Goal: Task Accomplishment & Management: Manage account settings

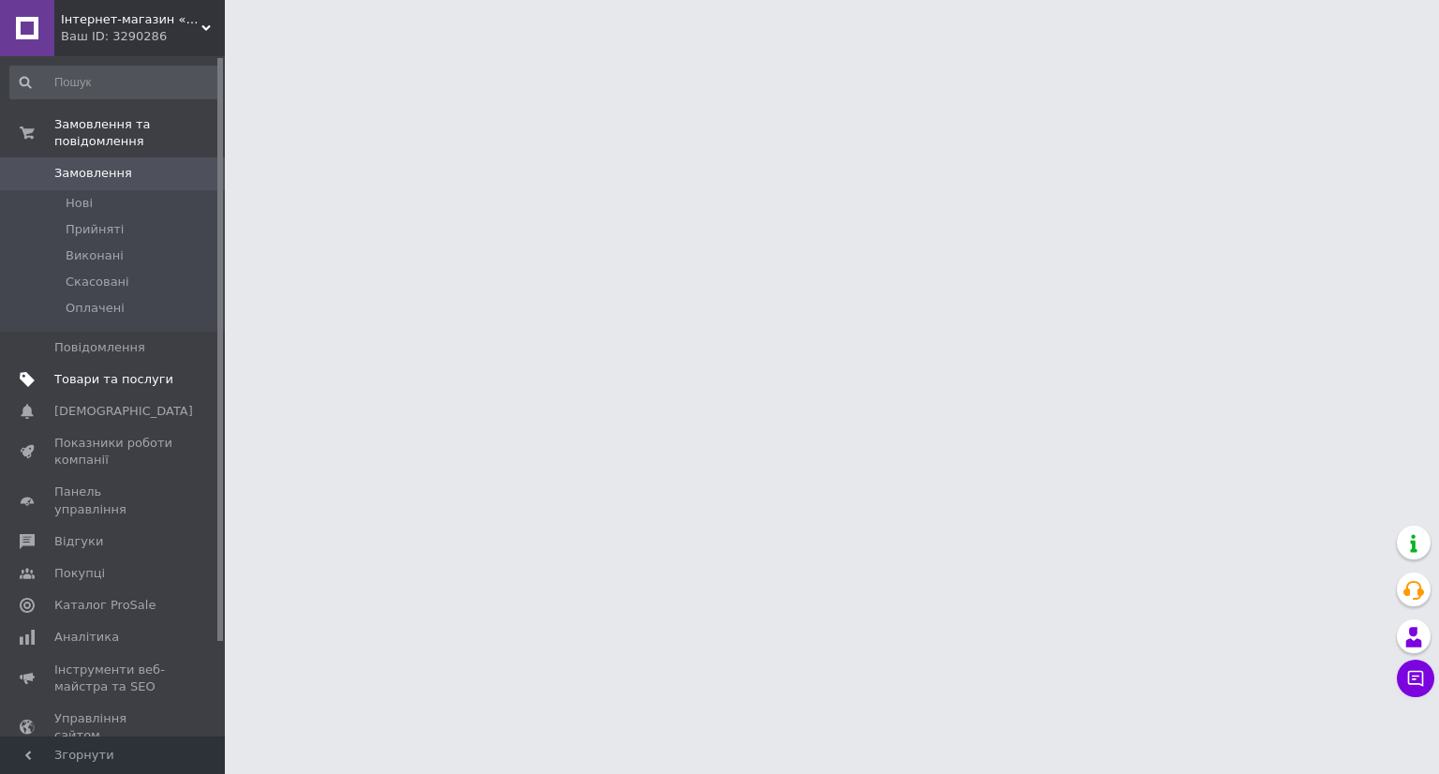
click at [127, 371] on span "Товари та послуги" at bounding box center [113, 379] width 119 height 17
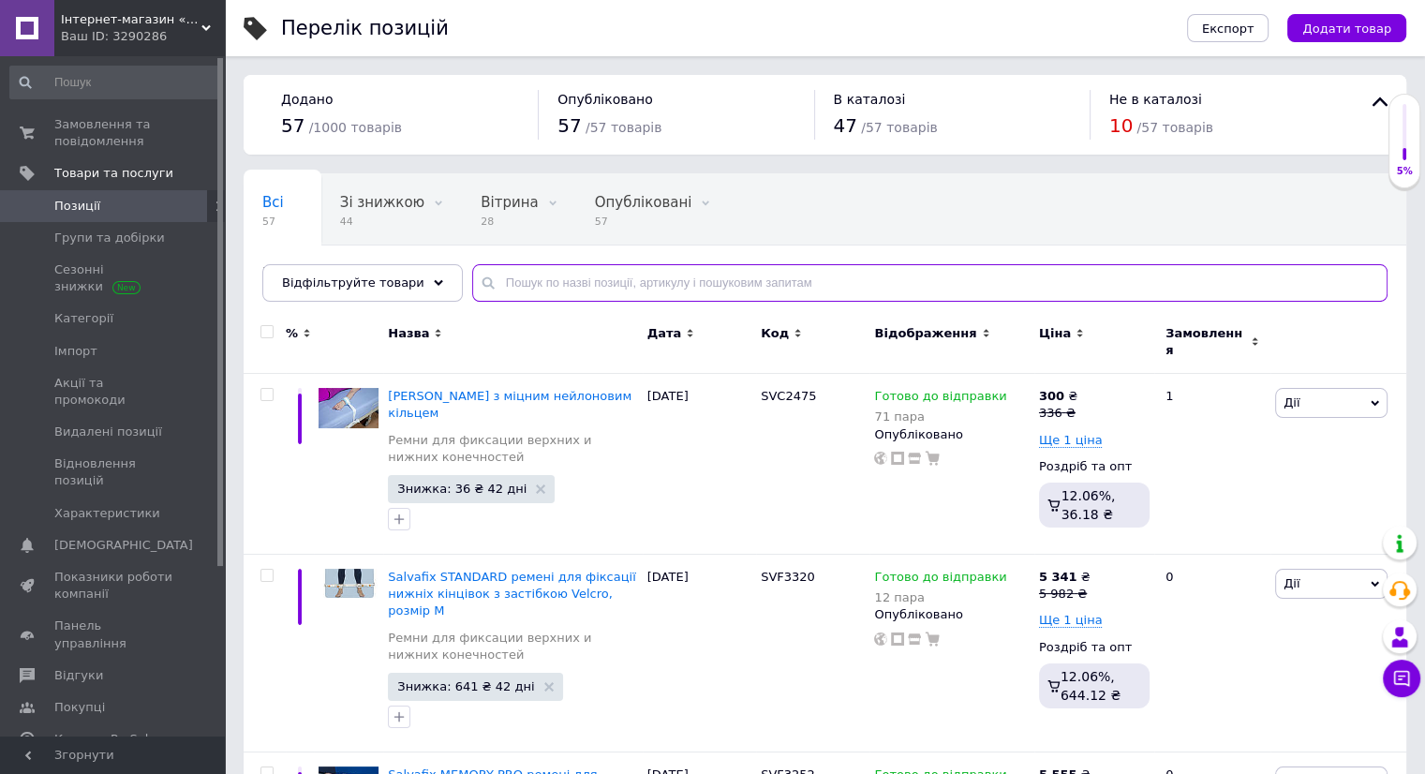
click at [502, 286] on input "text" at bounding box center [929, 282] width 915 height 37
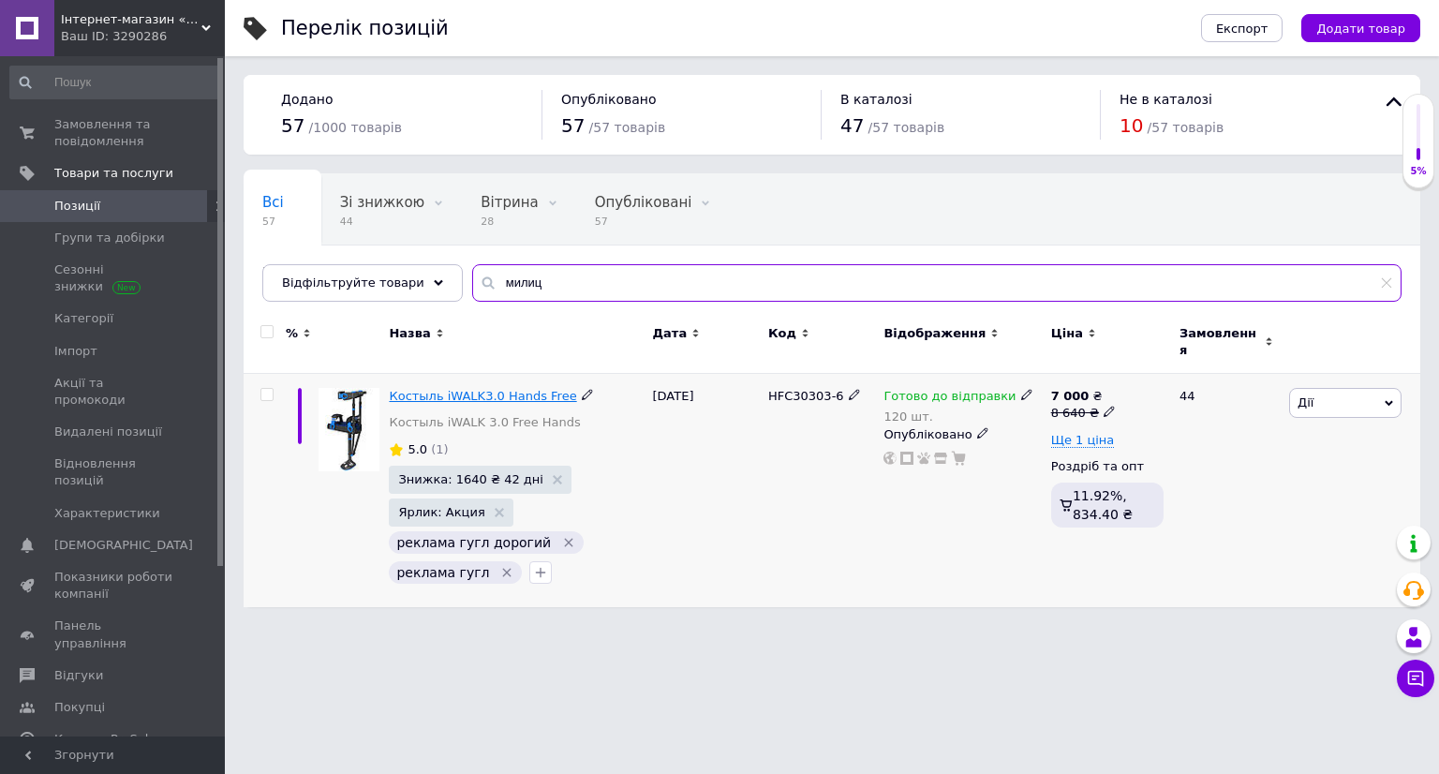
type input "милиц"
click at [491, 391] on span "Костыль iWALK3.0 Hands Free" at bounding box center [482, 396] width 187 height 14
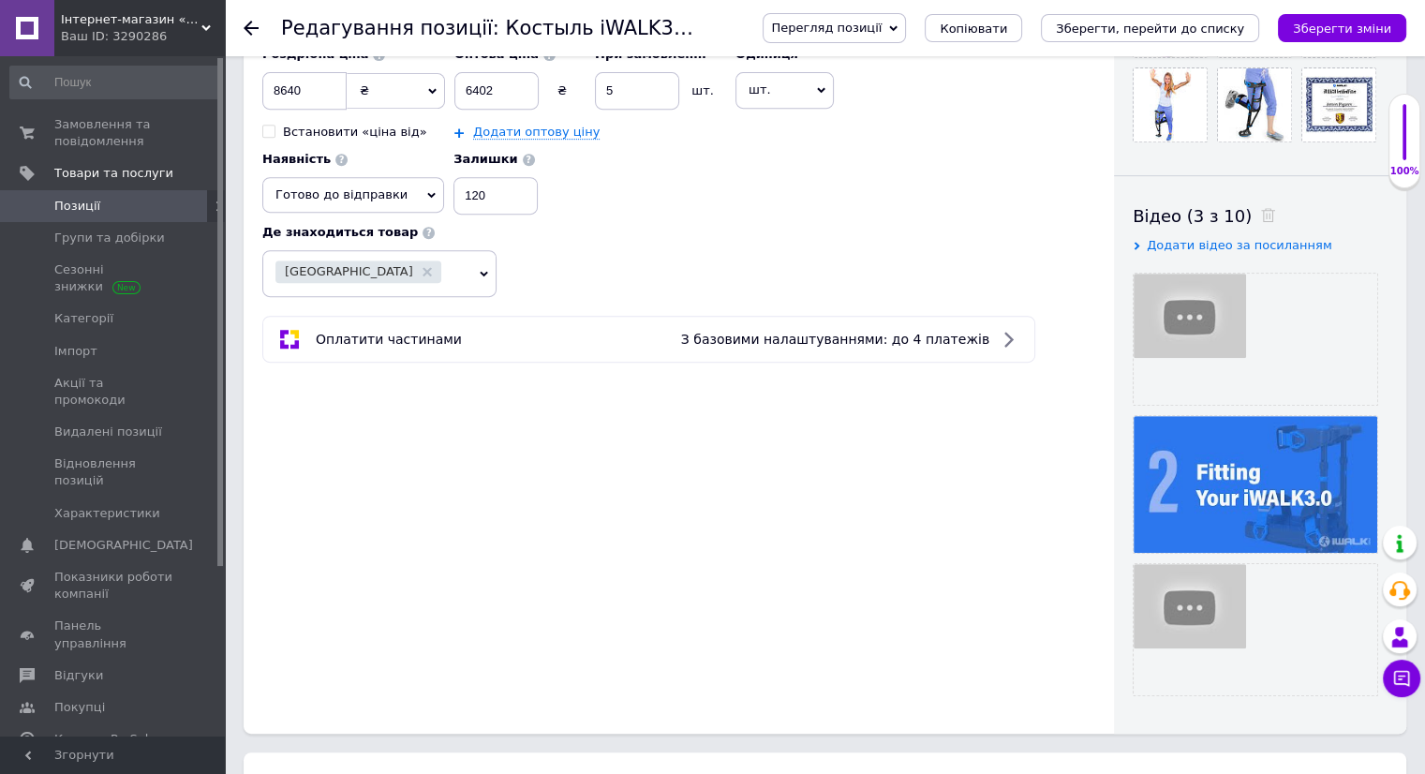
scroll to position [937, 0]
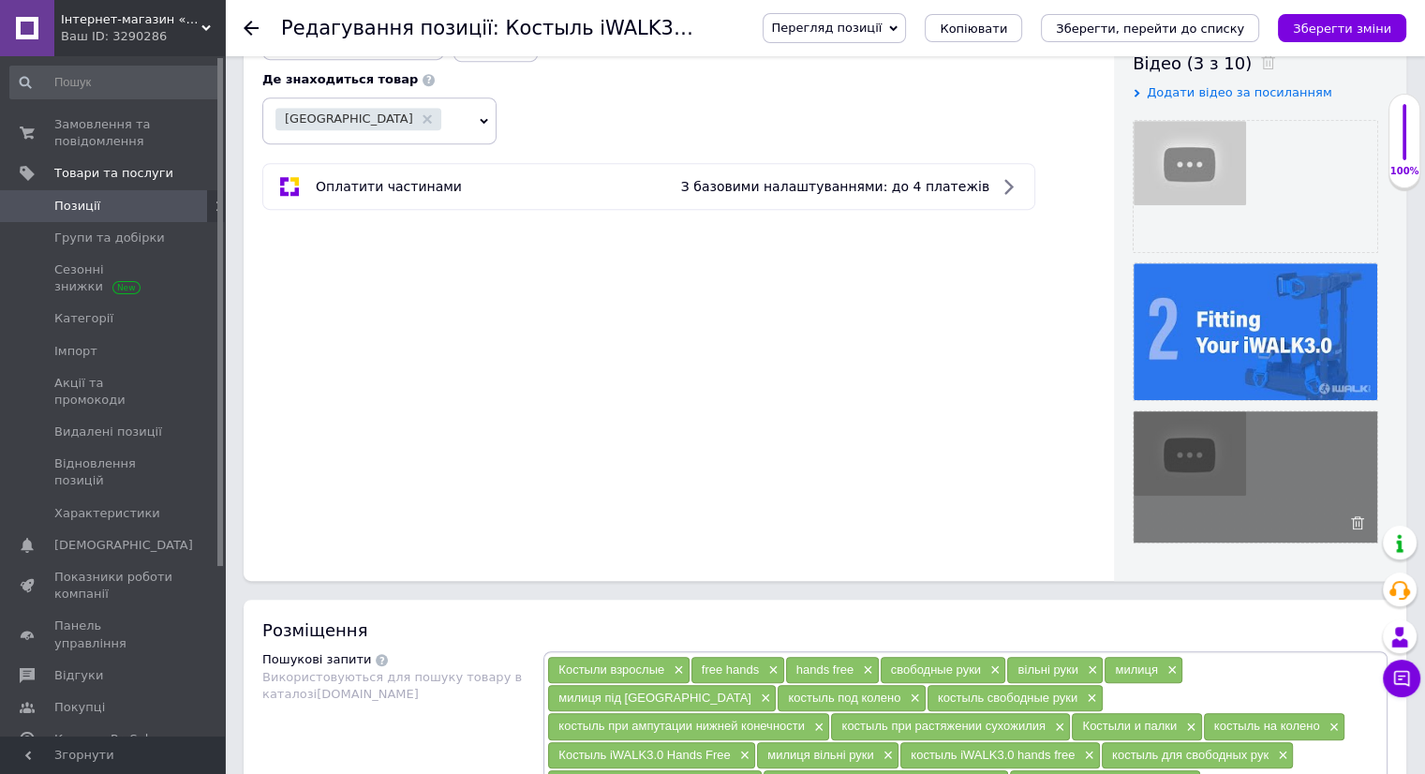
click at [1187, 462] on div at bounding box center [1255, 476] width 245 height 133
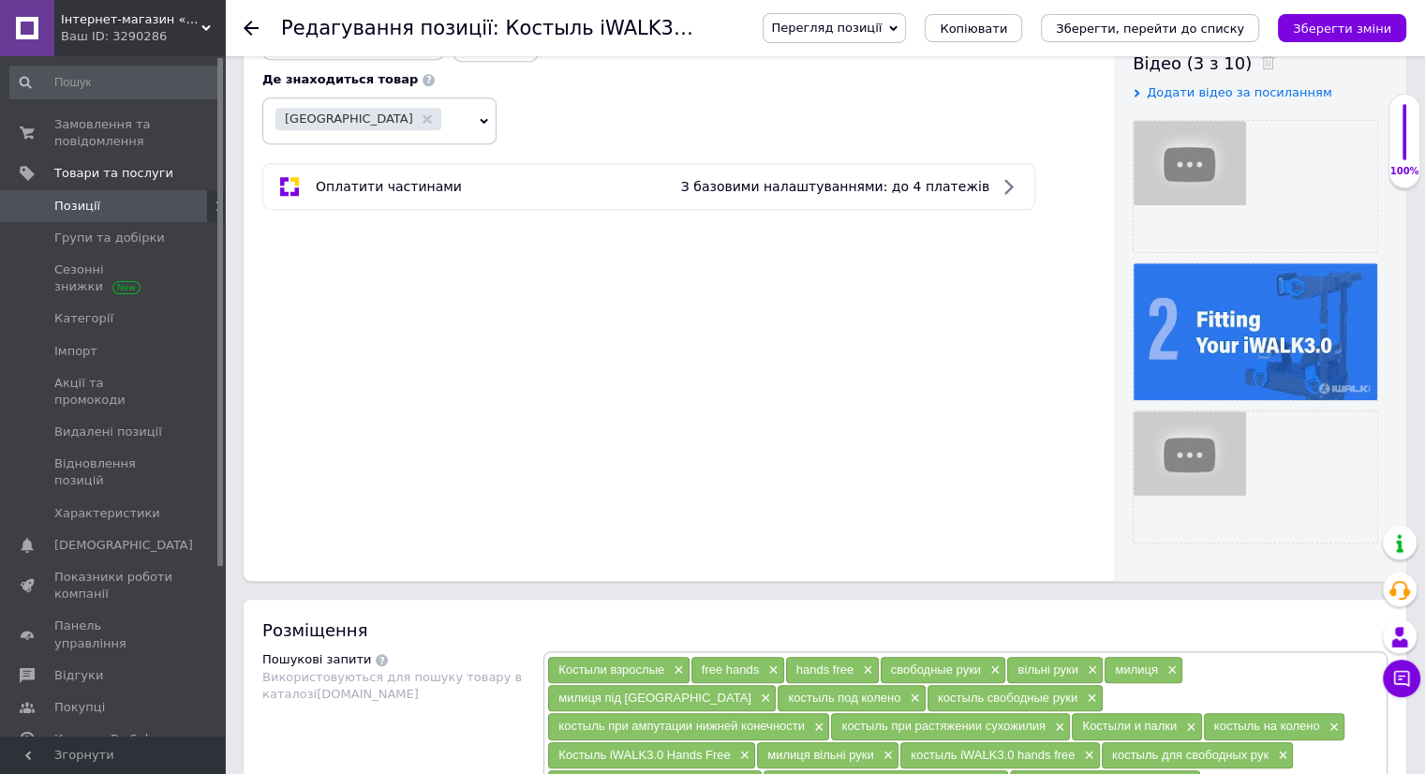
click at [1196, 95] on span "Додати відео за посиланням" at bounding box center [1240, 92] width 186 height 14
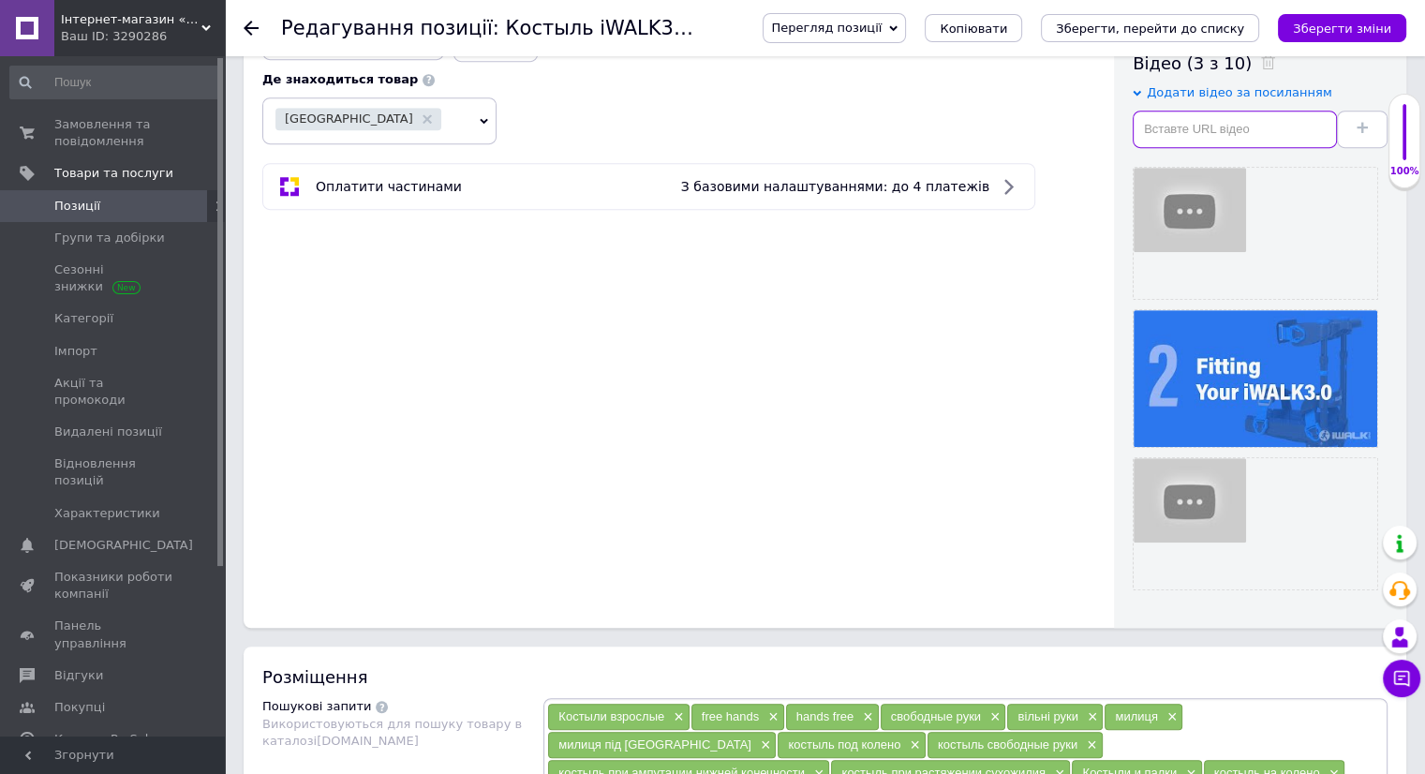
click at [1182, 121] on input "text" at bounding box center [1235, 129] width 204 height 37
checkbox input "true"
paste input "https://youtu.be/X5KfaPa9Jic"
type input "https://youtu.be/X5KfaPa9Jic"
click at [1363, 122] on span at bounding box center [1362, 129] width 11 height 14
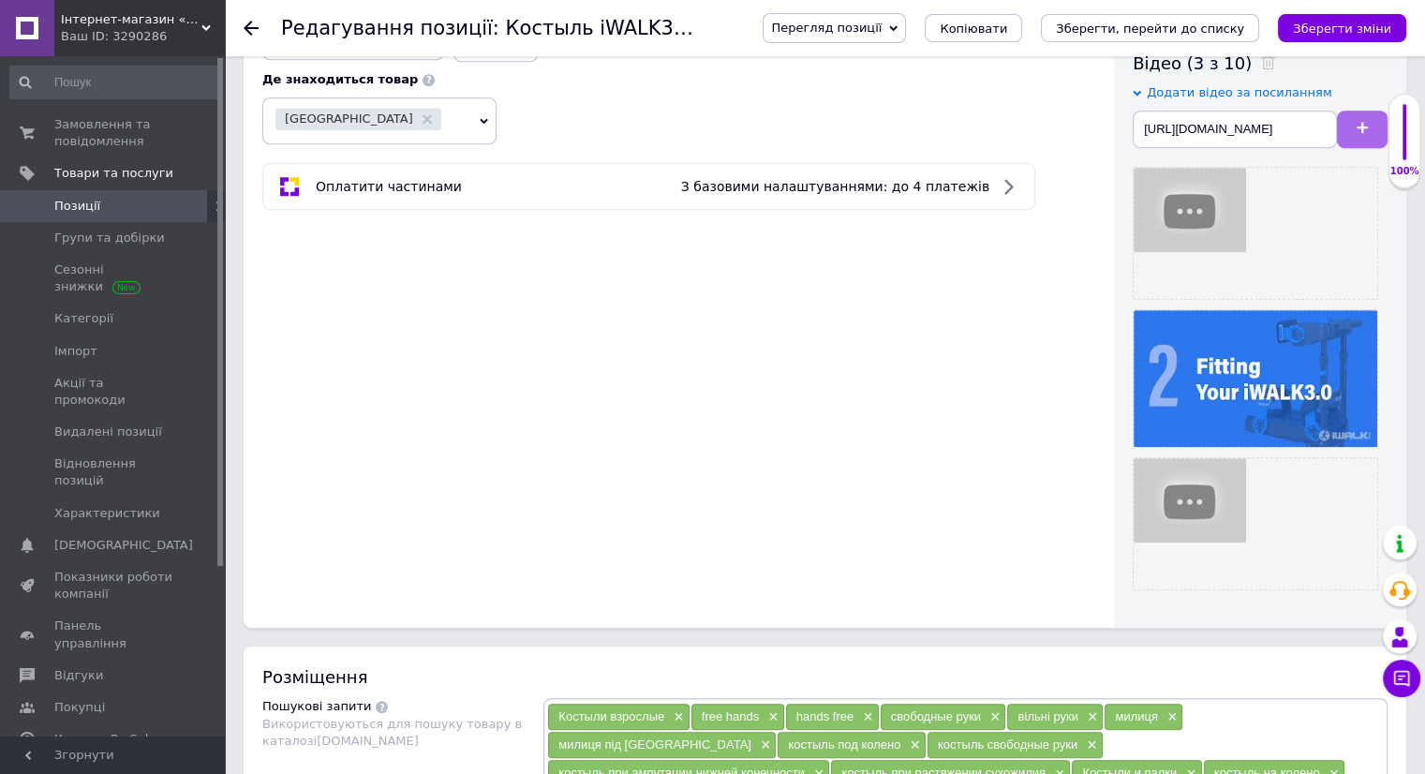
checkbox input "true"
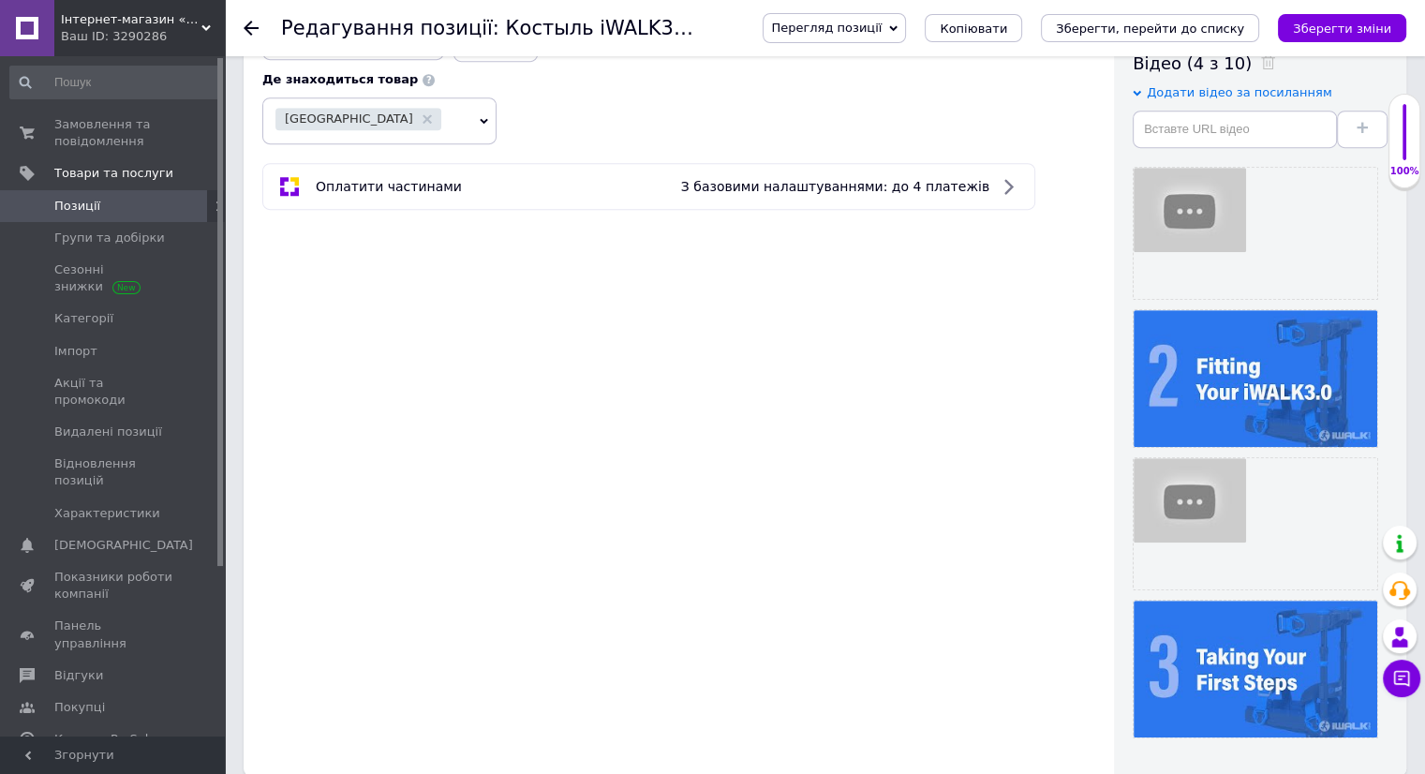
drag, startPoint x: 1207, startPoint y: 529, endPoint x: 967, endPoint y: 621, distance: 256.8
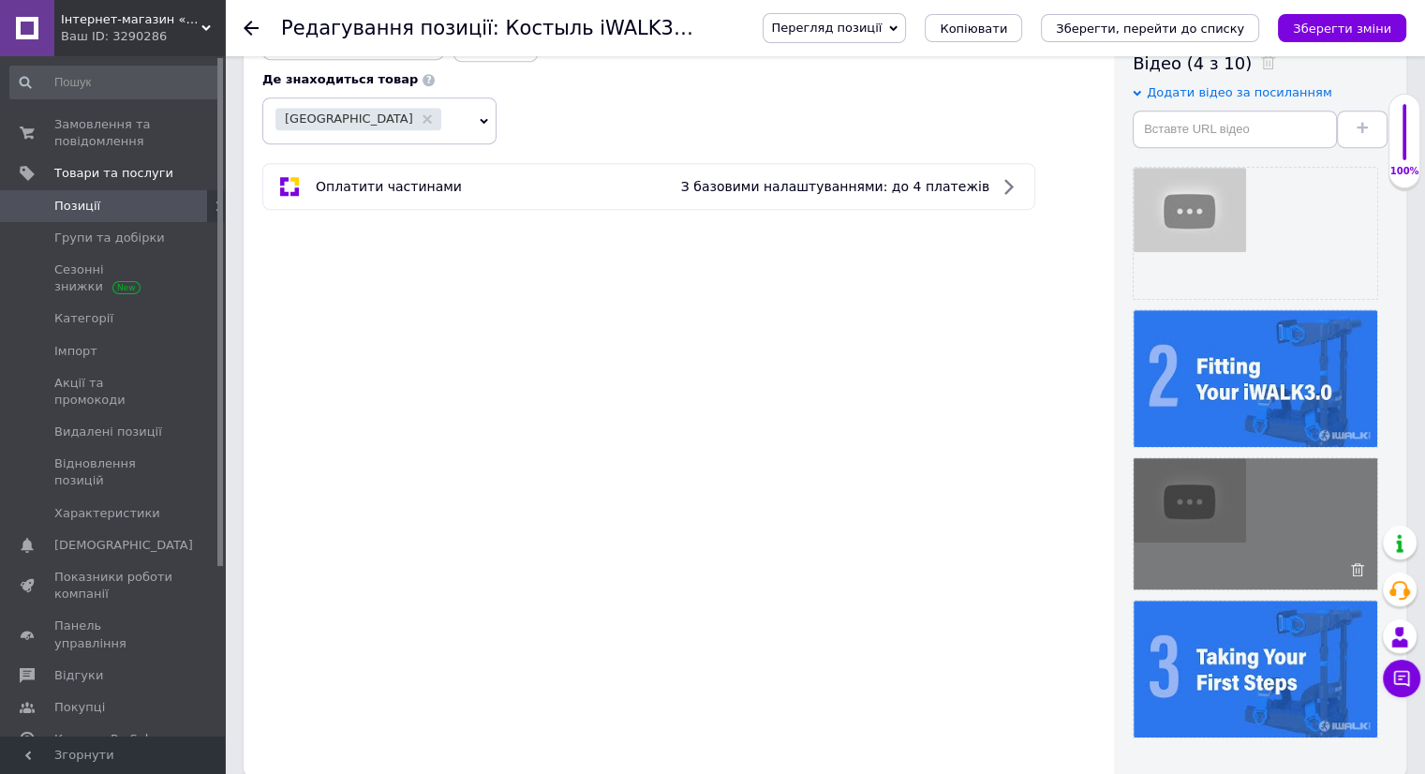
click at [1357, 568] on icon at bounding box center [1357, 569] width 13 height 13
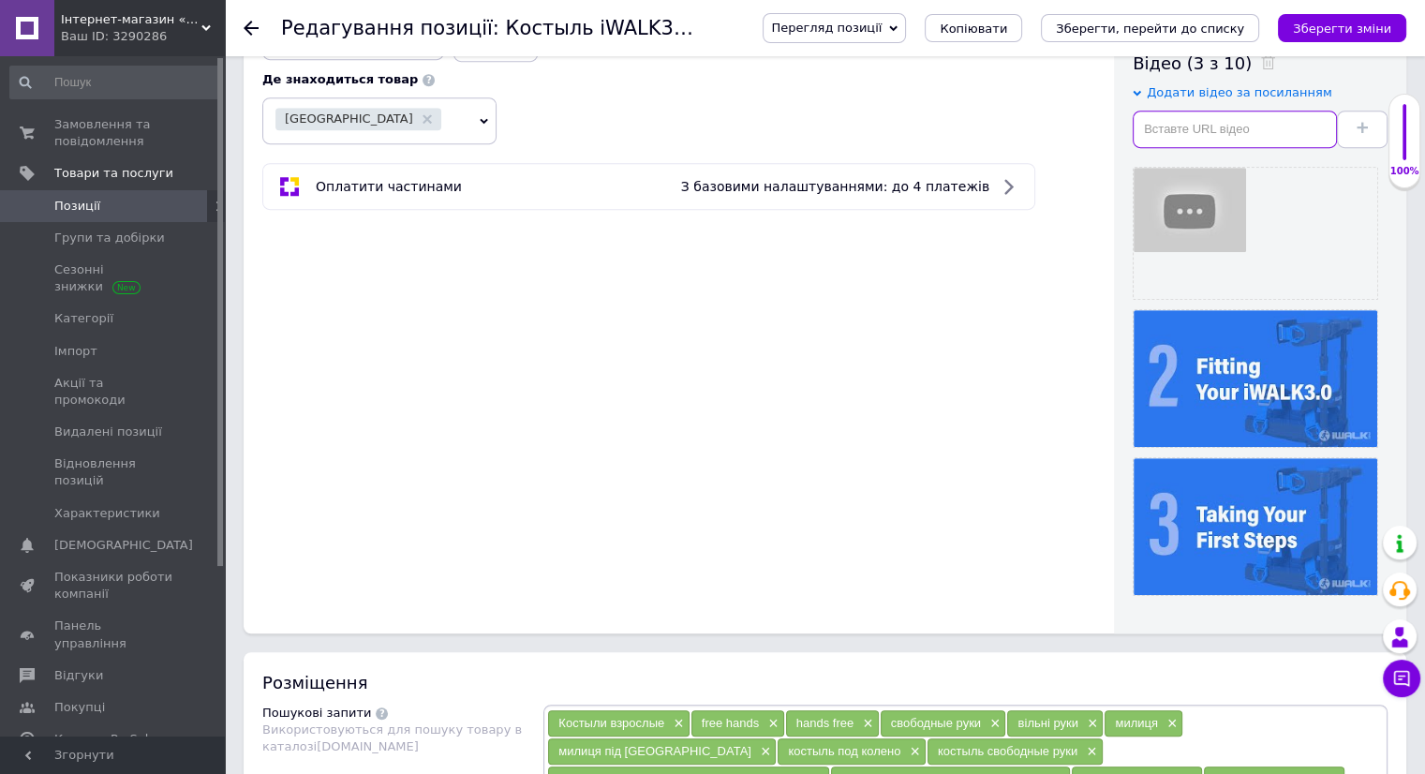
click at [1219, 124] on input "text" at bounding box center [1235, 129] width 204 height 37
checkbox input "true"
paste input "https://youtu.be/OtOiP6XLKLc"
type input "https://youtu.be/OtOiP6XLKLc"
click at [1373, 124] on button at bounding box center [1362, 129] width 51 height 37
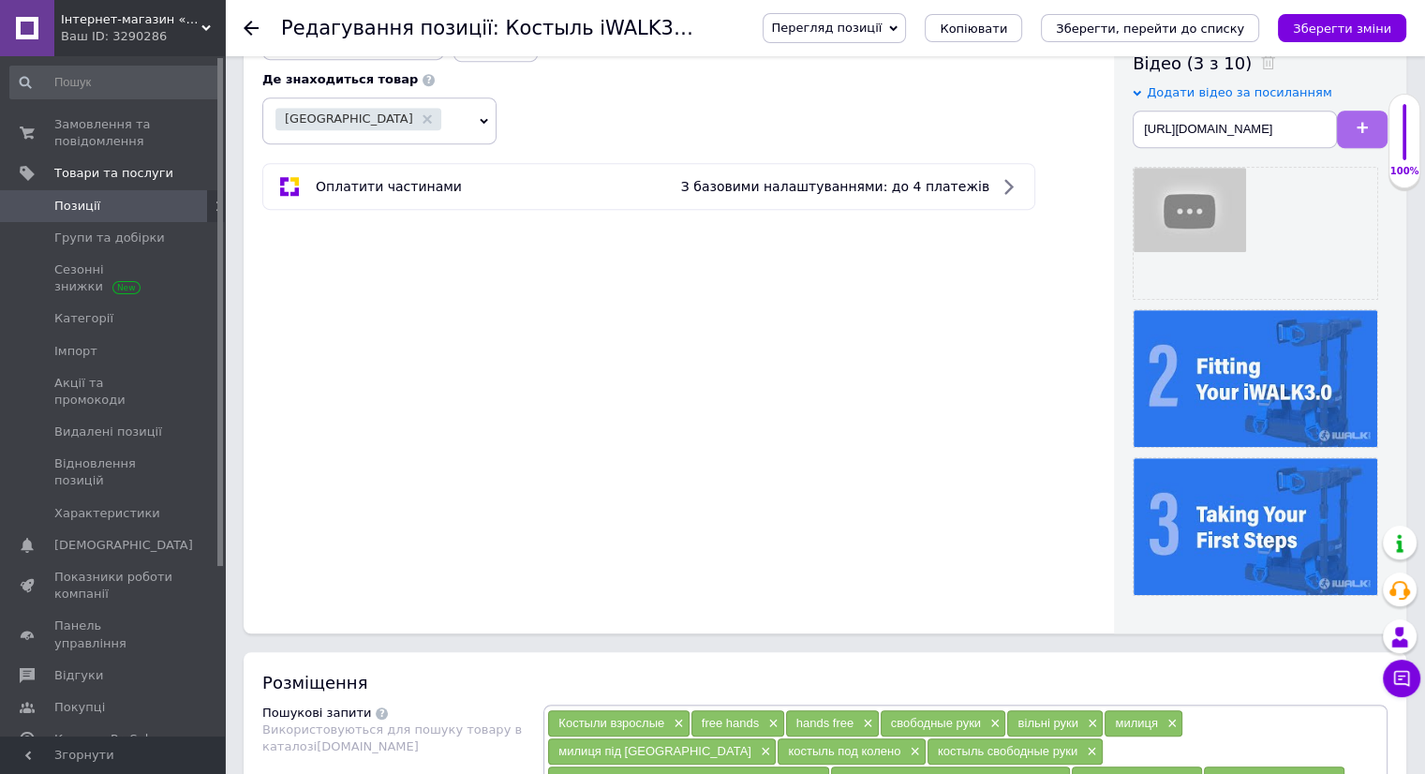
checkbox input "true"
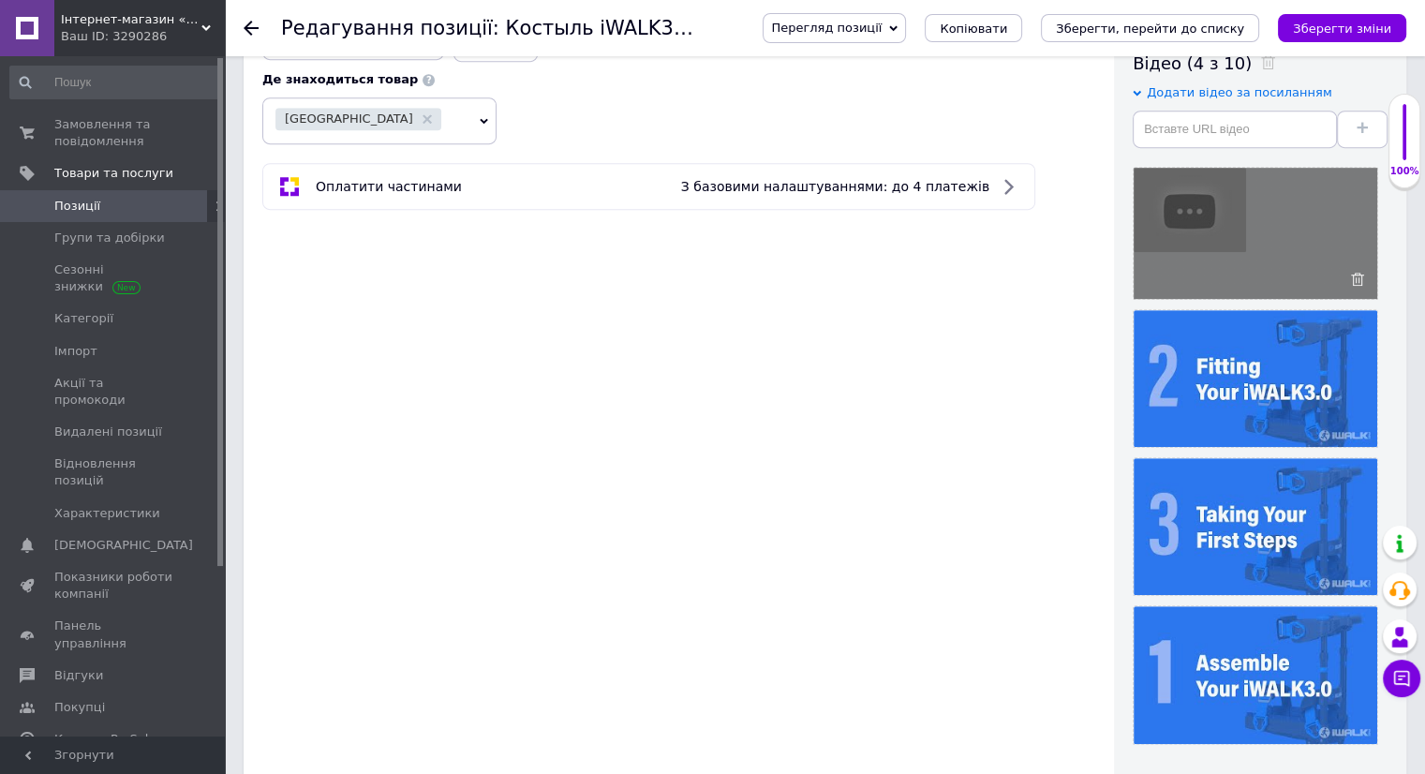
click at [1353, 273] on icon at bounding box center [1357, 279] width 13 height 13
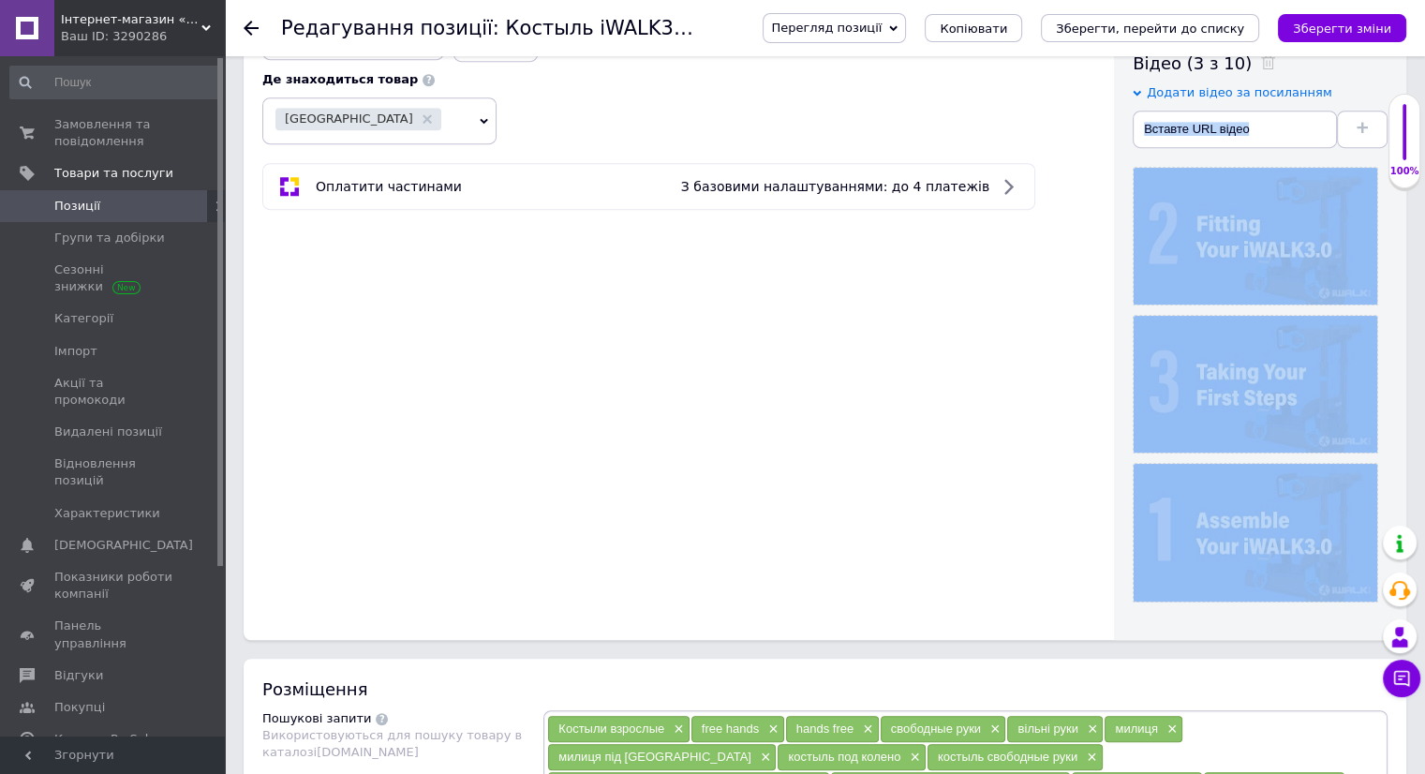
drag, startPoint x: 1263, startPoint y: 524, endPoint x: 1258, endPoint y: 130, distance: 393.6
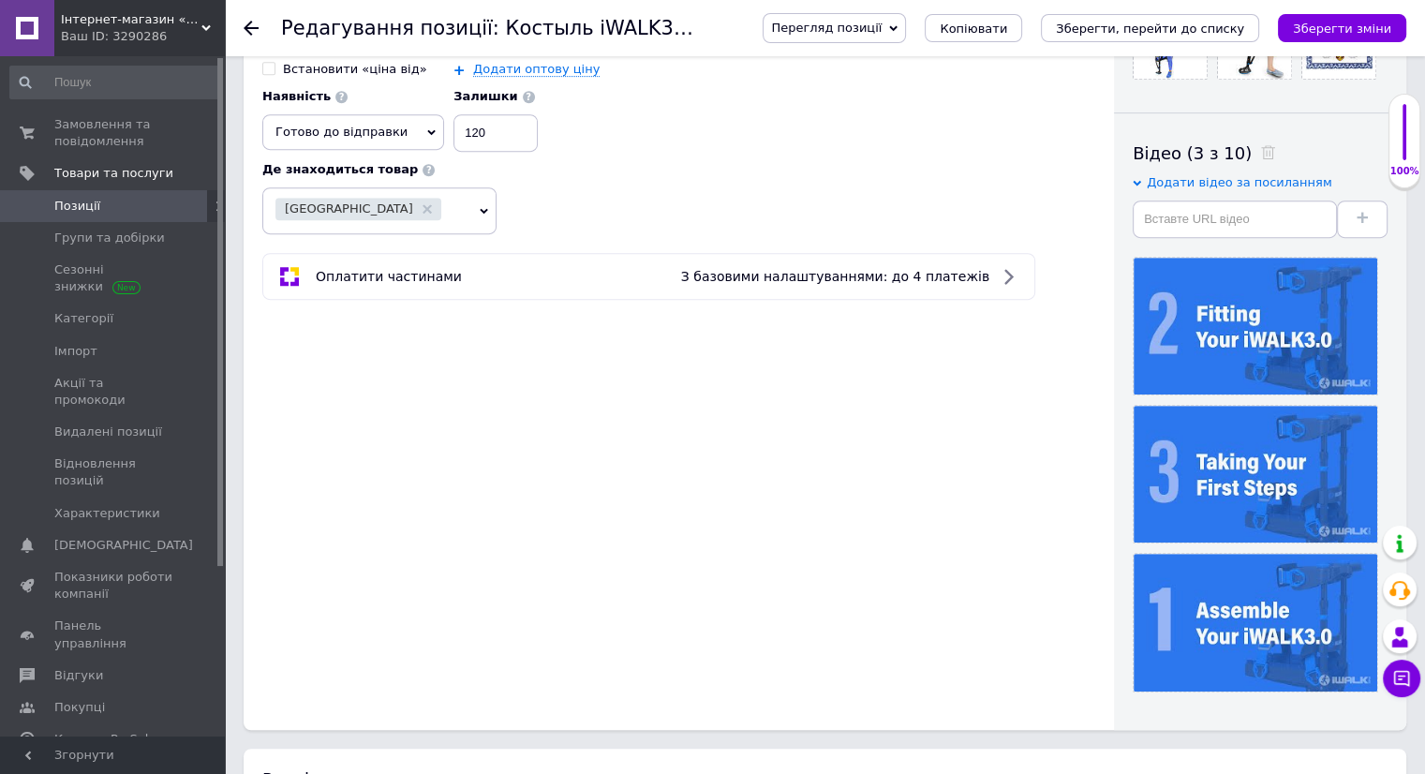
scroll to position [750, 0]
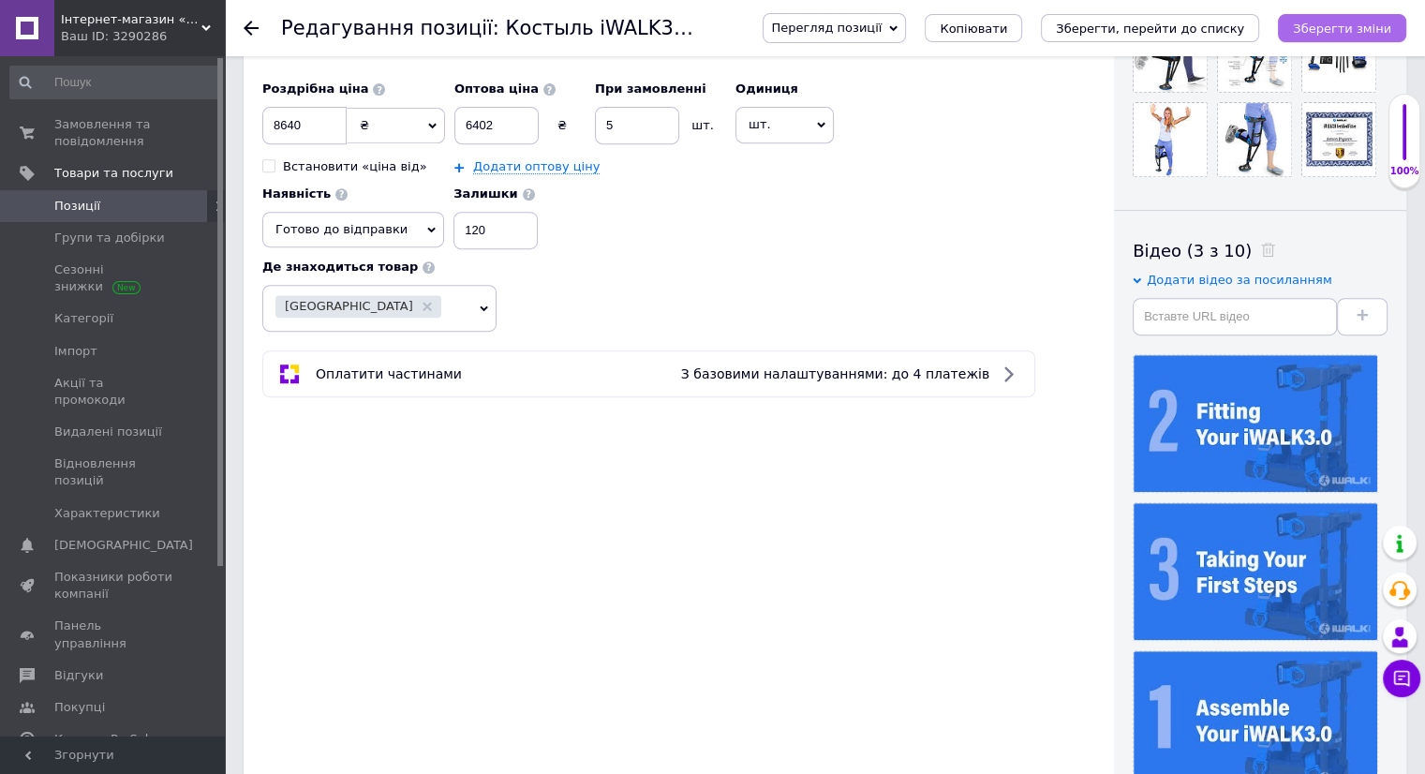
click at [1334, 19] on button "Зберегти зміни" at bounding box center [1342, 28] width 128 height 28
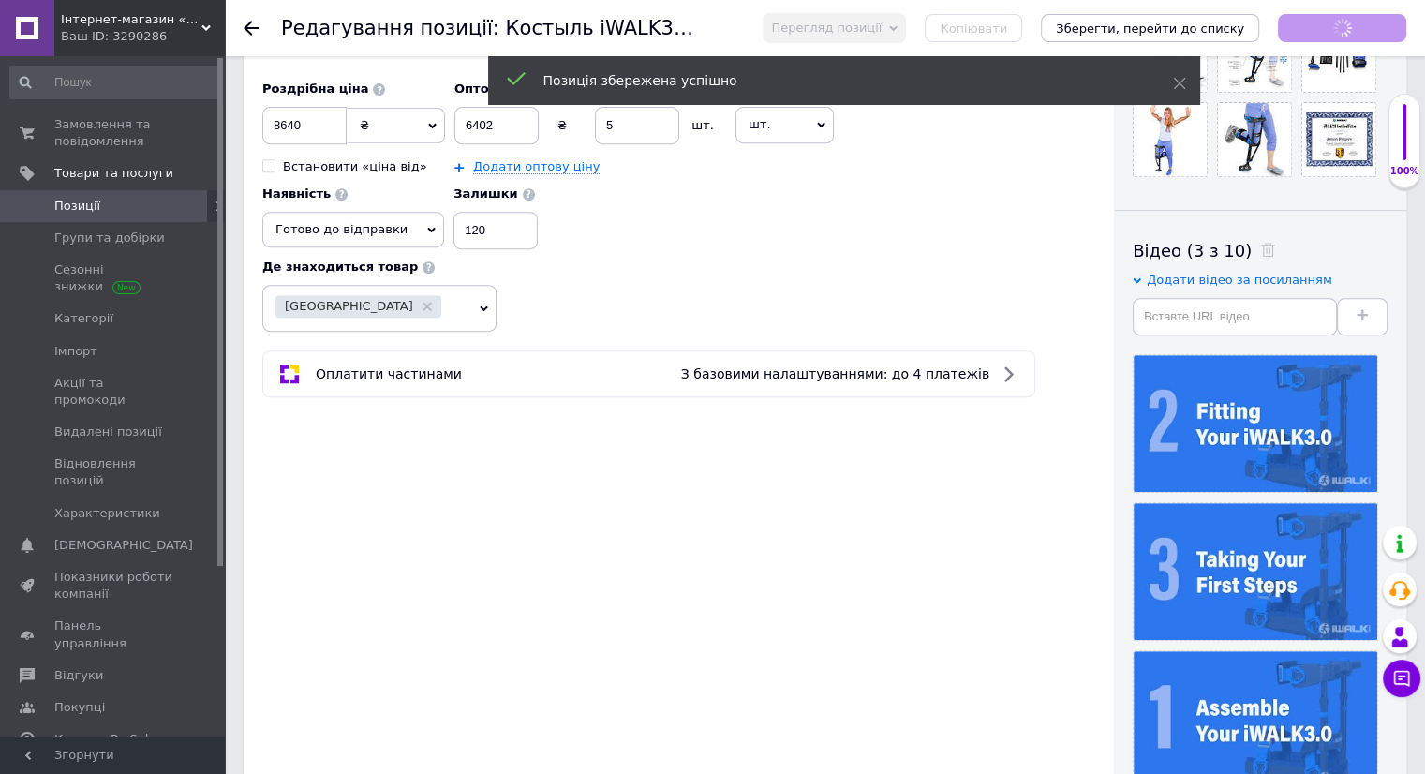
checkbox input "true"
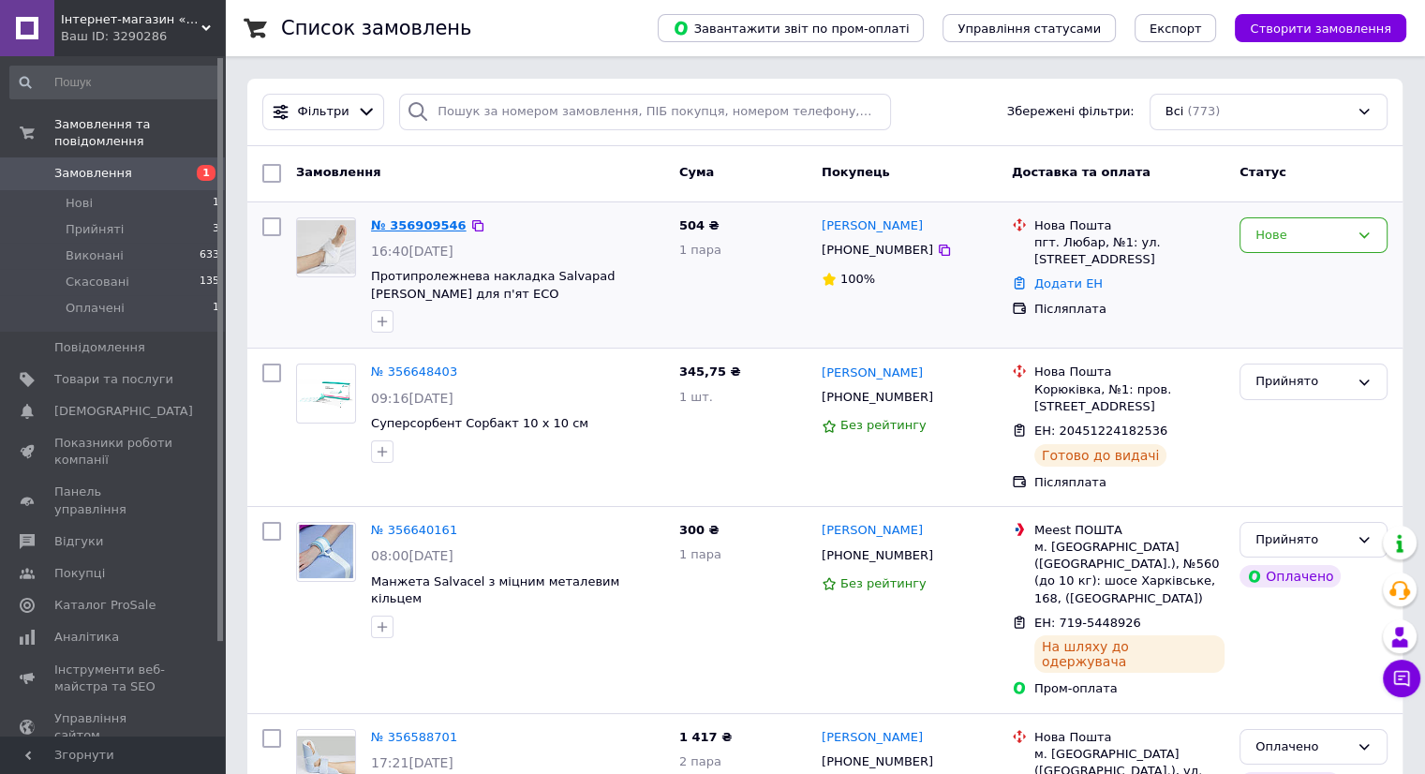
click at [409, 232] on link "№ 356909546" at bounding box center [419, 225] width 96 height 14
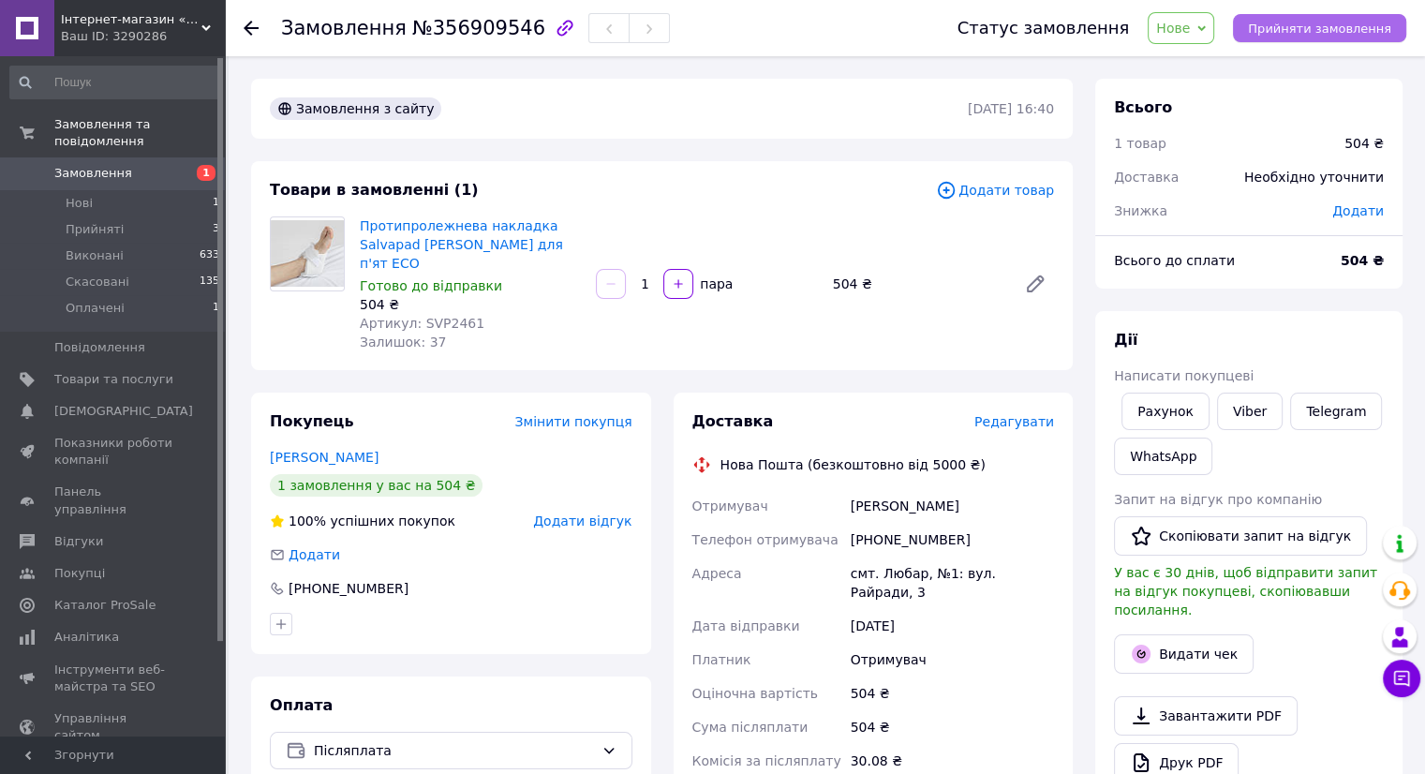
click at [1314, 31] on span "Прийняти замовлення" at bounding box center [1319, 29] width 143 height 14
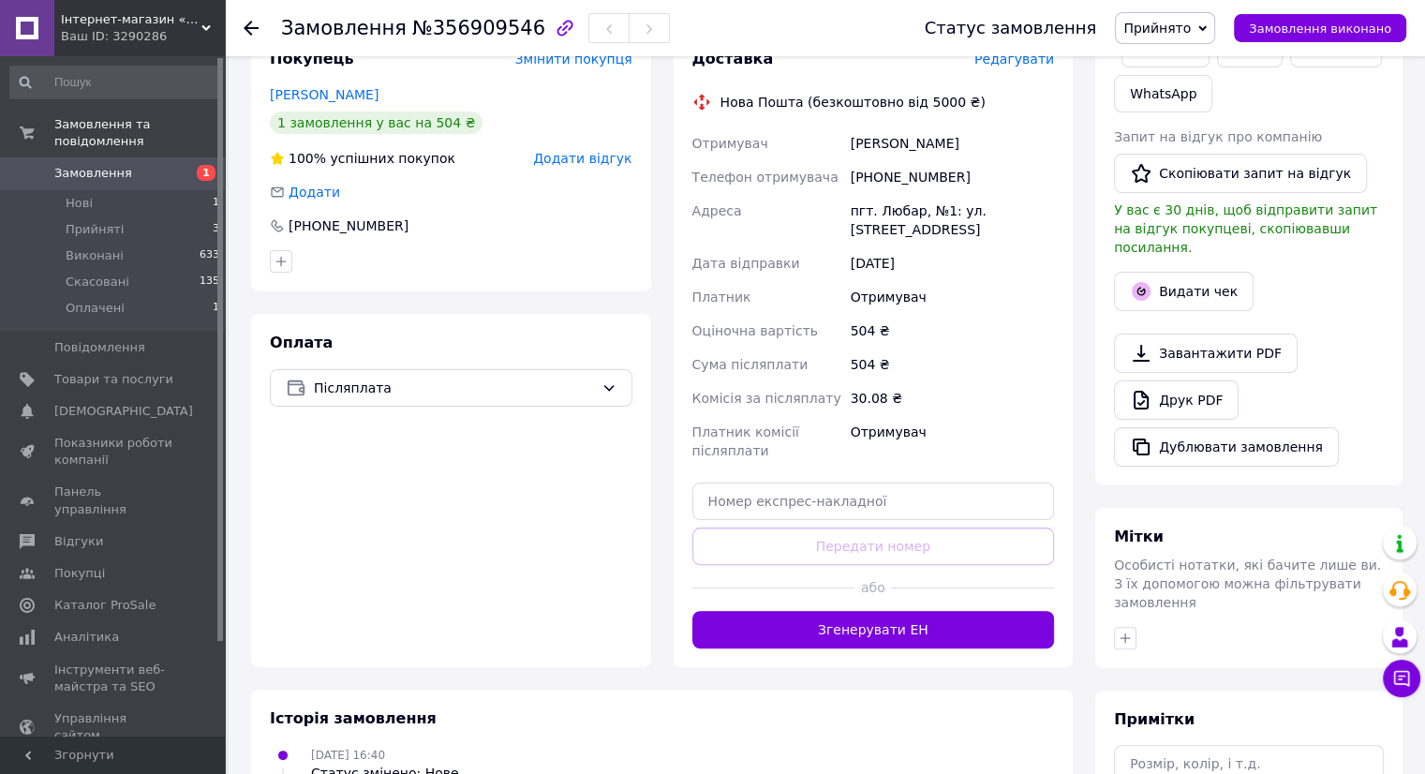
scroll to position [468, 0]
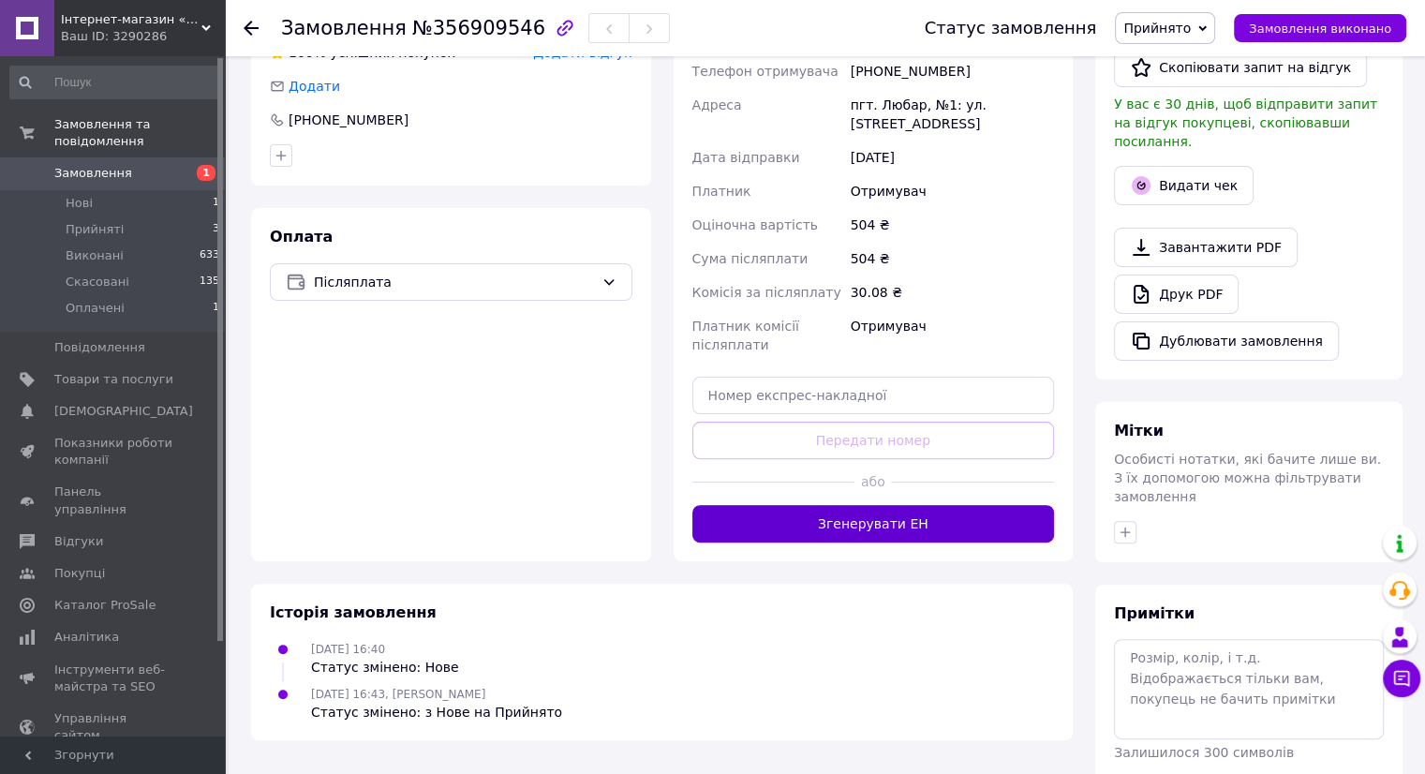
click at [886, 505] on button "Згенерувати ЕН" at bounding box center [873, 523] width 363 height 37
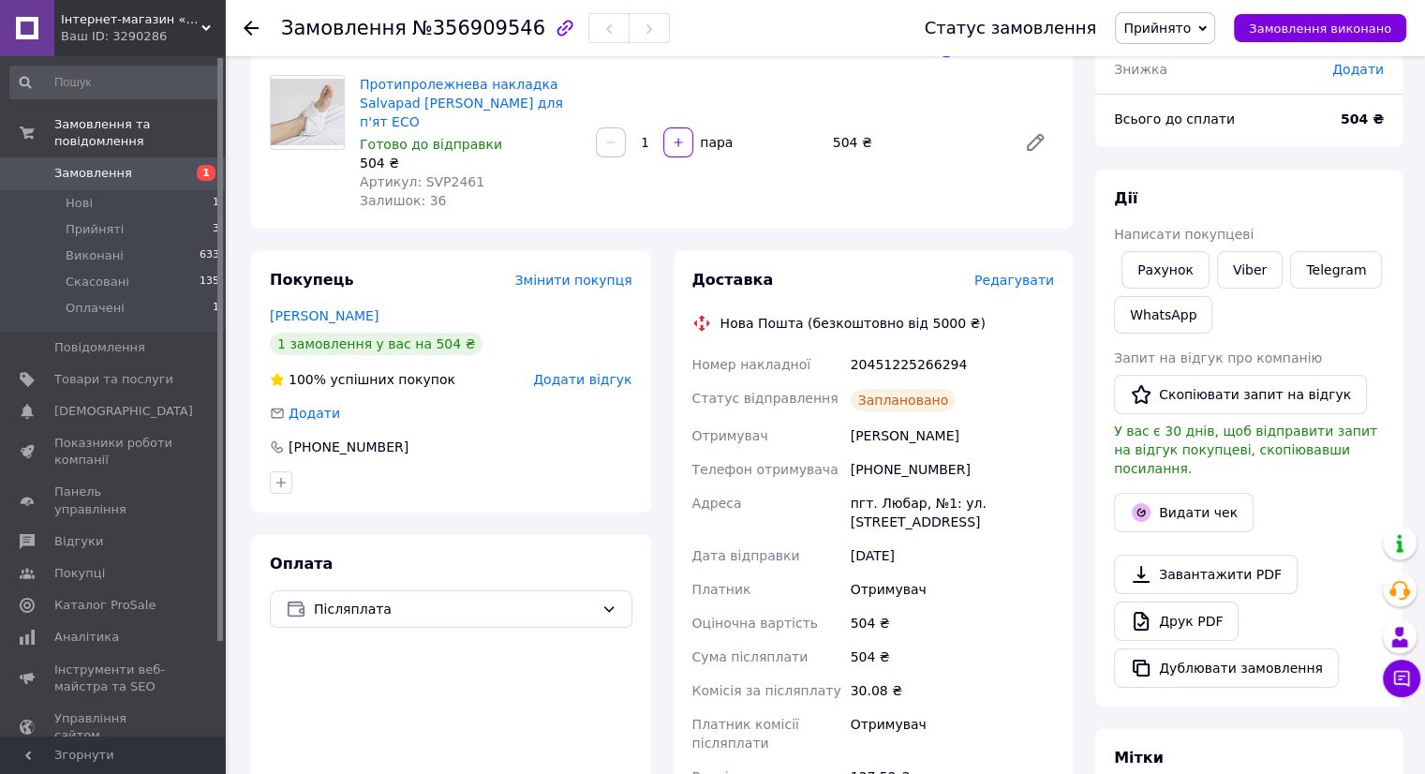
scroll to position [94, 0]
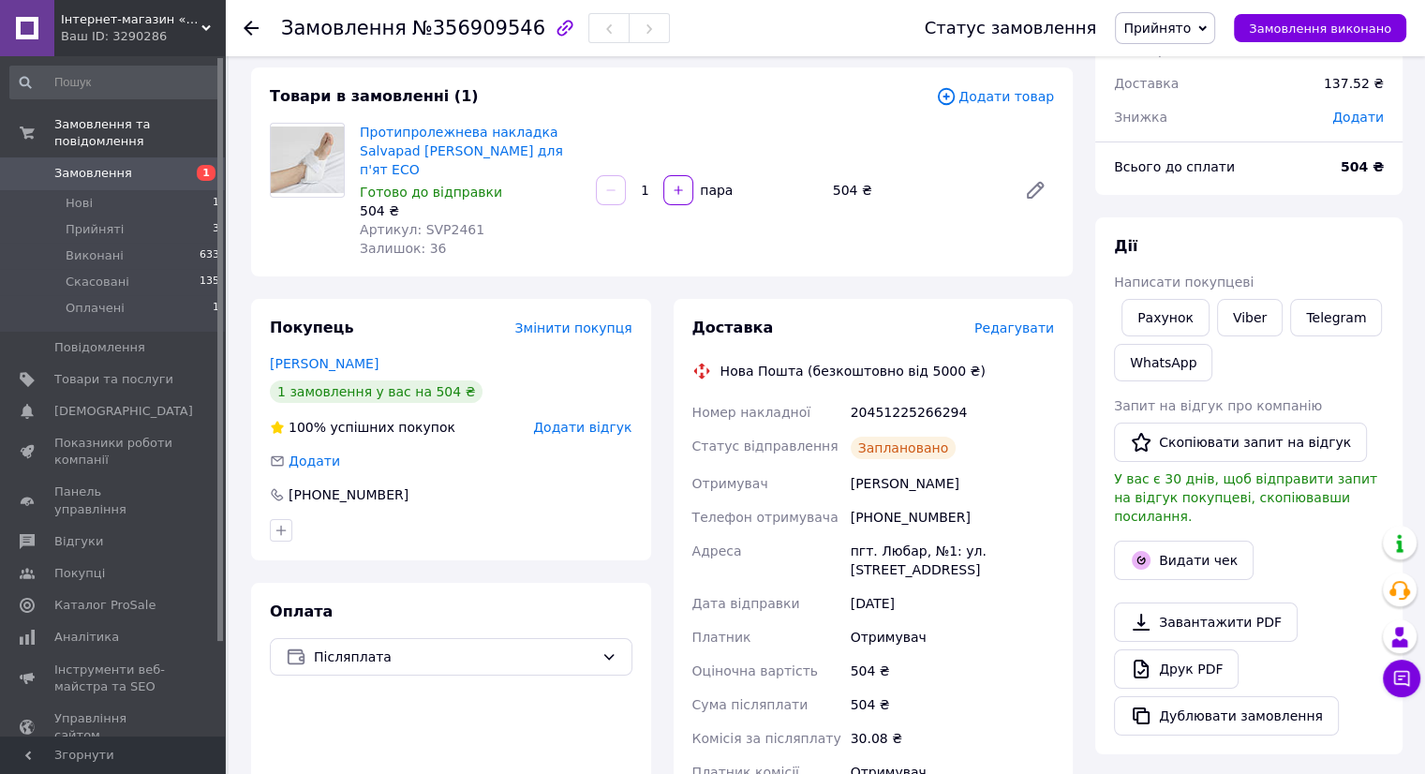
click at [135, 165] on span "Замовлення" at bounding box center [113, 173] width 119 height 17
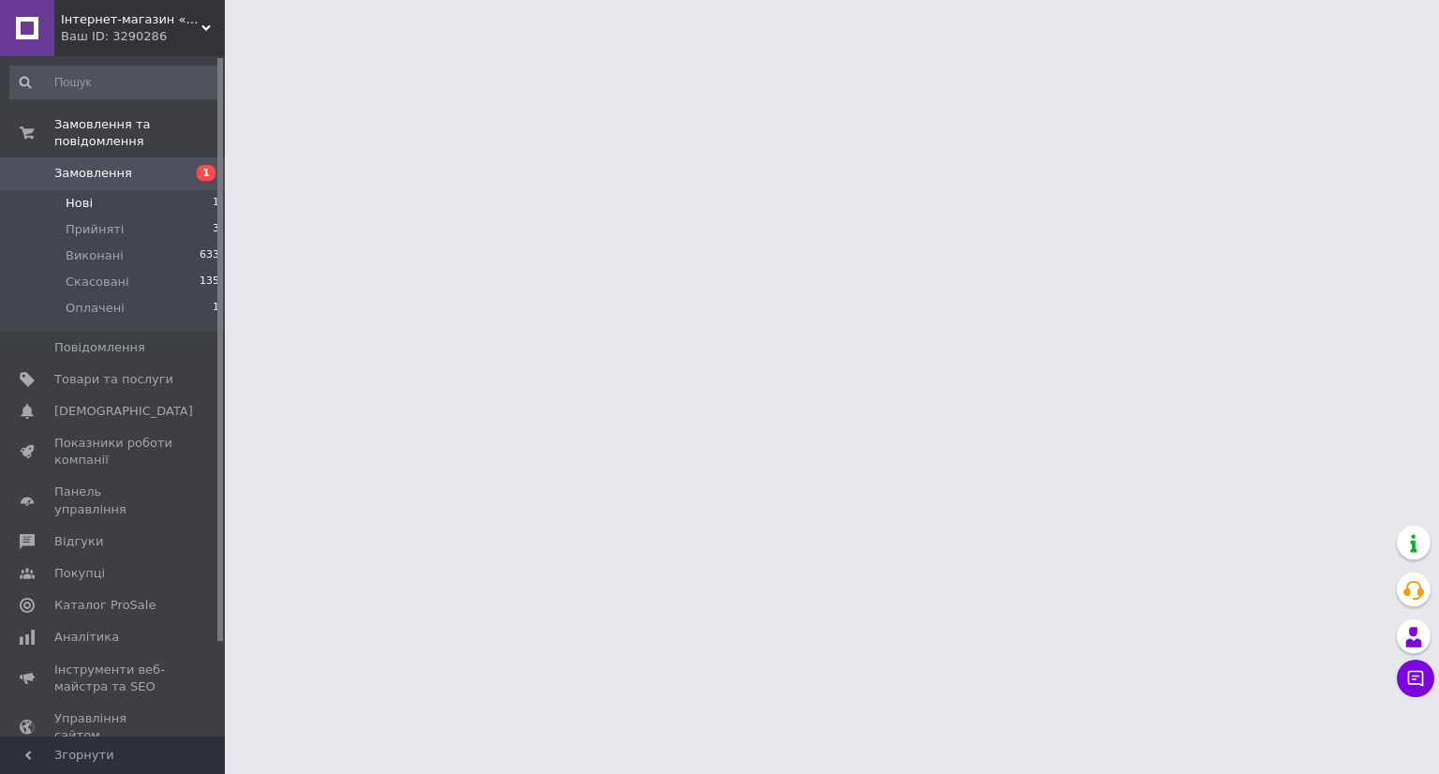
click at [132, 190] on li "Нові 1" at bounding box center [115, 203] width 230 height 26
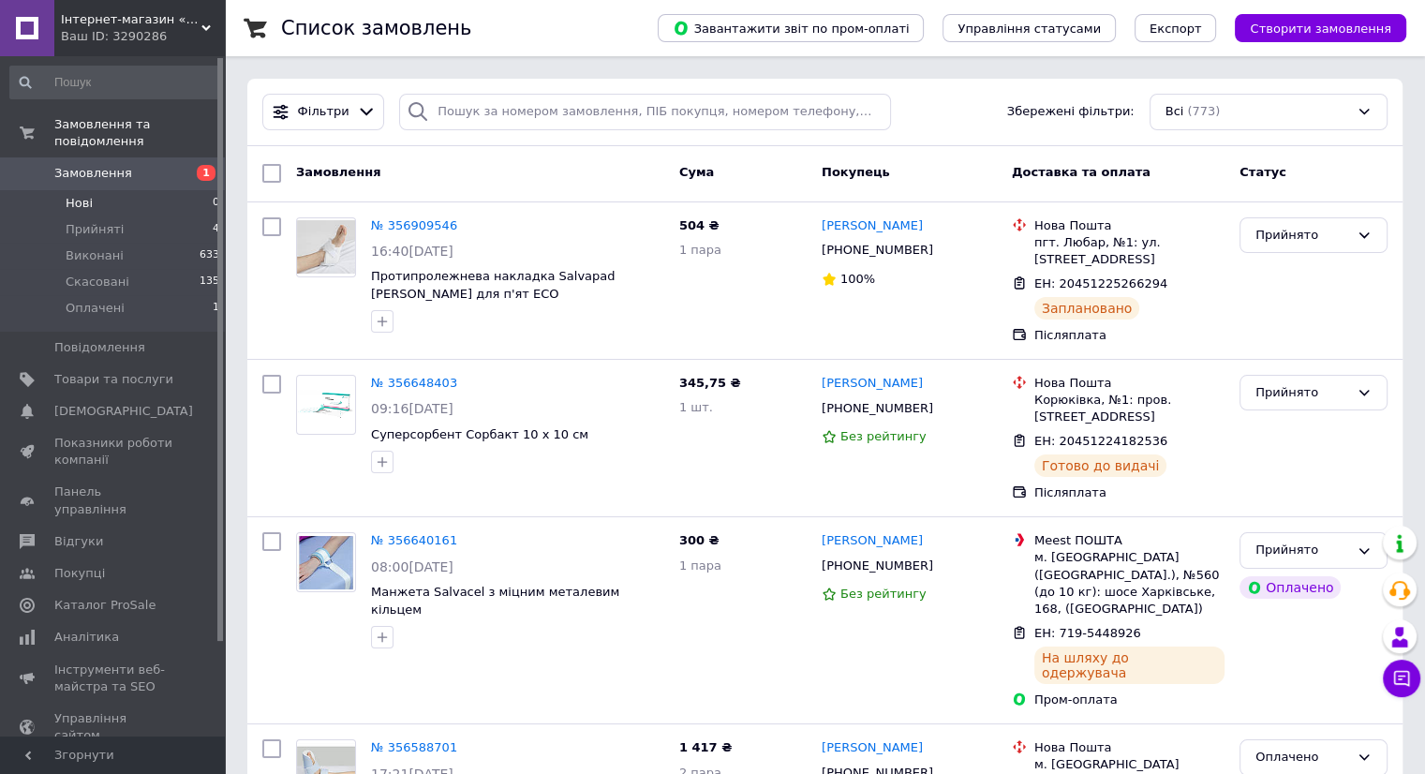
click at [132, 190] on li "Нові 0" at bounding box center [115, 203] width 230 height 26
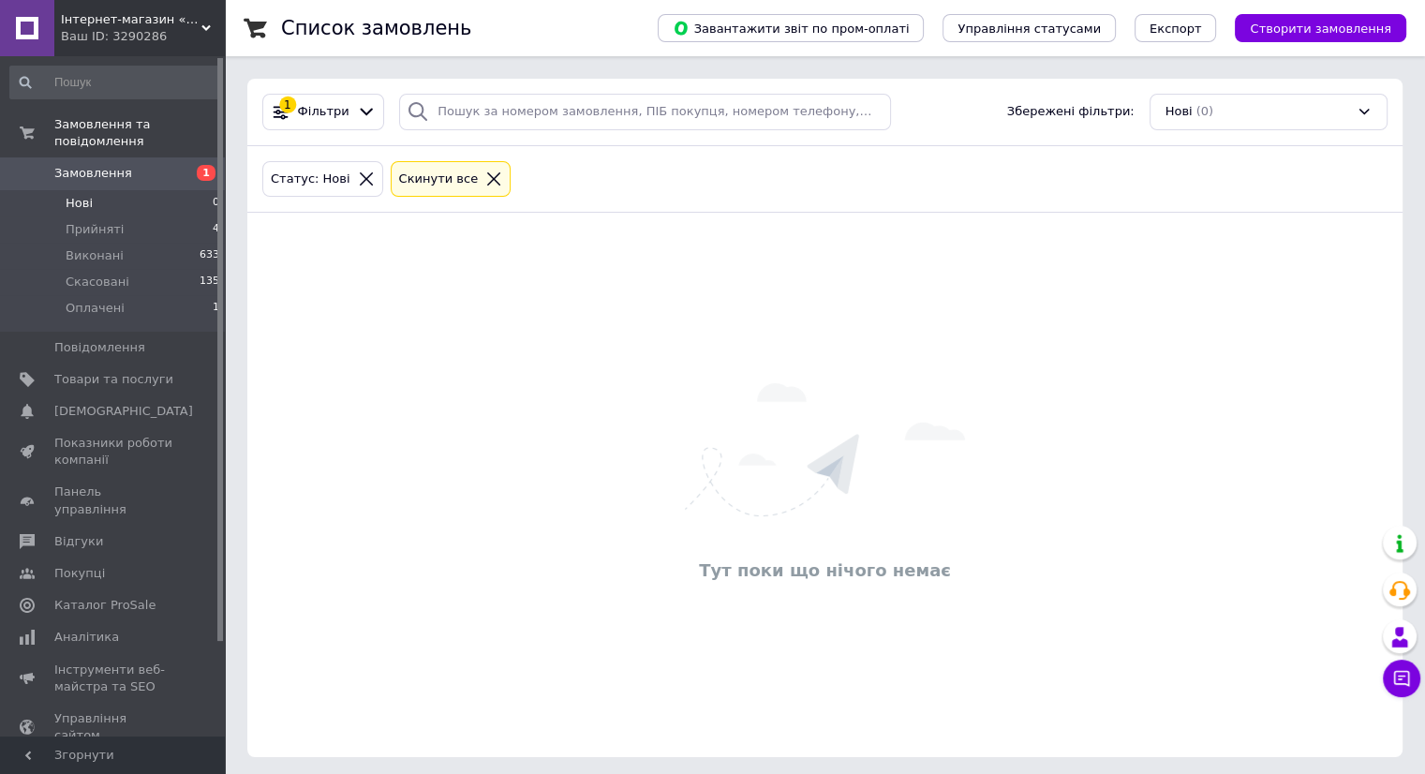
click at [146, 165] on span "Замовлення" at bounding box center [113, 173] width 119 height 17
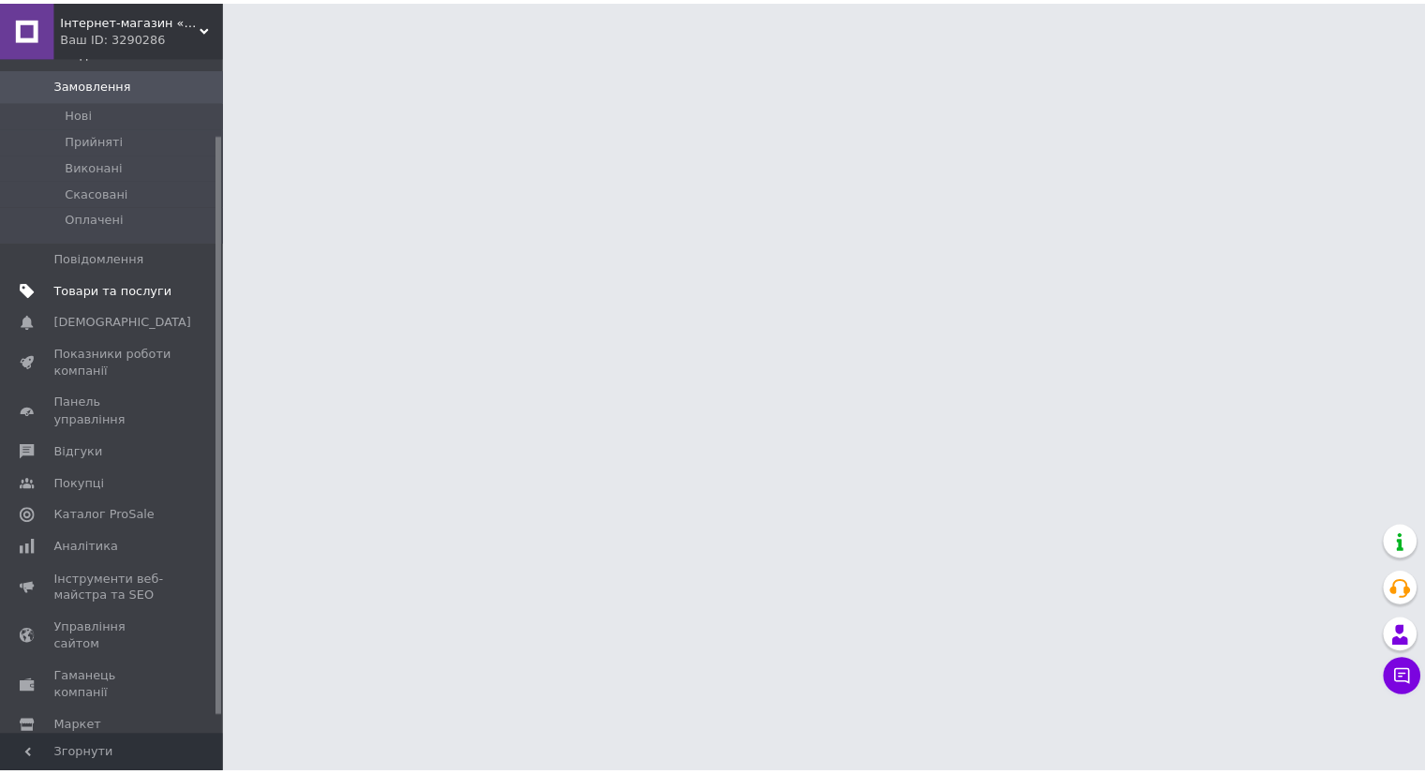
scroll to position [109, 0]
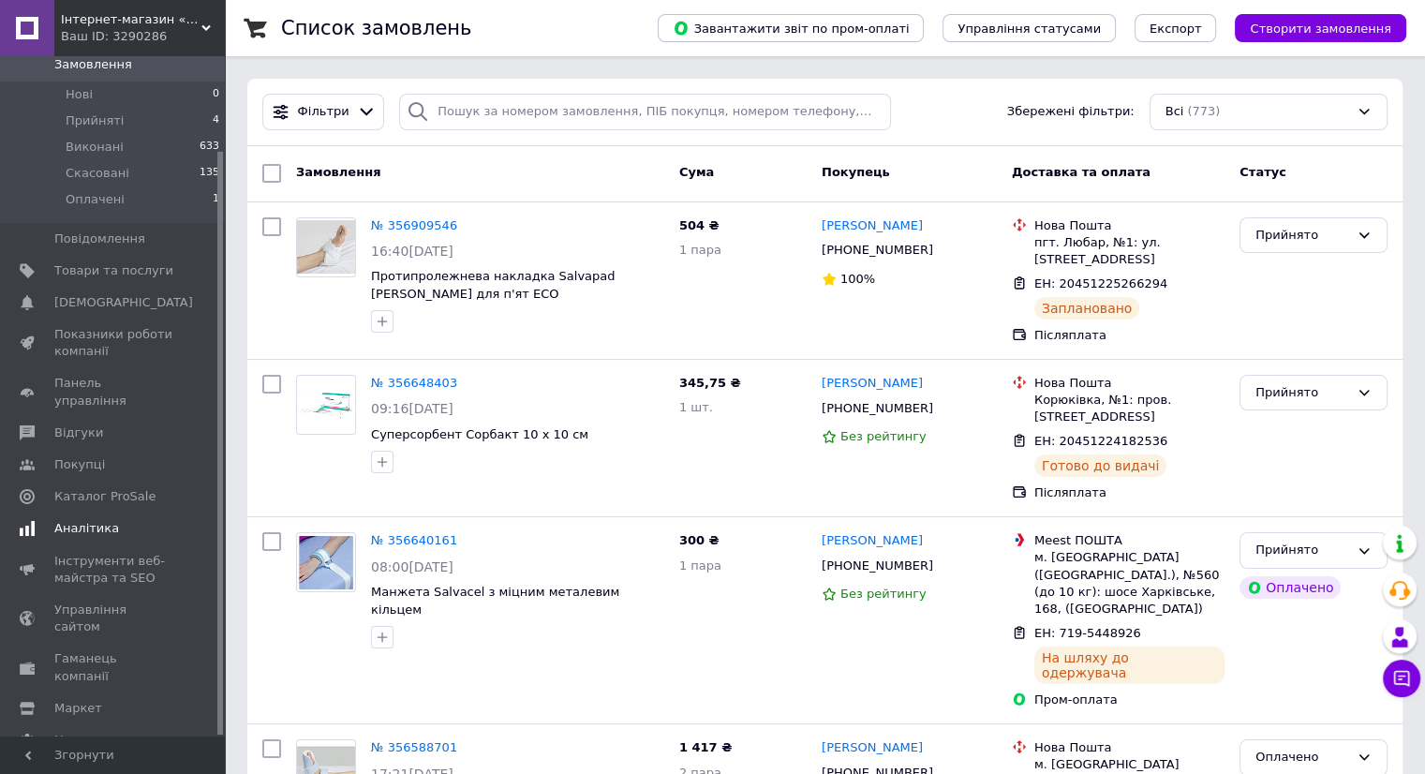
click at [91, 520] on span "Аналітика" at bounding box center [86, 528] width 65 height 17
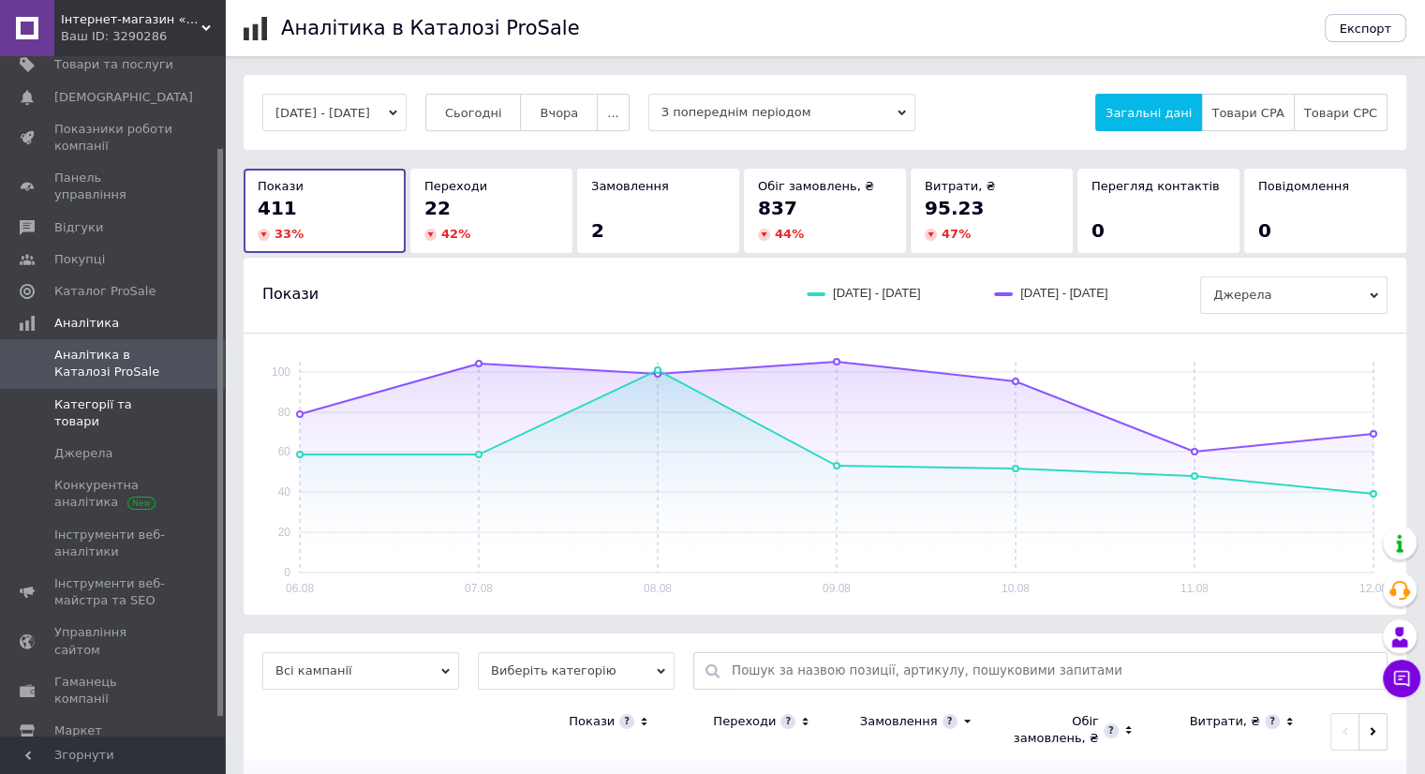
click at [91, 396] on span "Категорії та товари" at bounding box center [113, 413] width 119 height 34
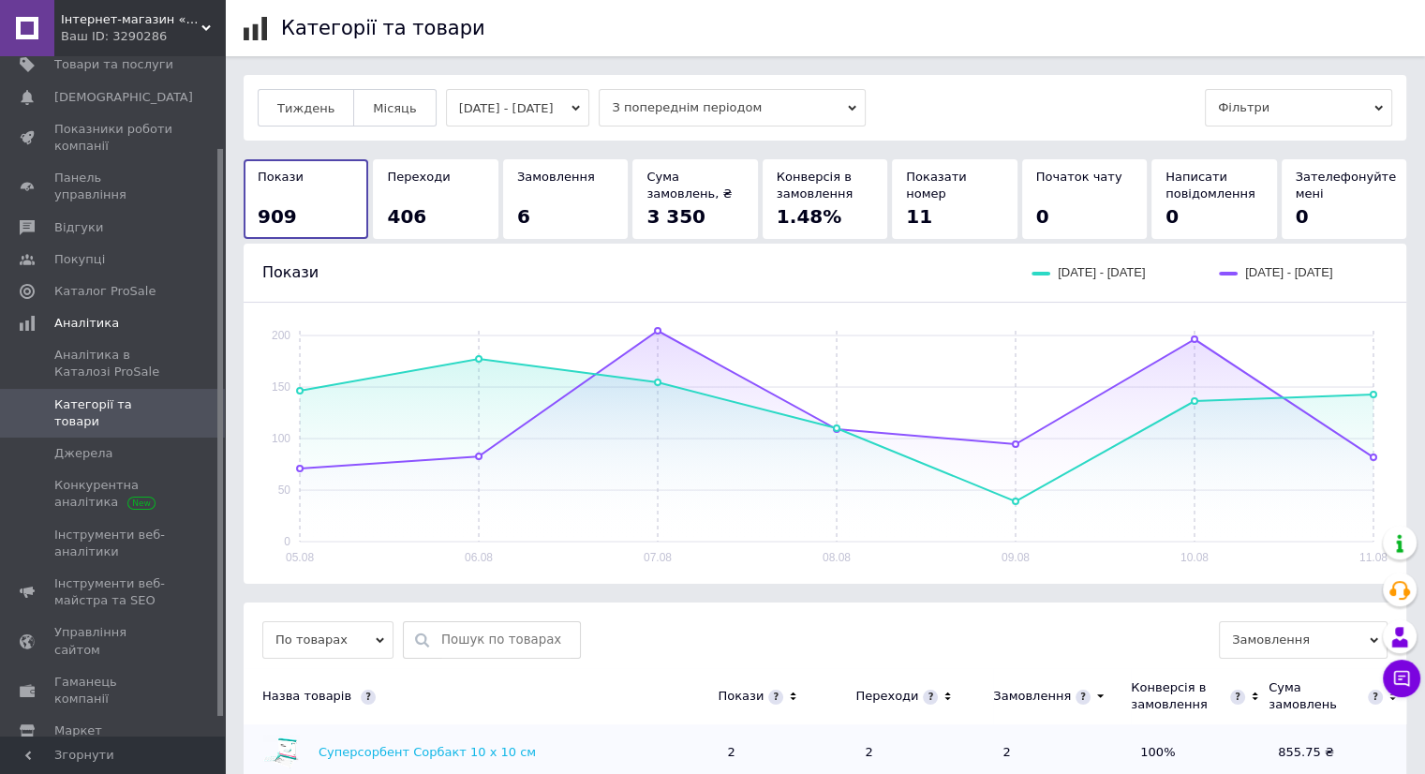
click at [1376, 111] on icon at bounding box center [1379, 108] width 8 height 8
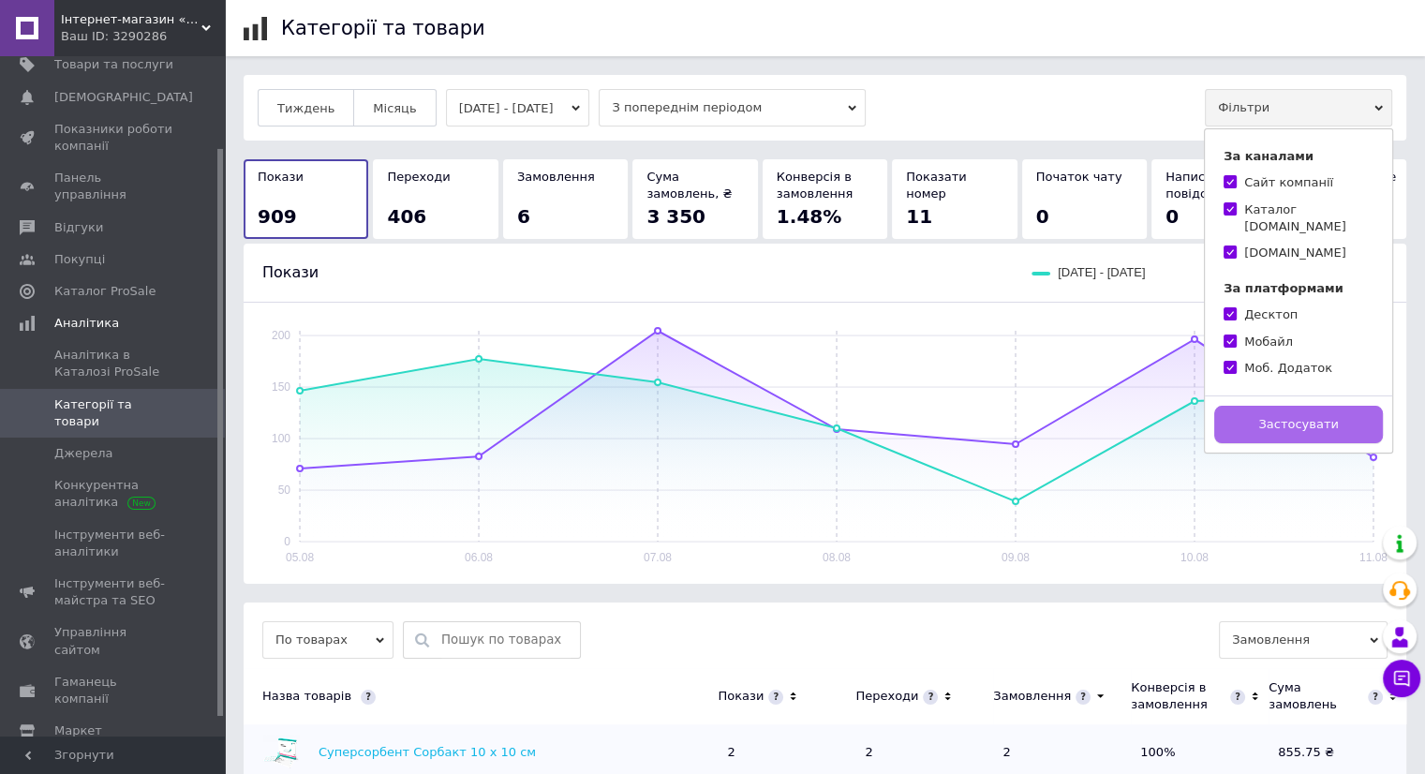
click at [1312, 417] on span "Застосувати" at bounding box center [1298, 424] width 80 height 14
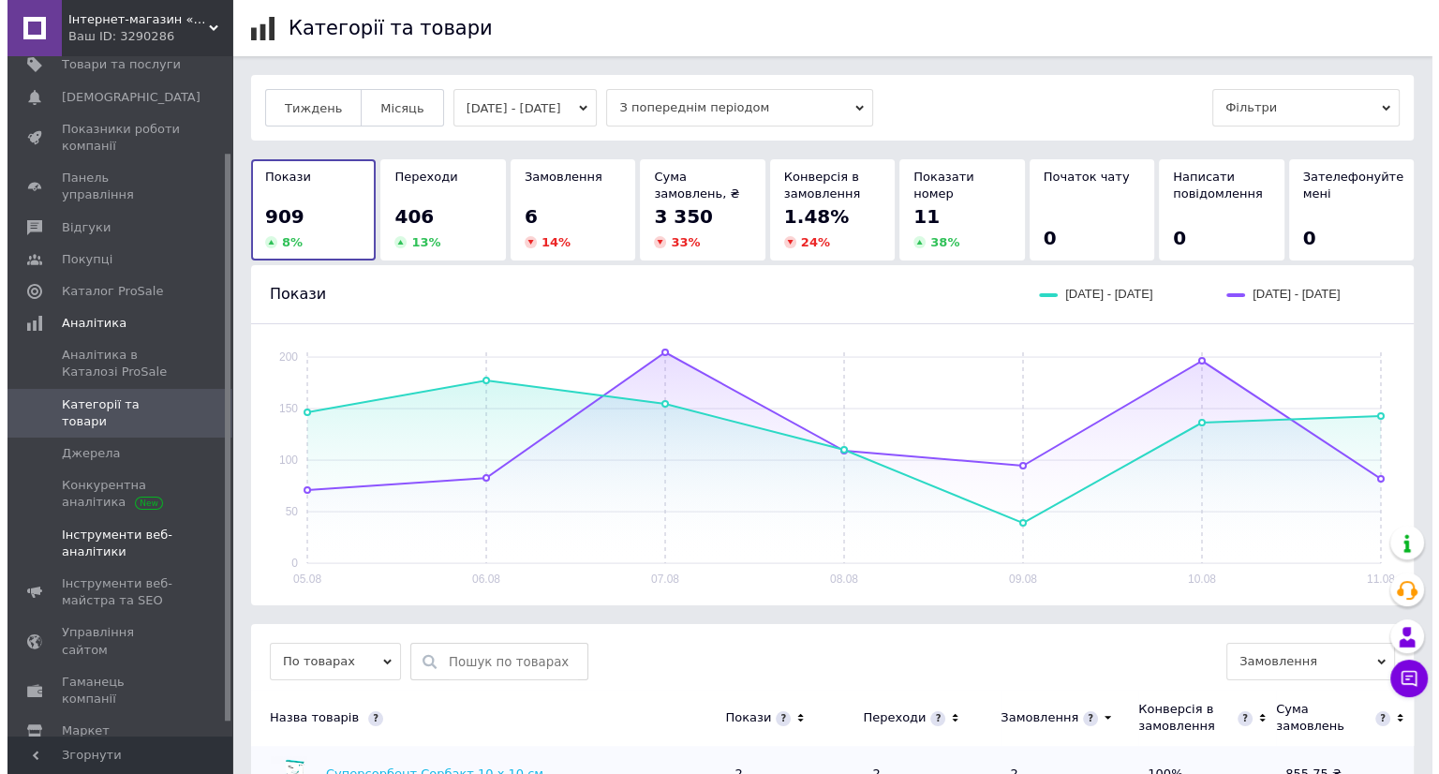
scroll to position [131, 0]
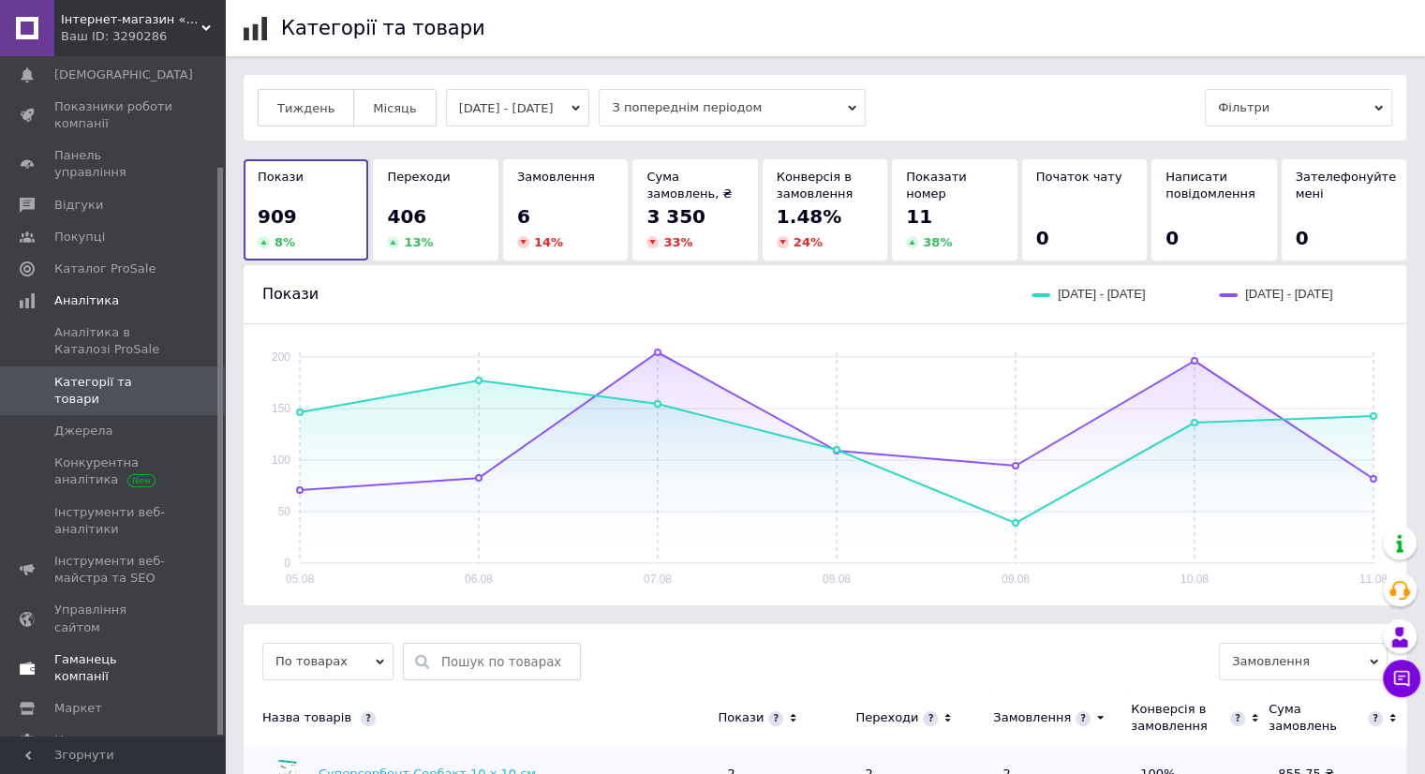
click at [105, 651] on span "Гаманець компанії" at bounding box center [113, 668] width 119 height 34
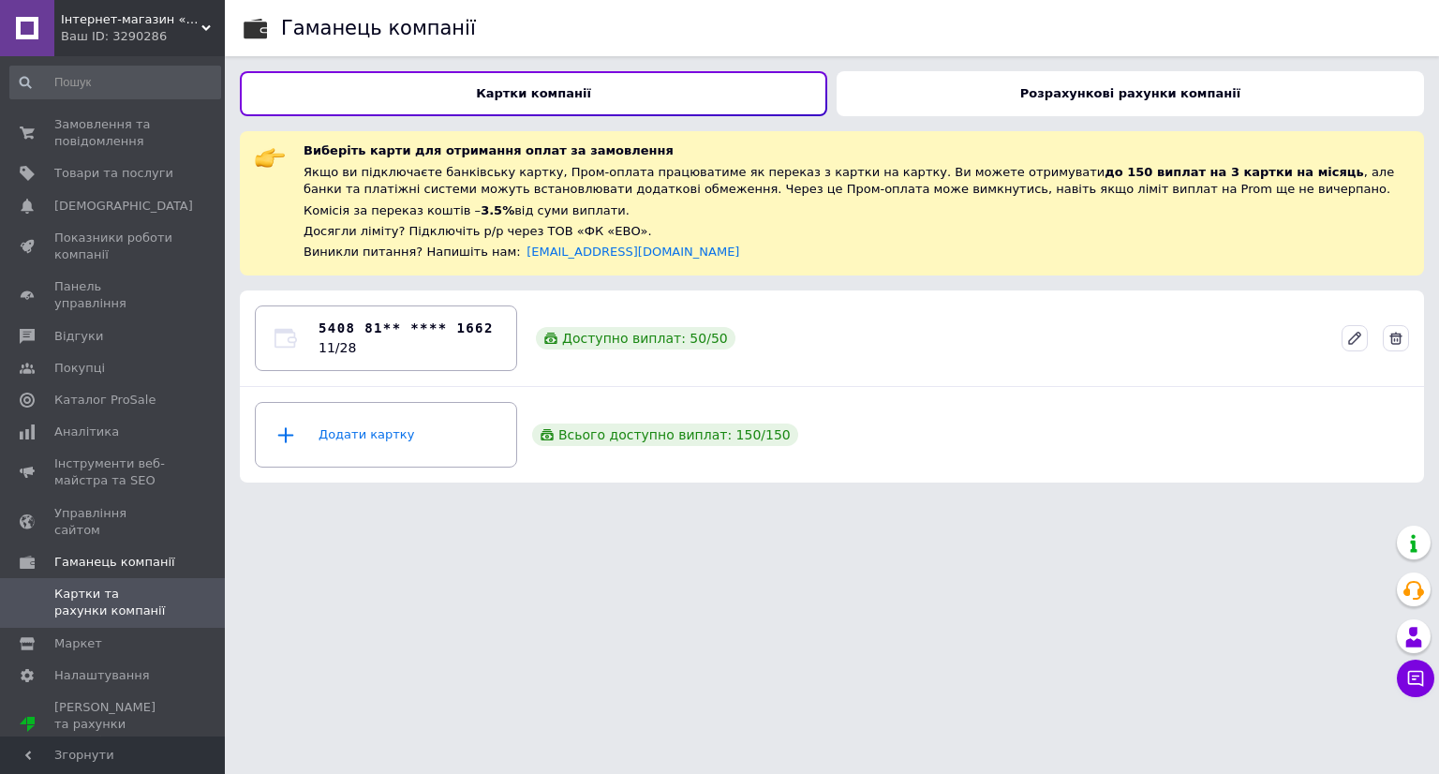
click at [1132, 99] on b "Розрахункові рахунки компанії" at bounding box center [1130, 93] width 220 height 14
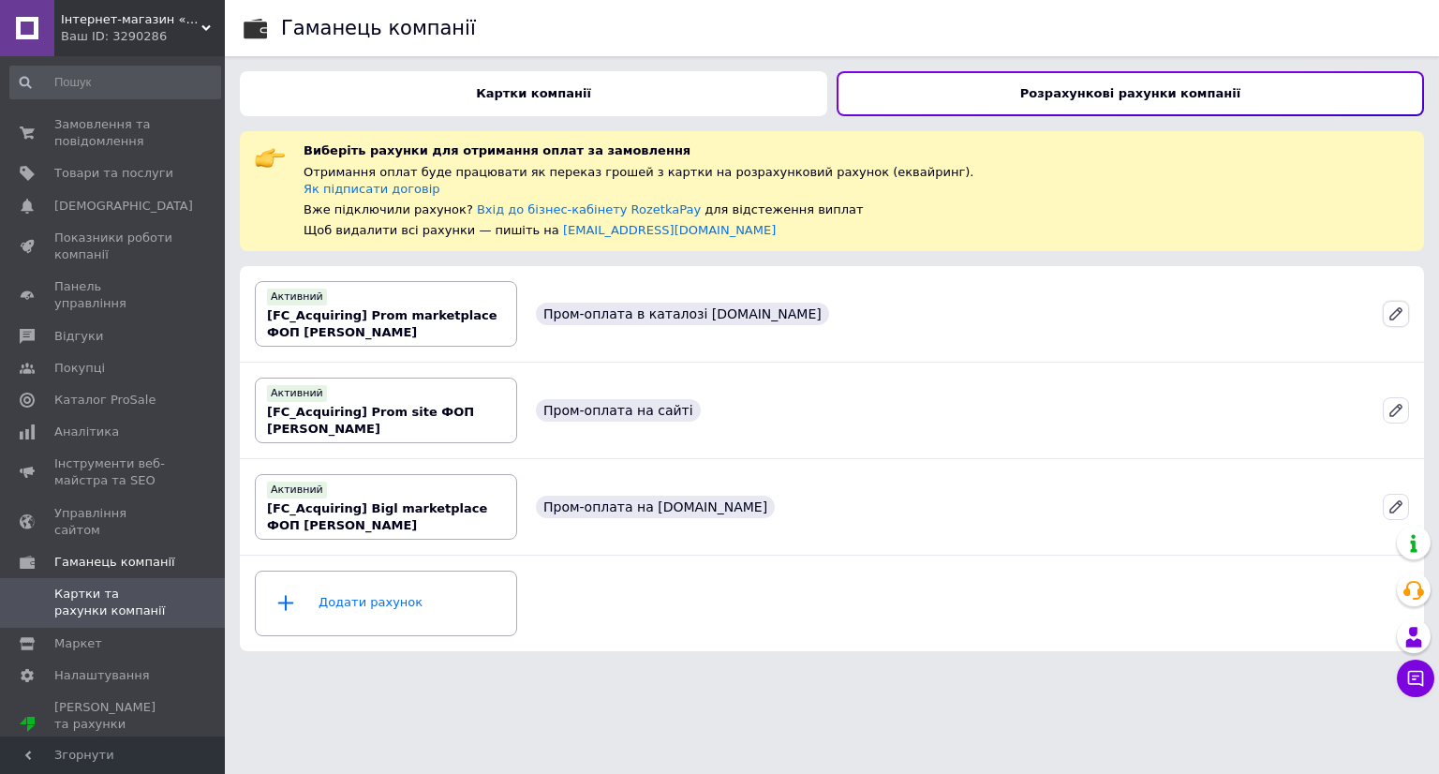
click at [1391, 309] on icon at bounding box center [1396, 313] width 17 height 17
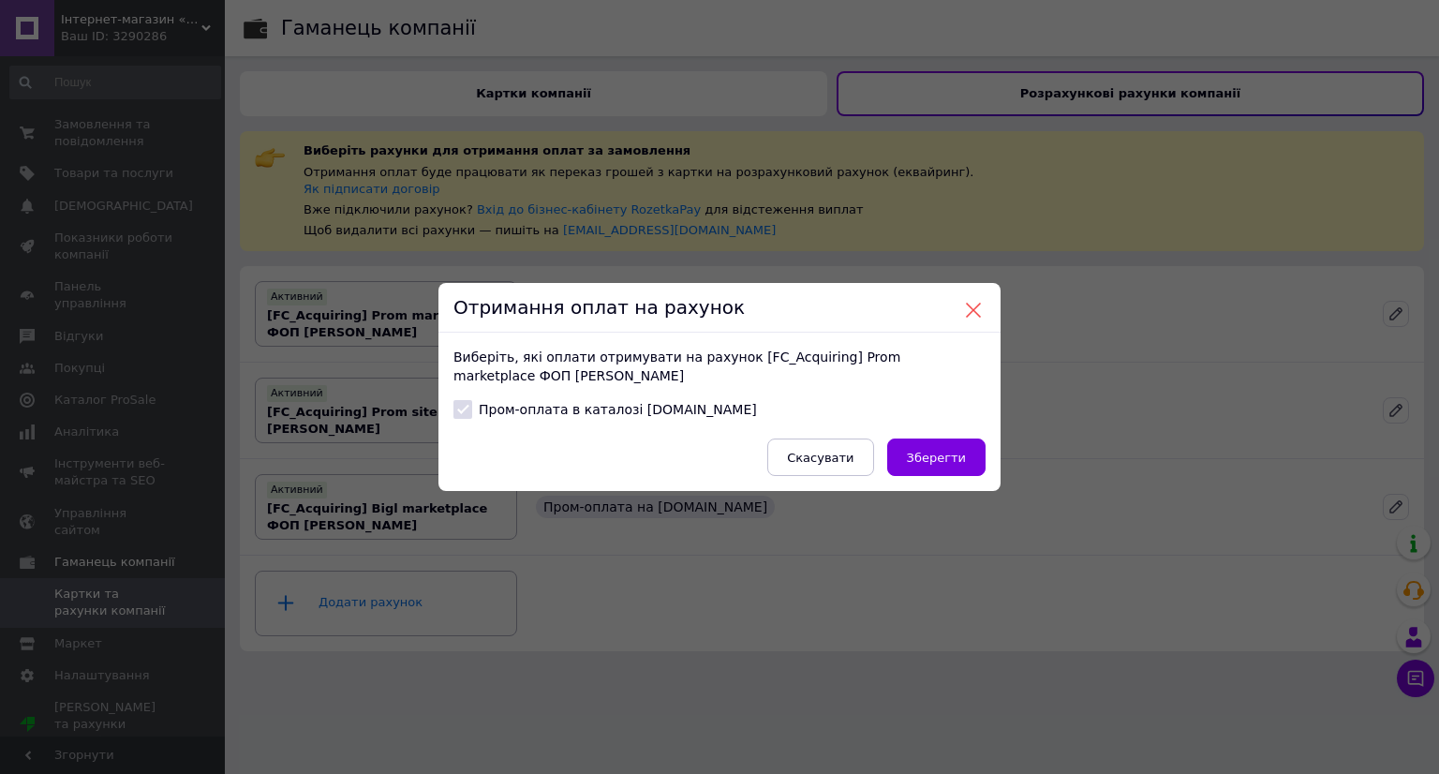
click at [974, 311] on button at bounding box center [973, 310] width 17 height 17
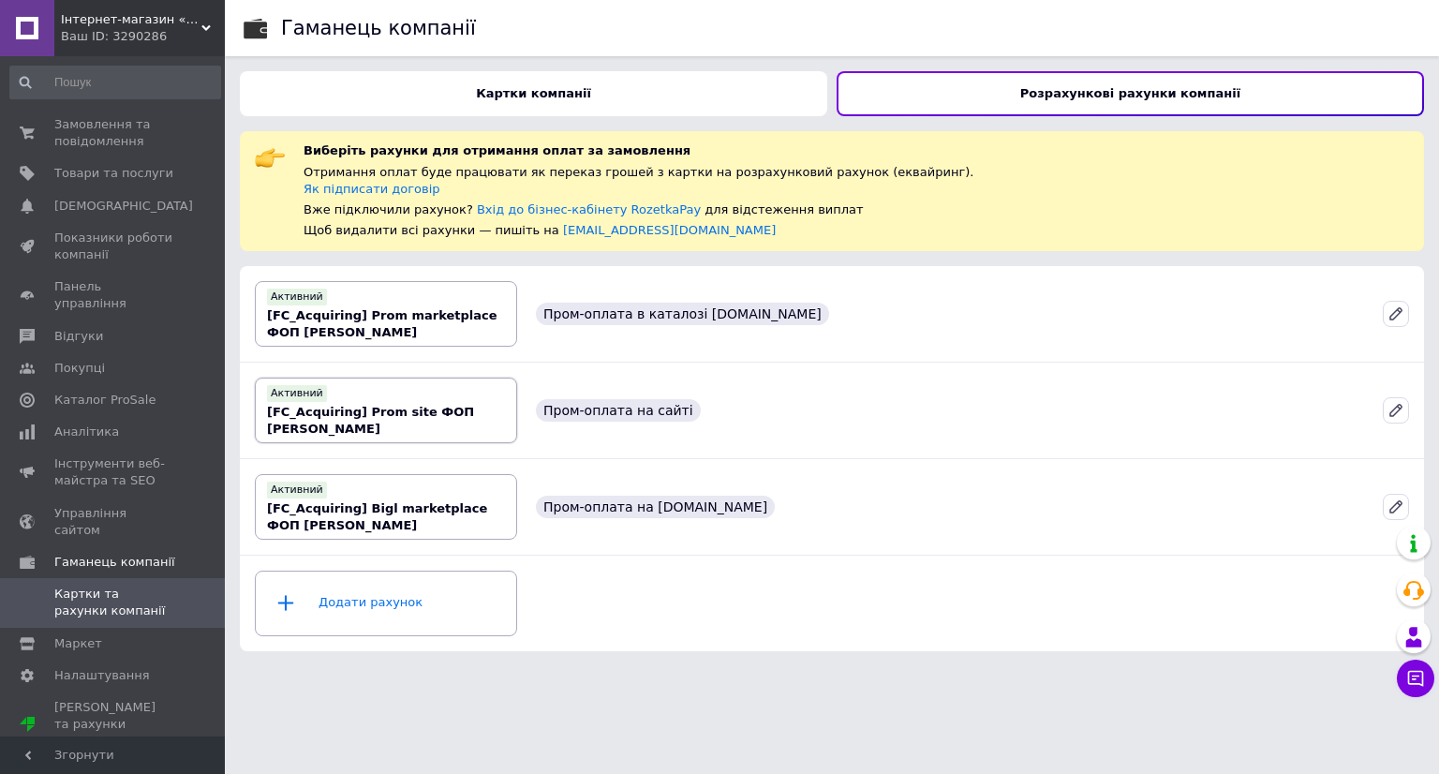
click at [397, 410] on b "[FC_Acquiring] Prom site ФОП Пігарьова Яна Антонівна" at bounding box center [370, 420] width 207 height 31
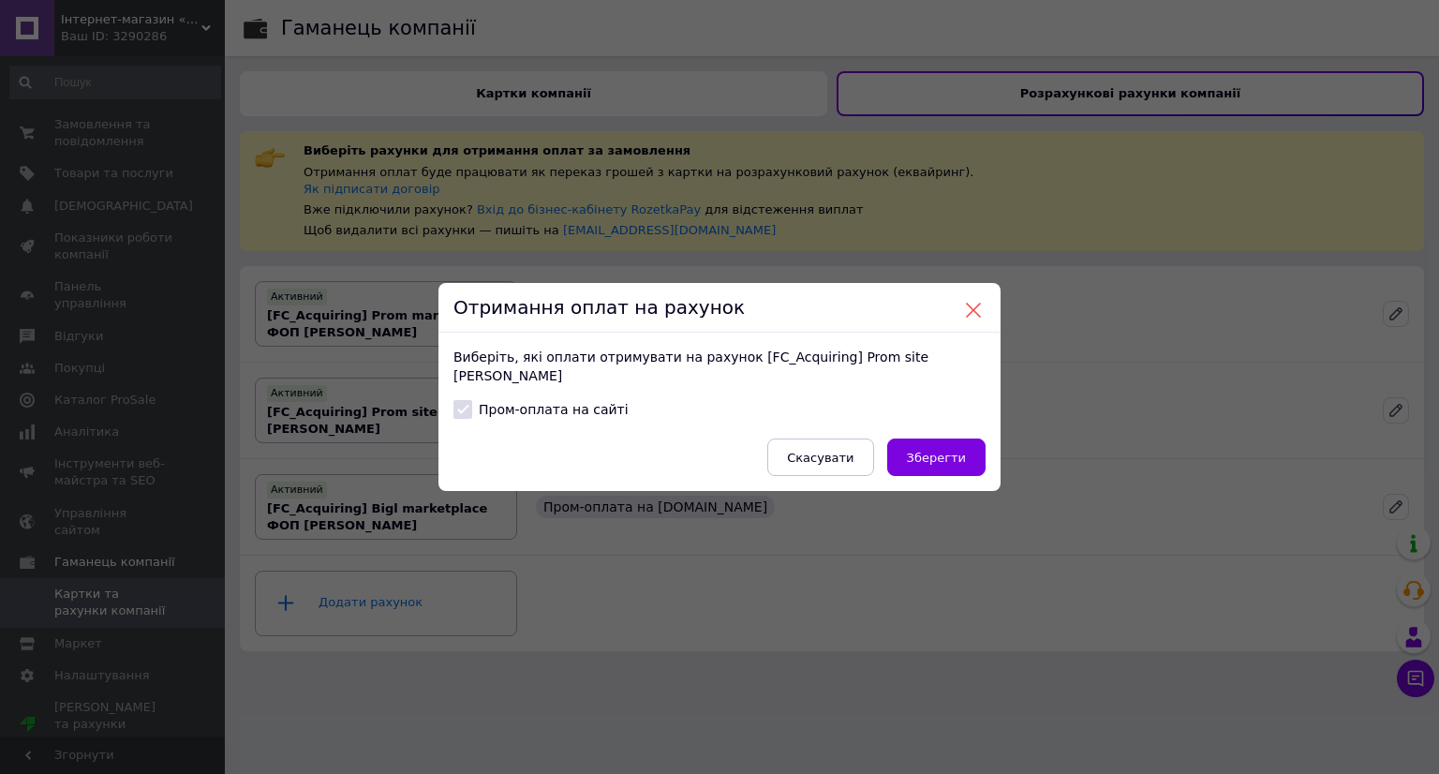
click at [971, 314] on button at bounding box center [973, 310] width 17 height 17
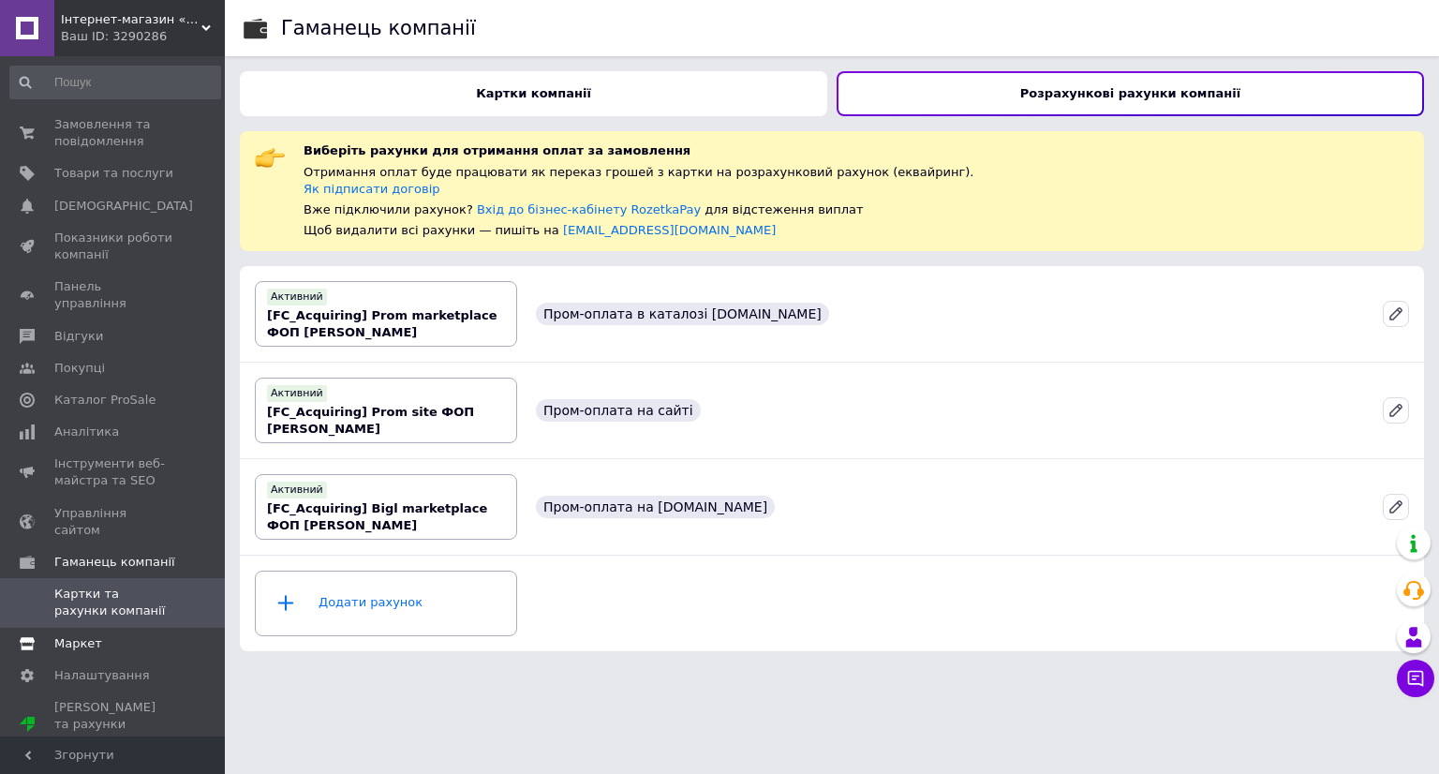
click at [82, 635] on span "Маркет" at bounding box center [78, 643] width 48 height 17
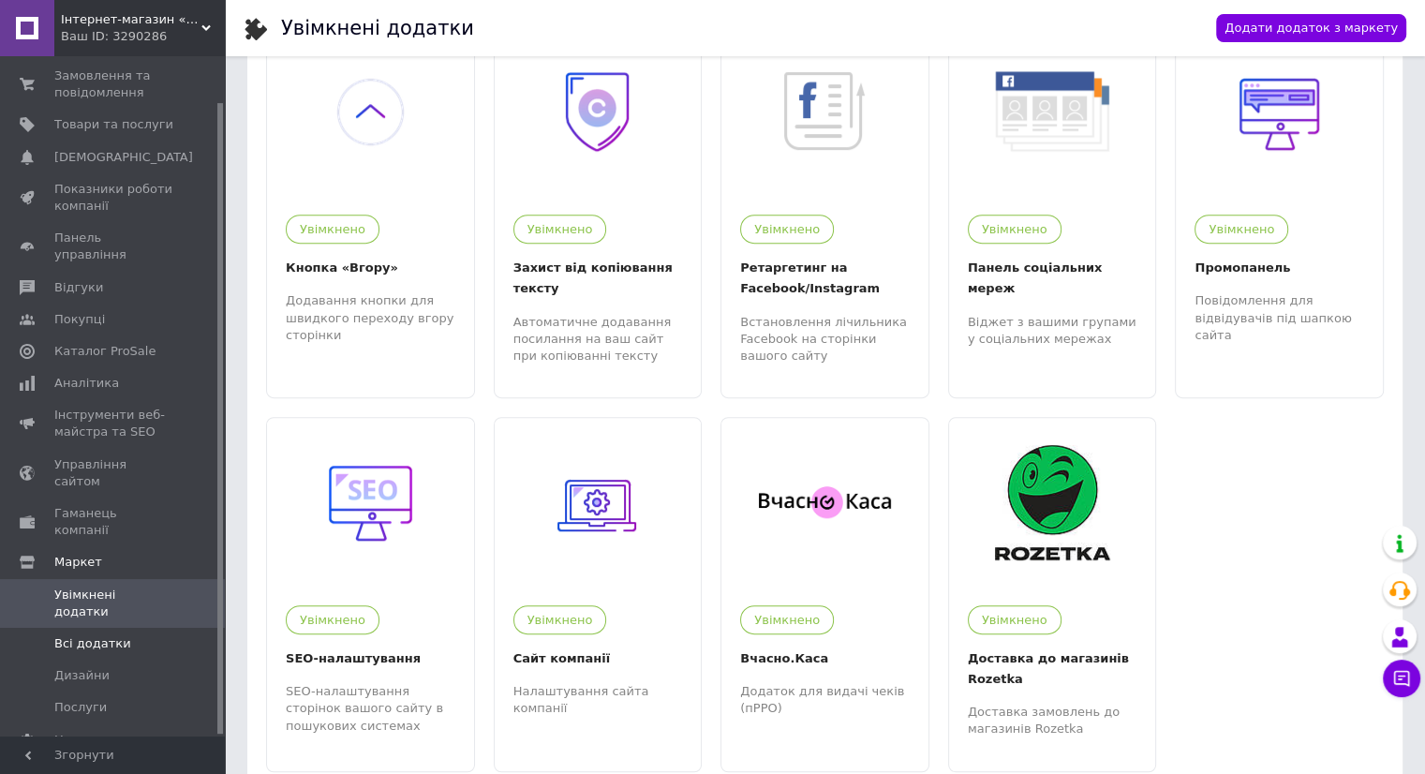
scroll to position [843, 0]
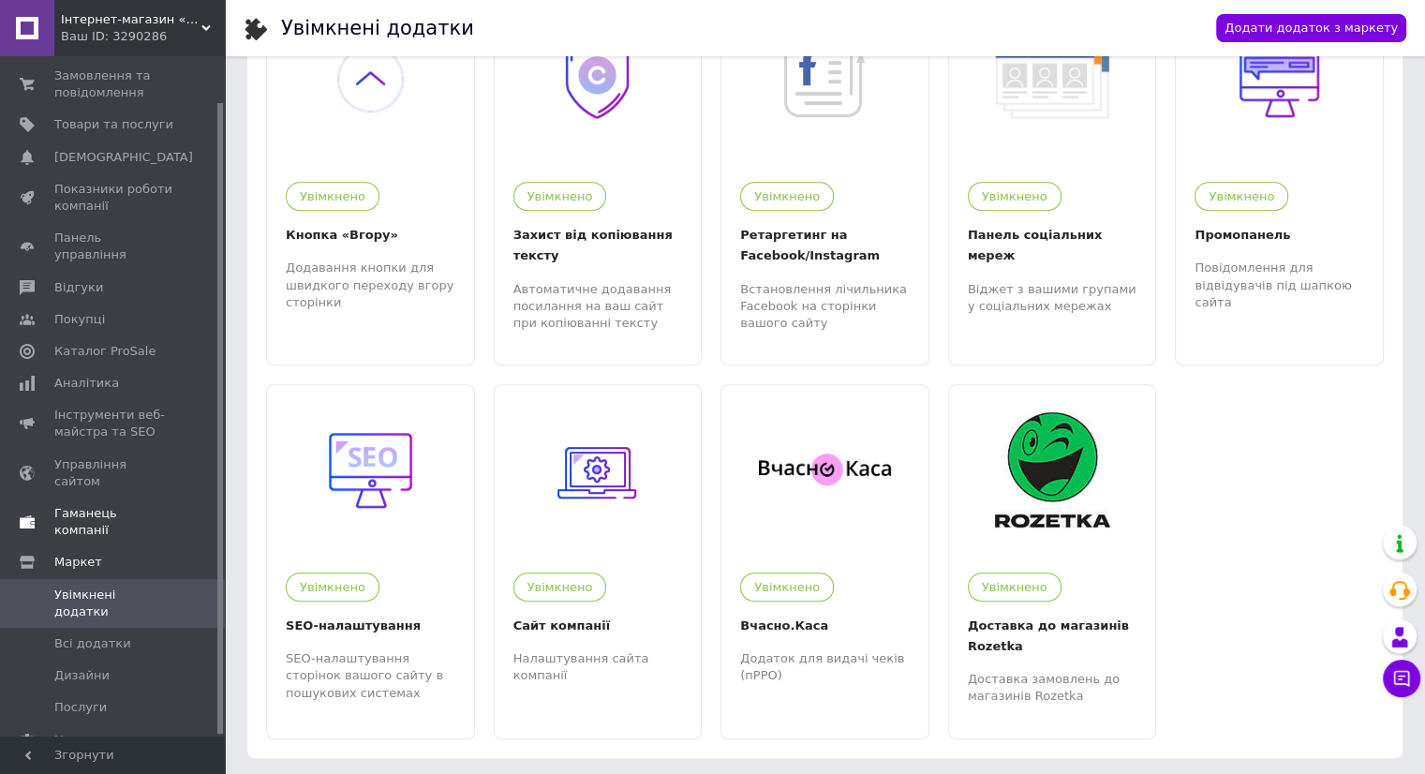
click at [112, 505] on span "Гаманець компанії" at bounding box center [113, 522] width 119 height 34
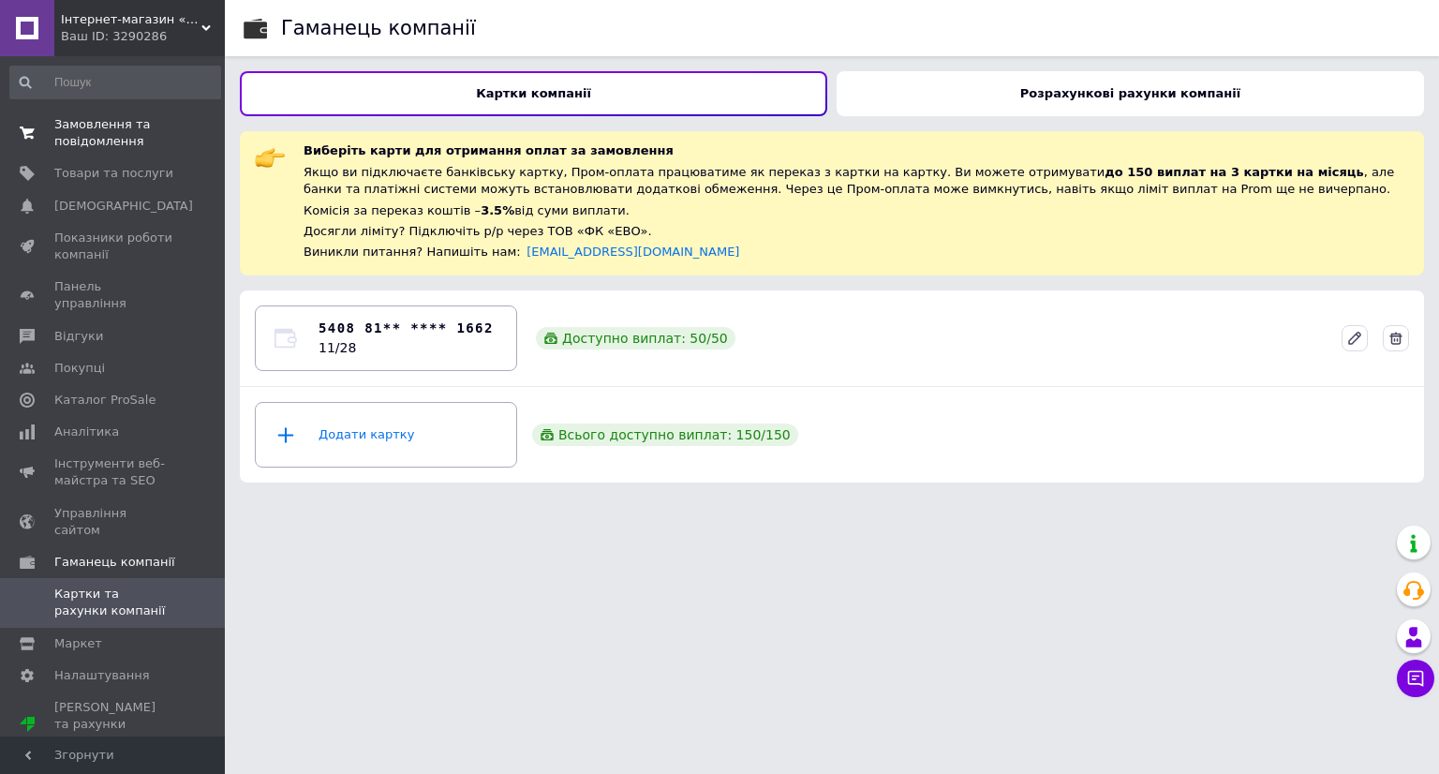
click at [82, 143] on span "Замовлення та повідомлення" at bounding box center [113, 133] width 119 height 34
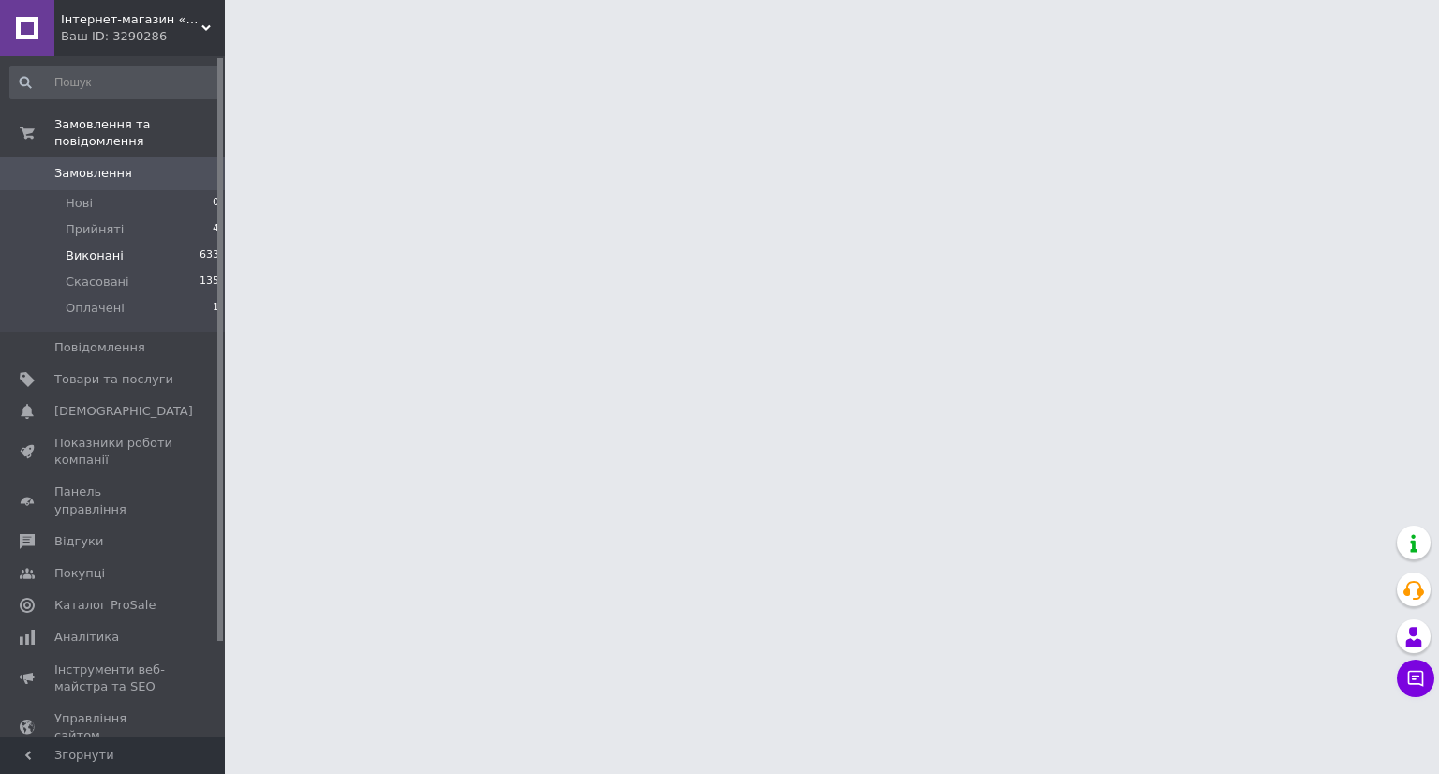
click at [105, 247] on span "Виконані" at bounding box center [95, 255] width 58 height 17
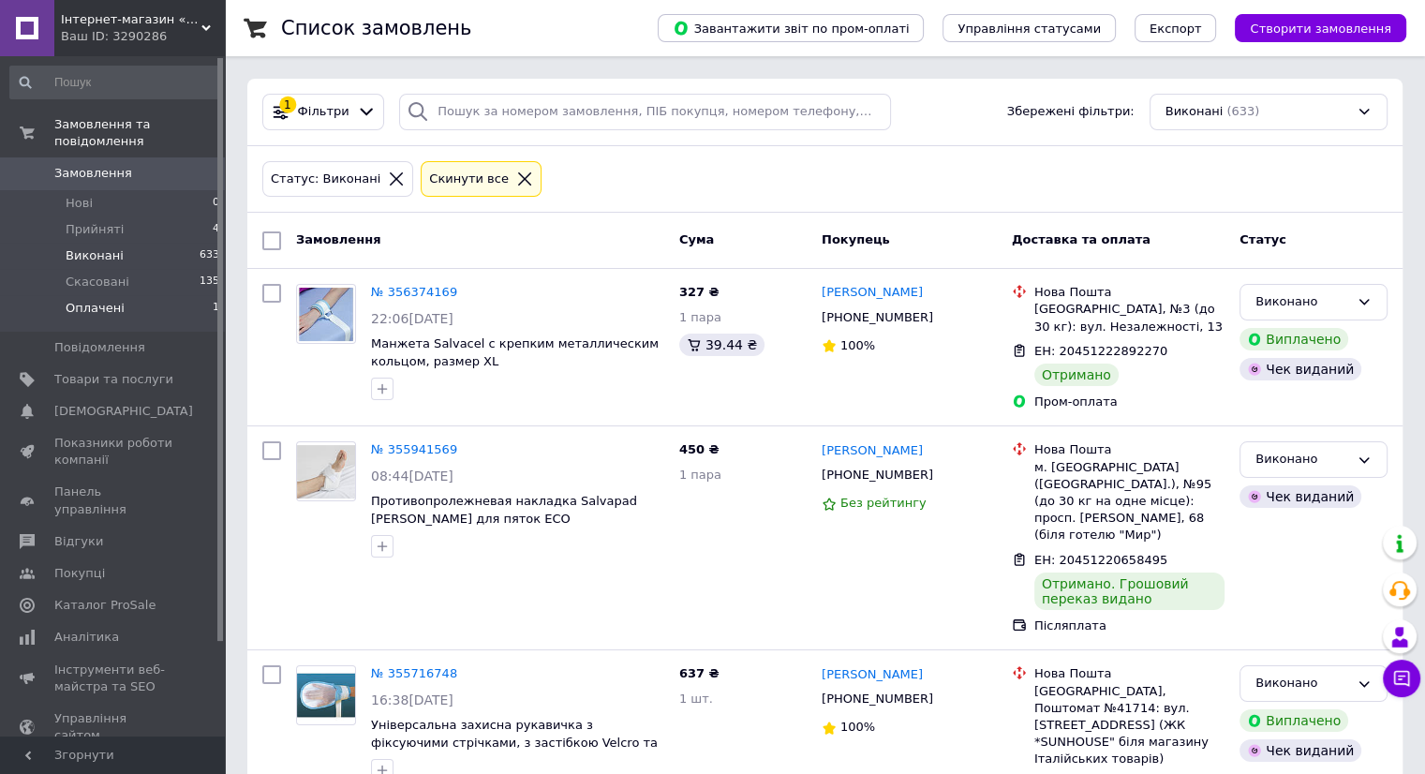
click at [100, 300] on span "Оплачені" at bounding box center [95, 308] width 59 height 17
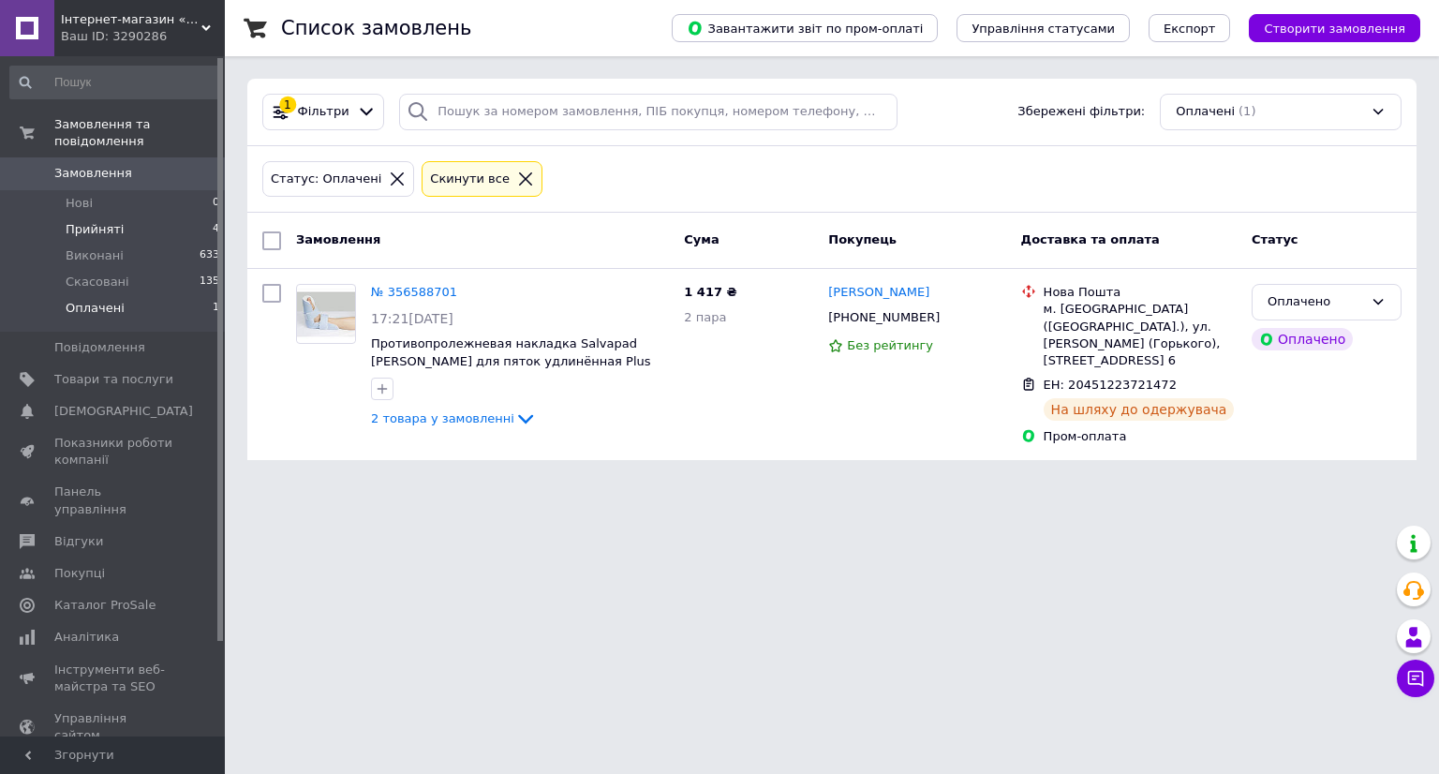
click at [97, 221] on span "Прийняті" at bounding box center [95, 229] width 58 height 17
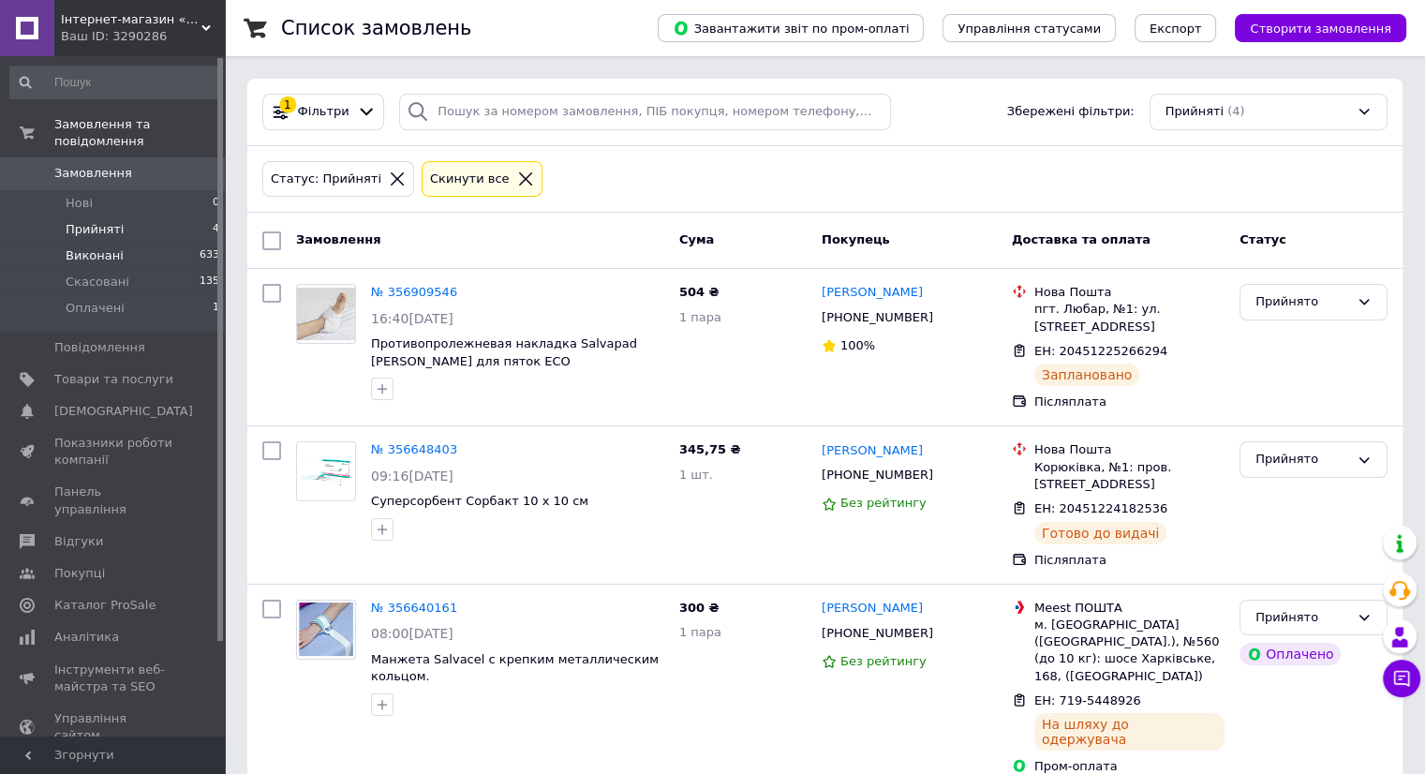
click at [95, 247] on span "Виконані" at bounding box center [95, 255] width 58 height 17
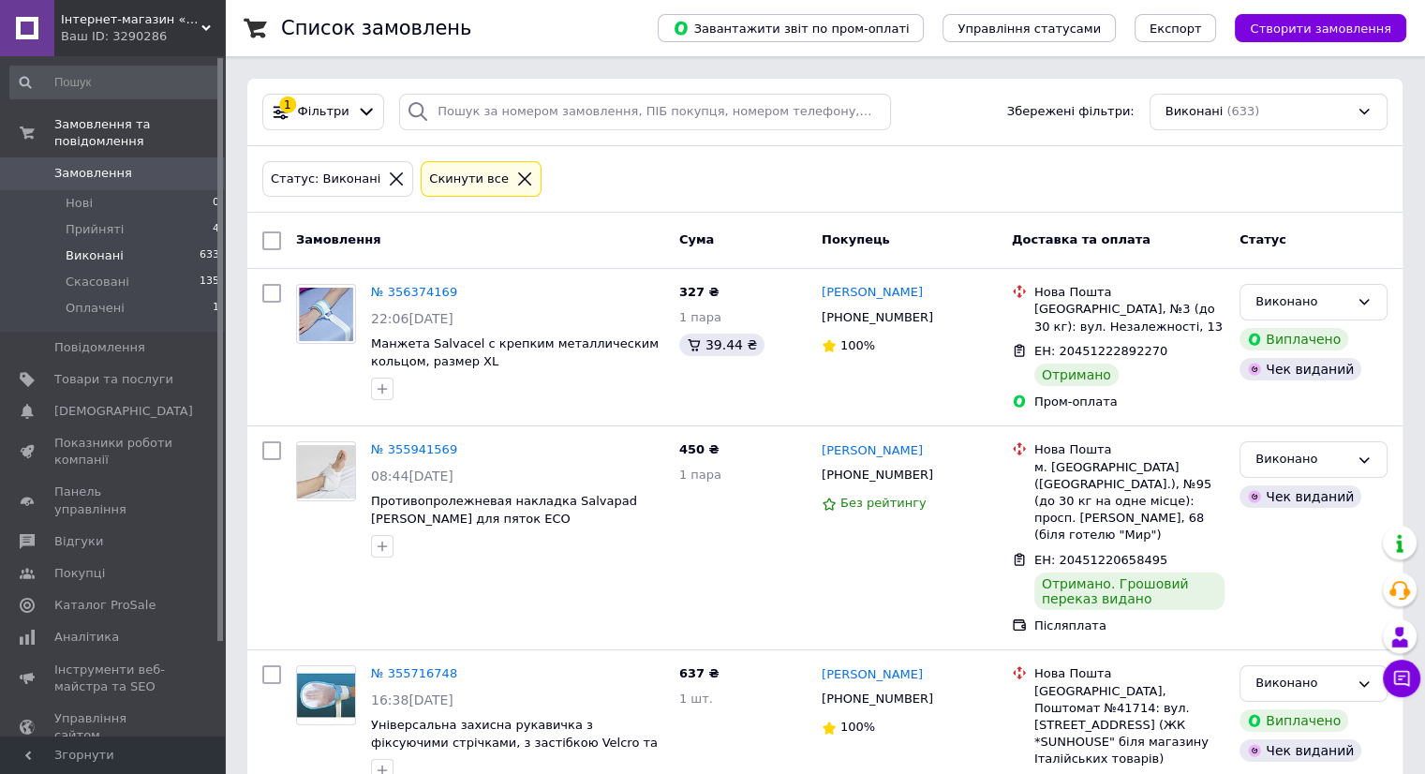
click at [100, 247] on span "Виконані" at bounding box center [95, 255] width 58 height 17
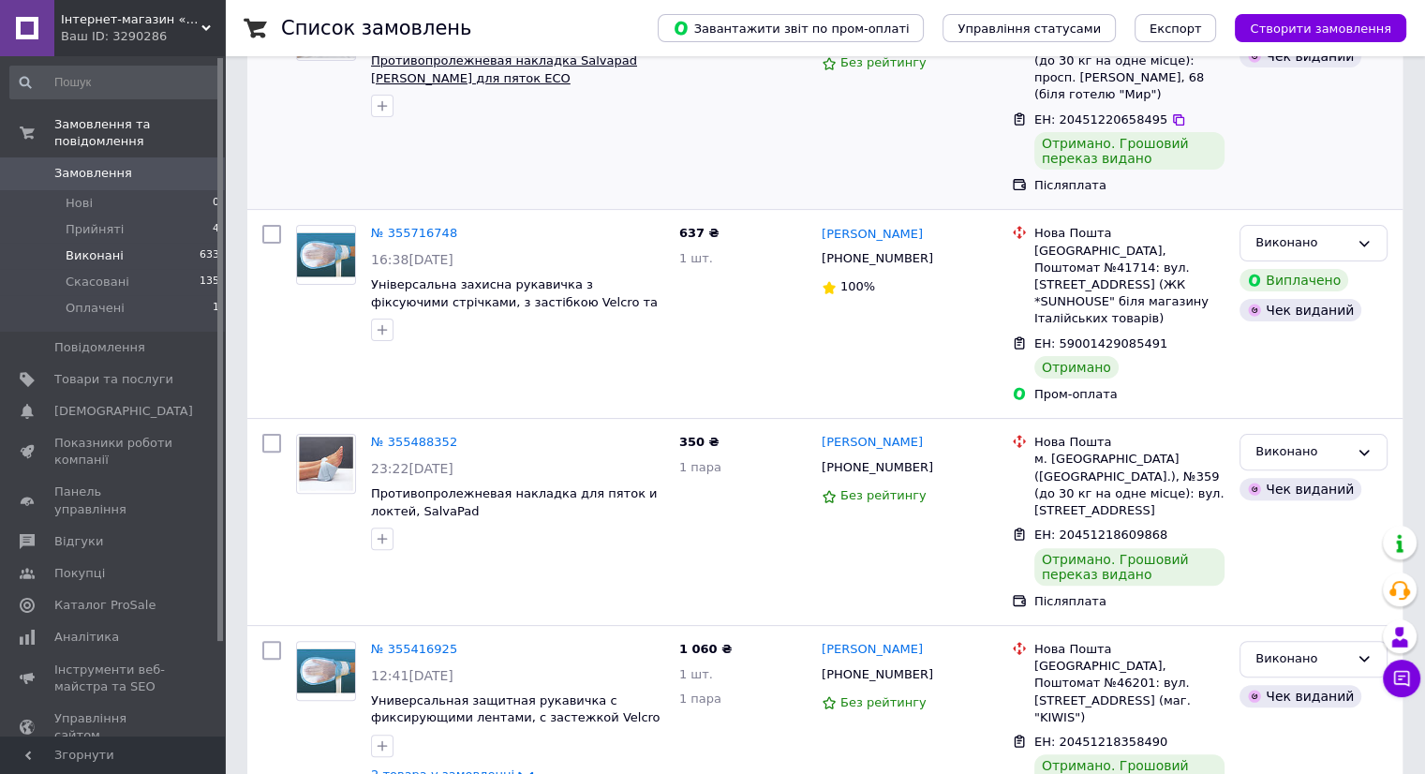
scroll to position [468, 0]
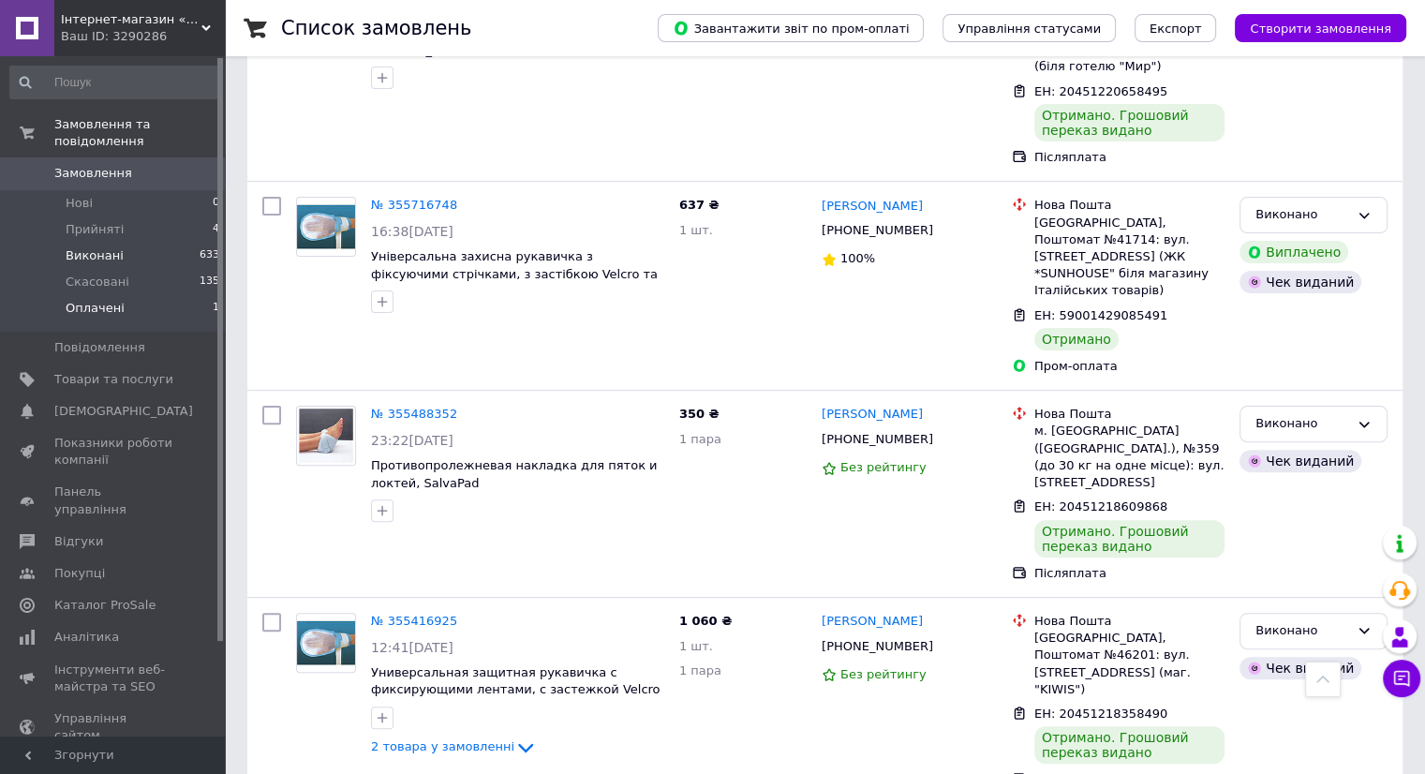
click at [106, 300] on span "Оплачені" at bounding box center [95, 308] width 59 height 17
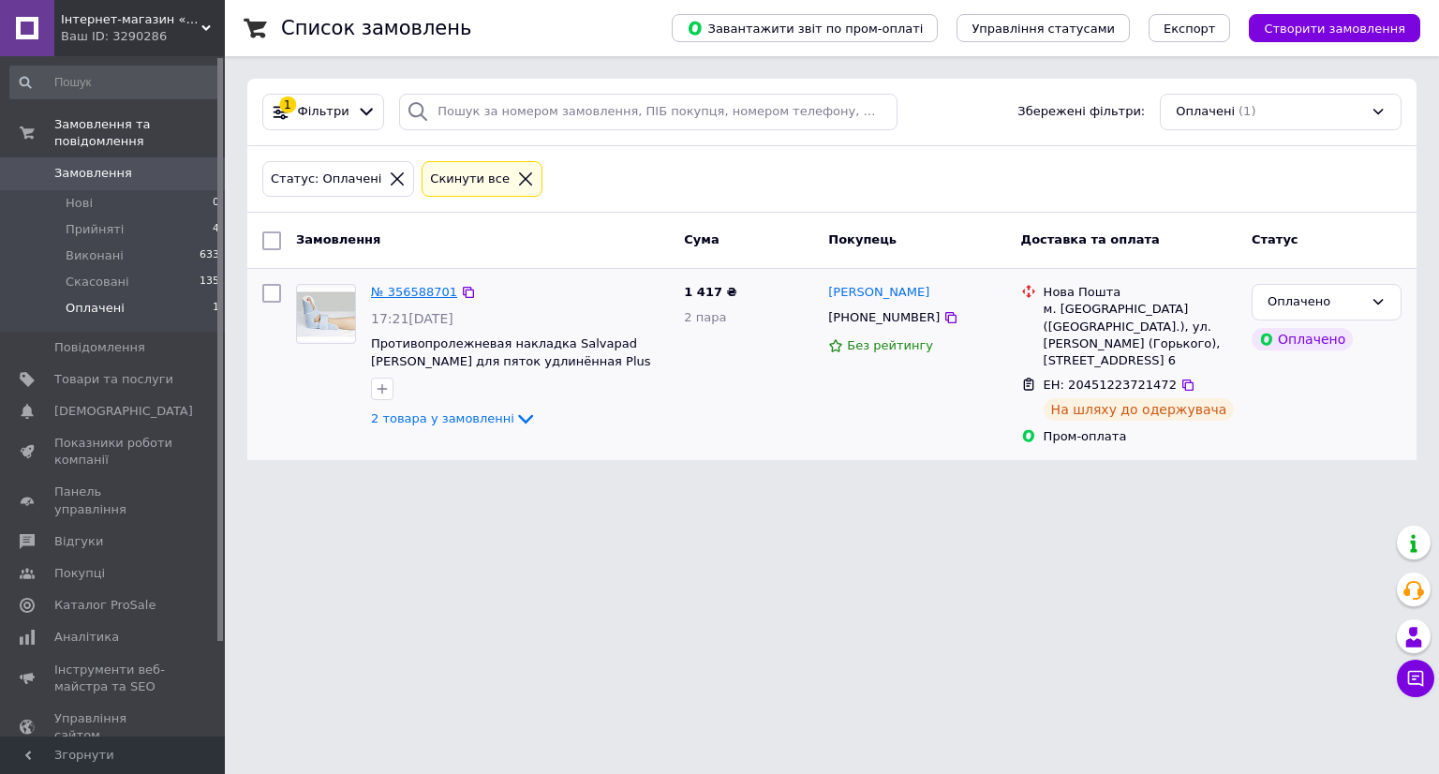
click at [425, 290] on link "№ 356588701" at bounding box center [414, 292] width 86 height 14
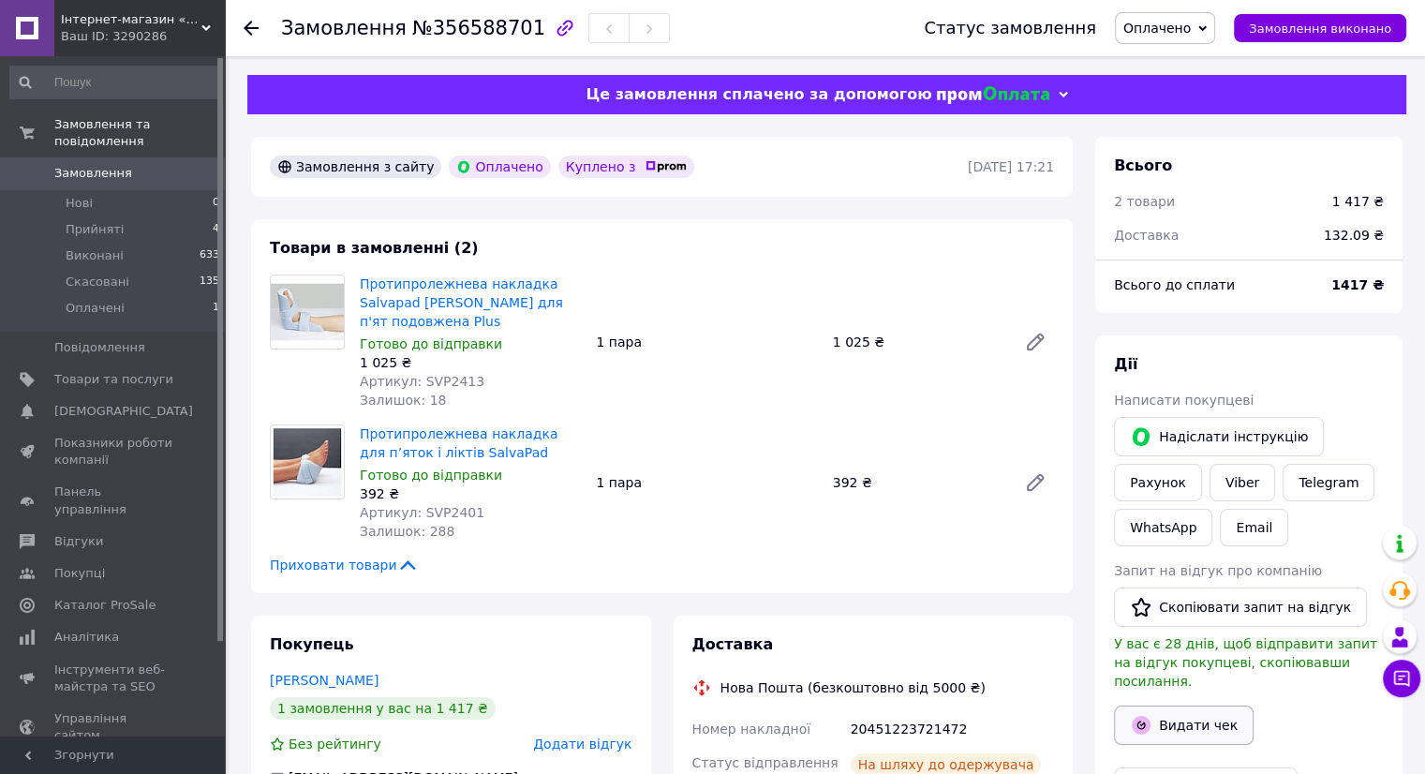
click at [1184, 706] on button "Видати чек" at bounding box center [1184, 725] width 140 height 39
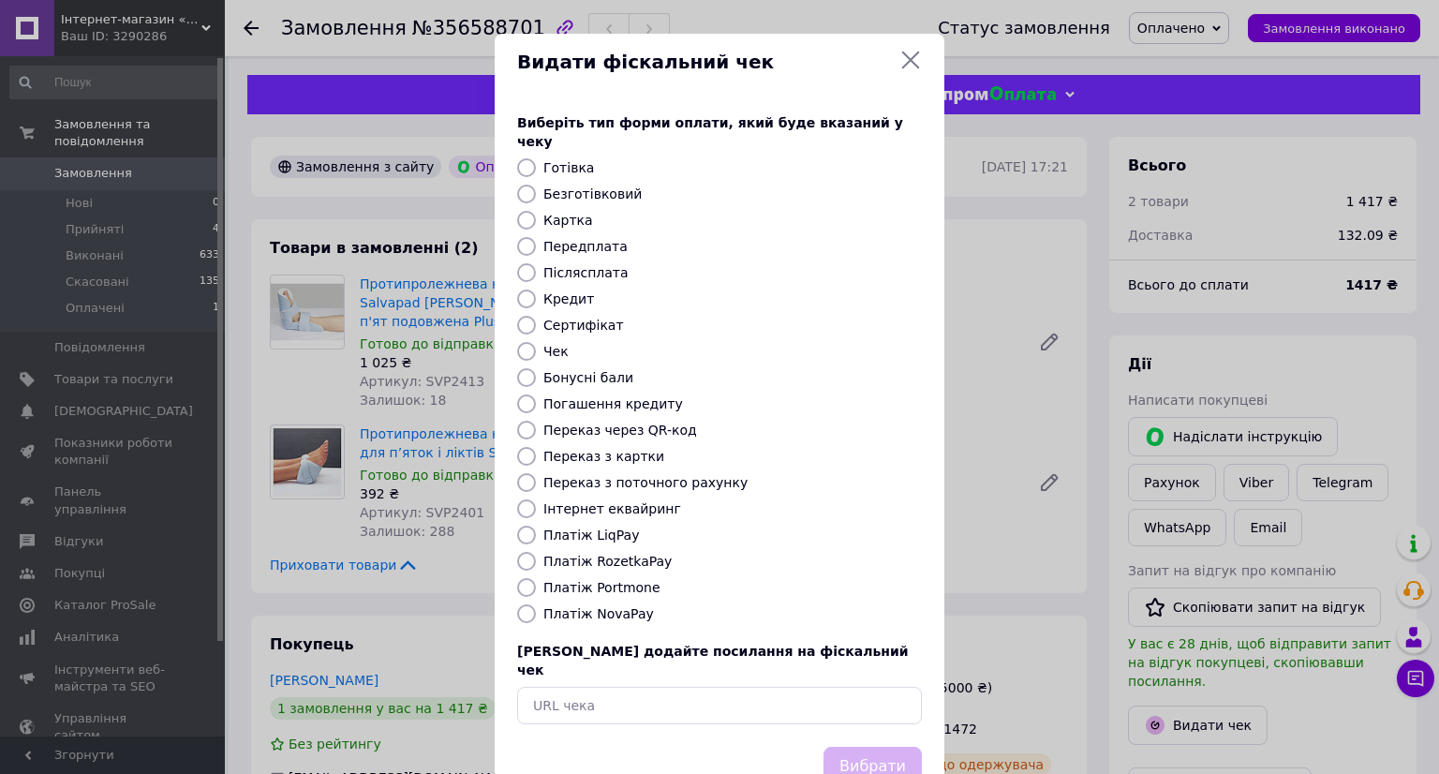
click at [562, 213] on label "Картка" at bounding box center [568, 220] width 50 height 15
click at [536, 211] on input "Картка" at bounding box center [526, 220] width 19 height 19
radio input "true"
click at [882, 747] on button "Вибрати" at bounding box center [873, 767] width 98 height 40
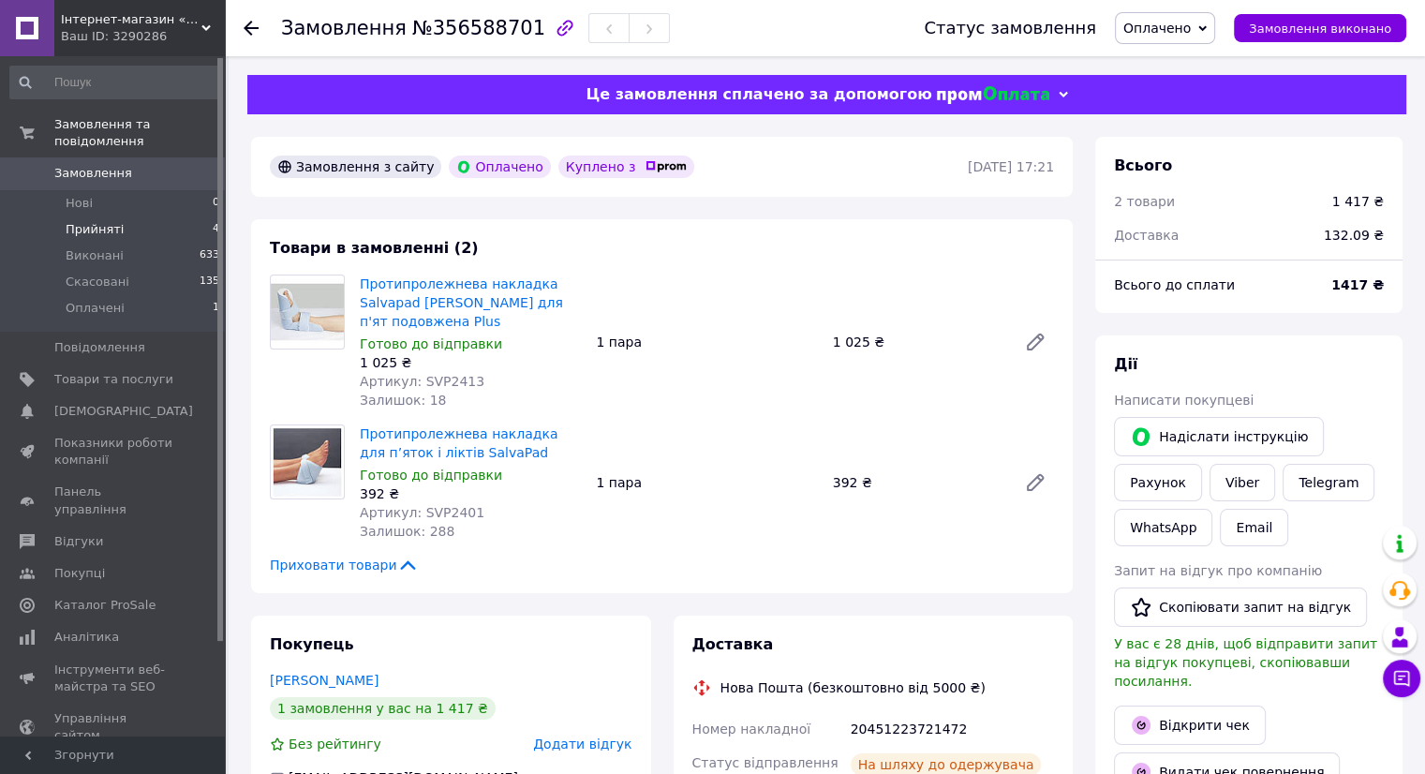
click at [115, 221] on span "Прийняті" at bounding box center [95, 229] width 58 height 17
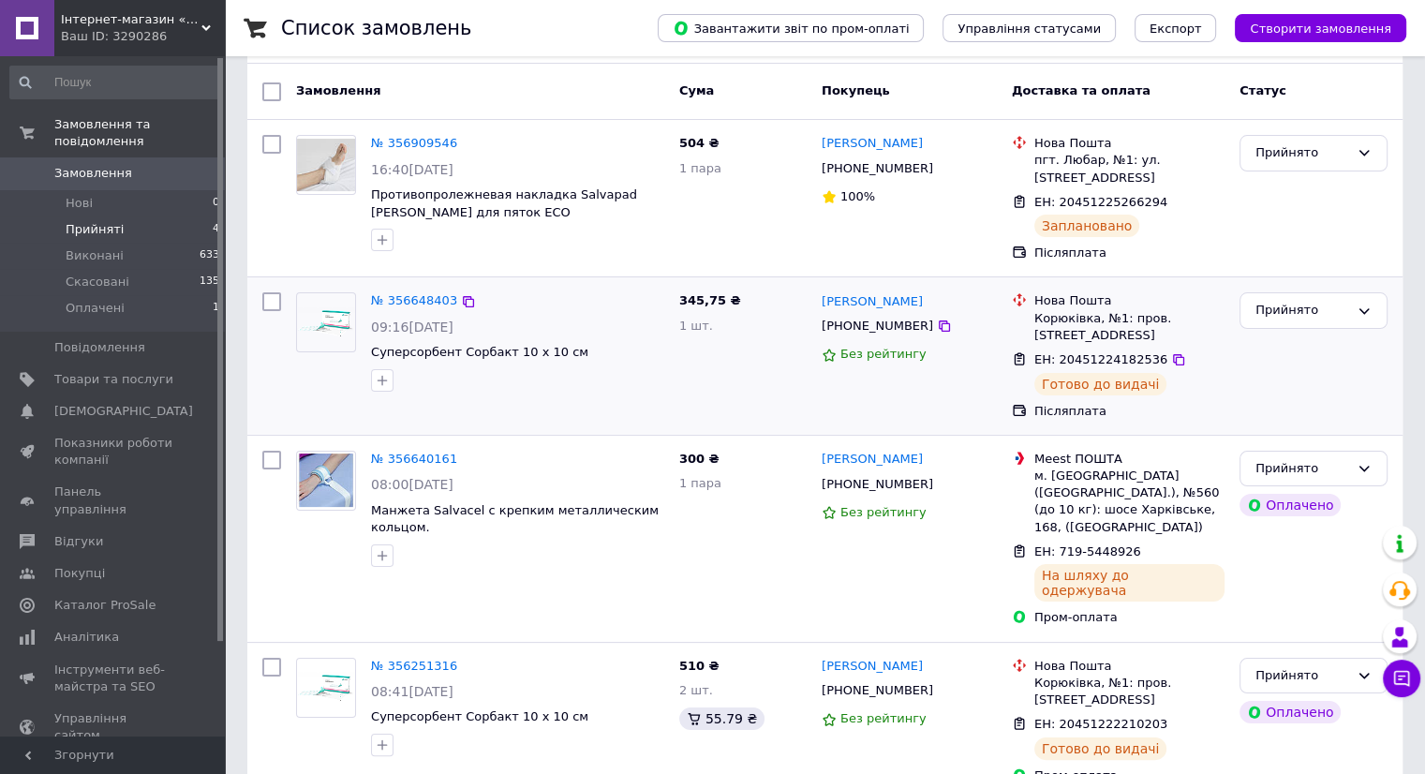
scroll to position [153, 0]
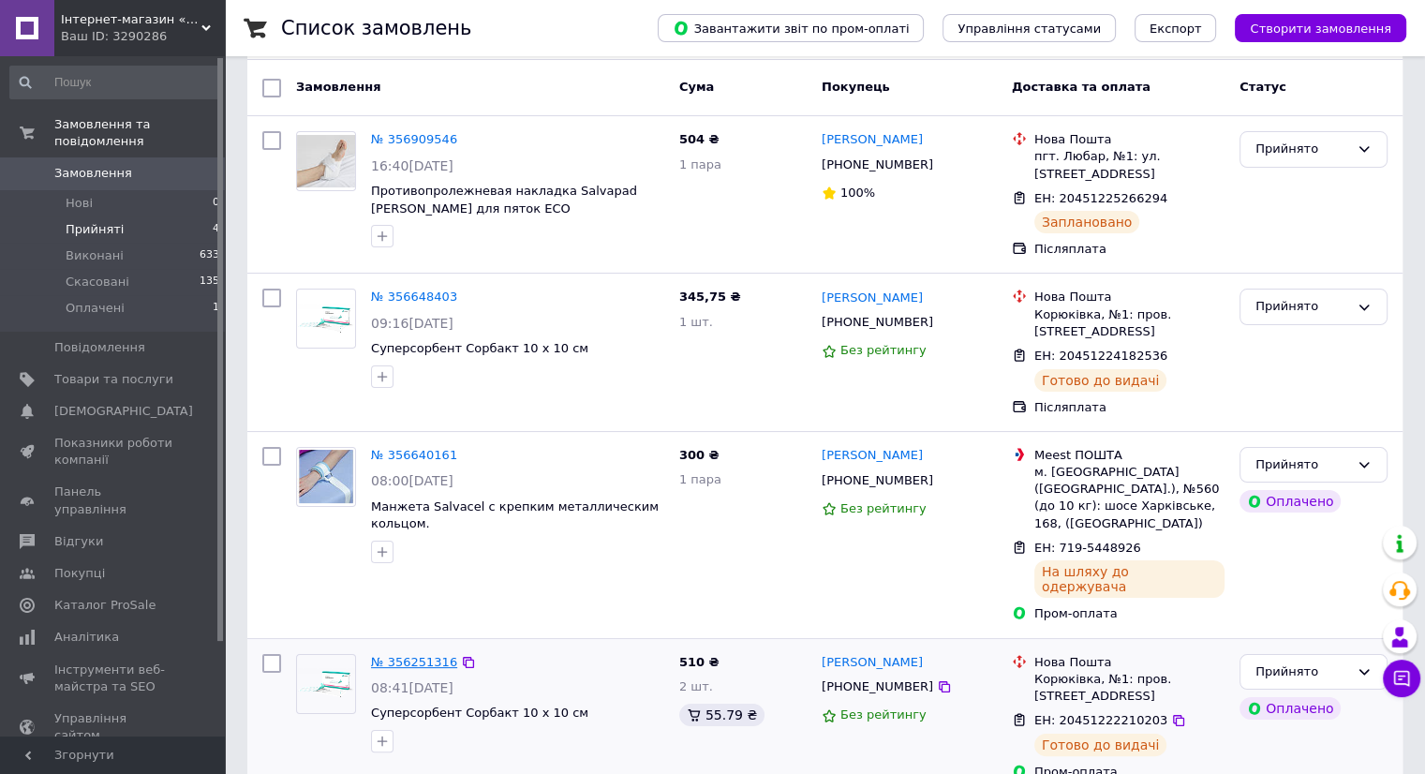
click at [408, 655] on link "№ 356251316" at bounding box center [414, 662] width 86 height 14
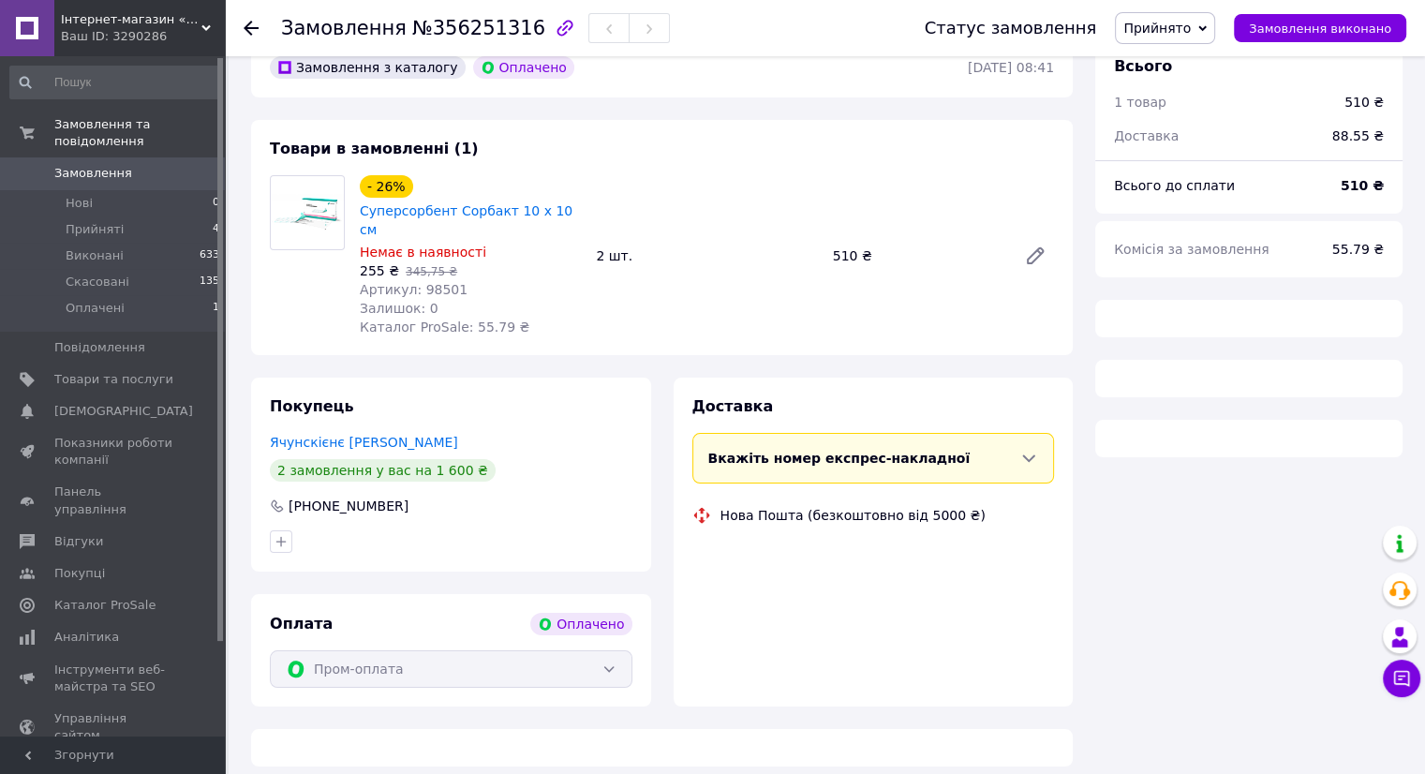
scroll to position [153, 0]
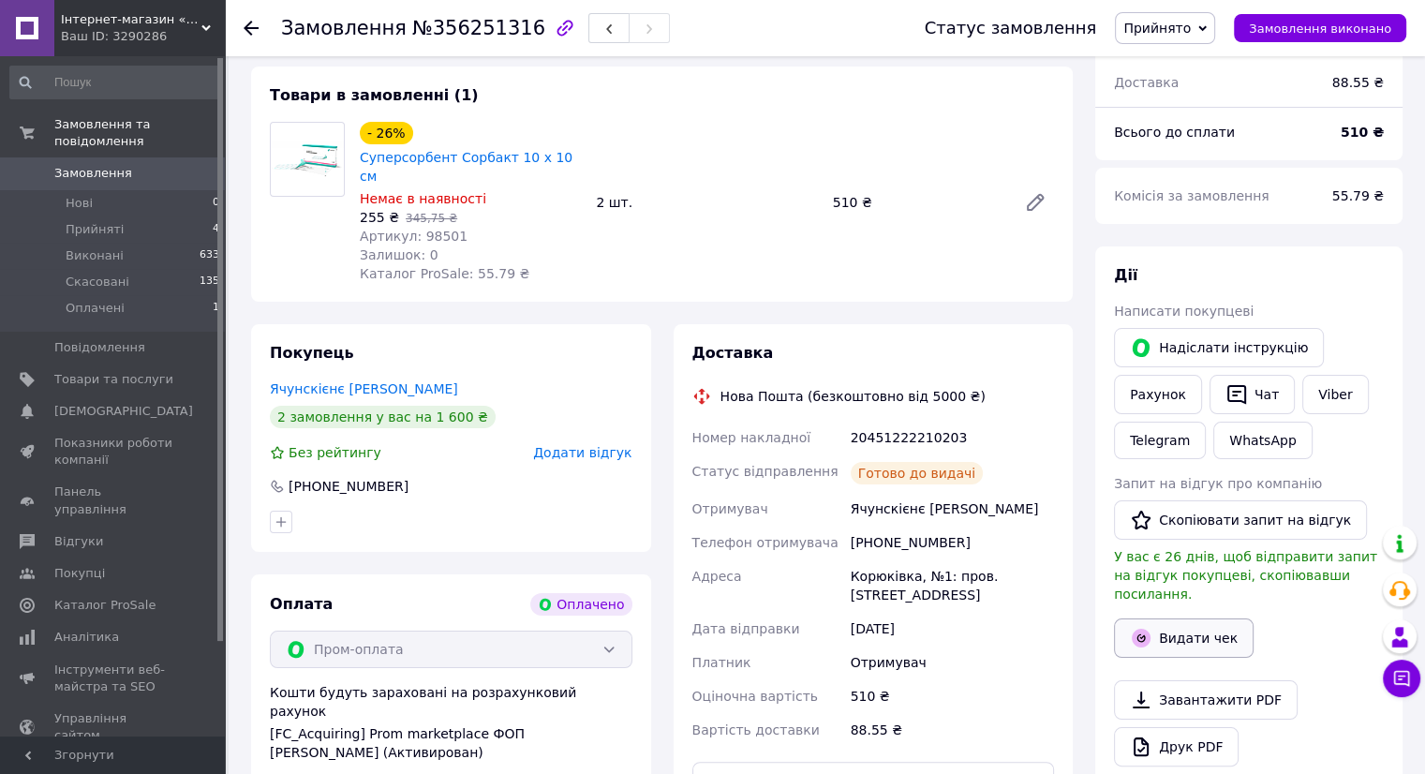
click at [1218, 623] on button "Видати чек" at bounding box center [1184, 637] width 140 height 39
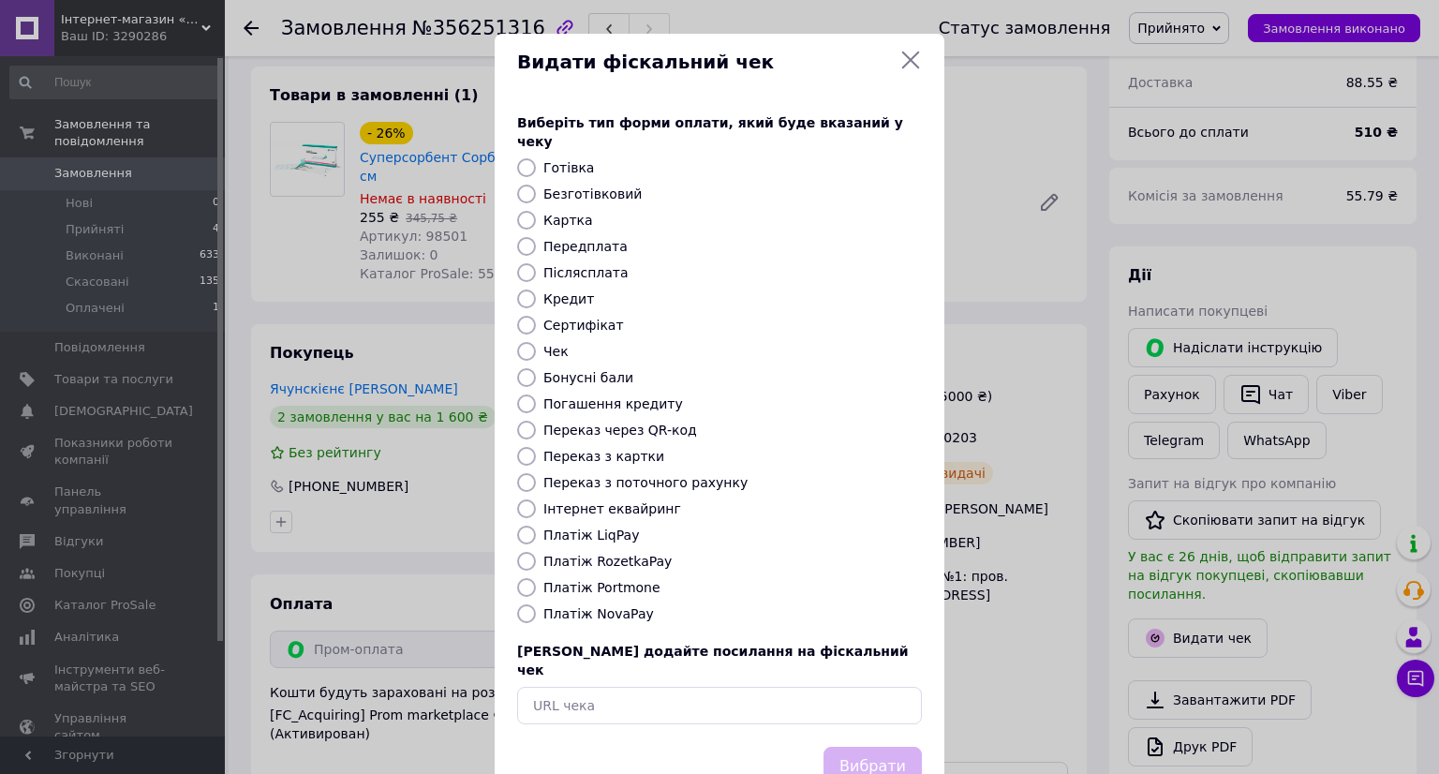
click at [566, 213] on label "Картка" at bounding box center [568, 220] width 50 height 15
click at [536, 211] on input "Картка" at bounding box center [526, 220] width 19 height 19
radio input "true"
click at [878, 747] on button "Вибрати" at bounding box center [873, 767] width 98 height 40
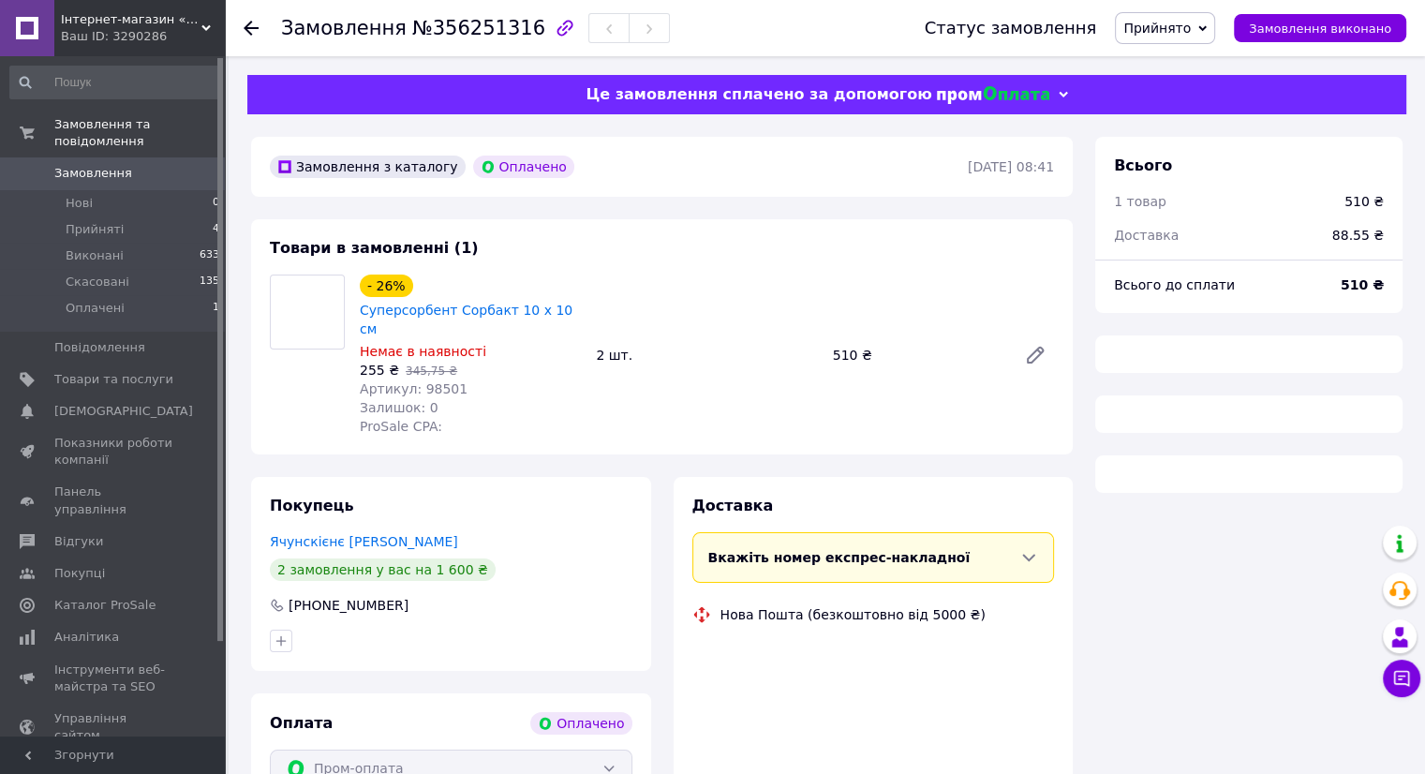
scroll to position [82, 0]
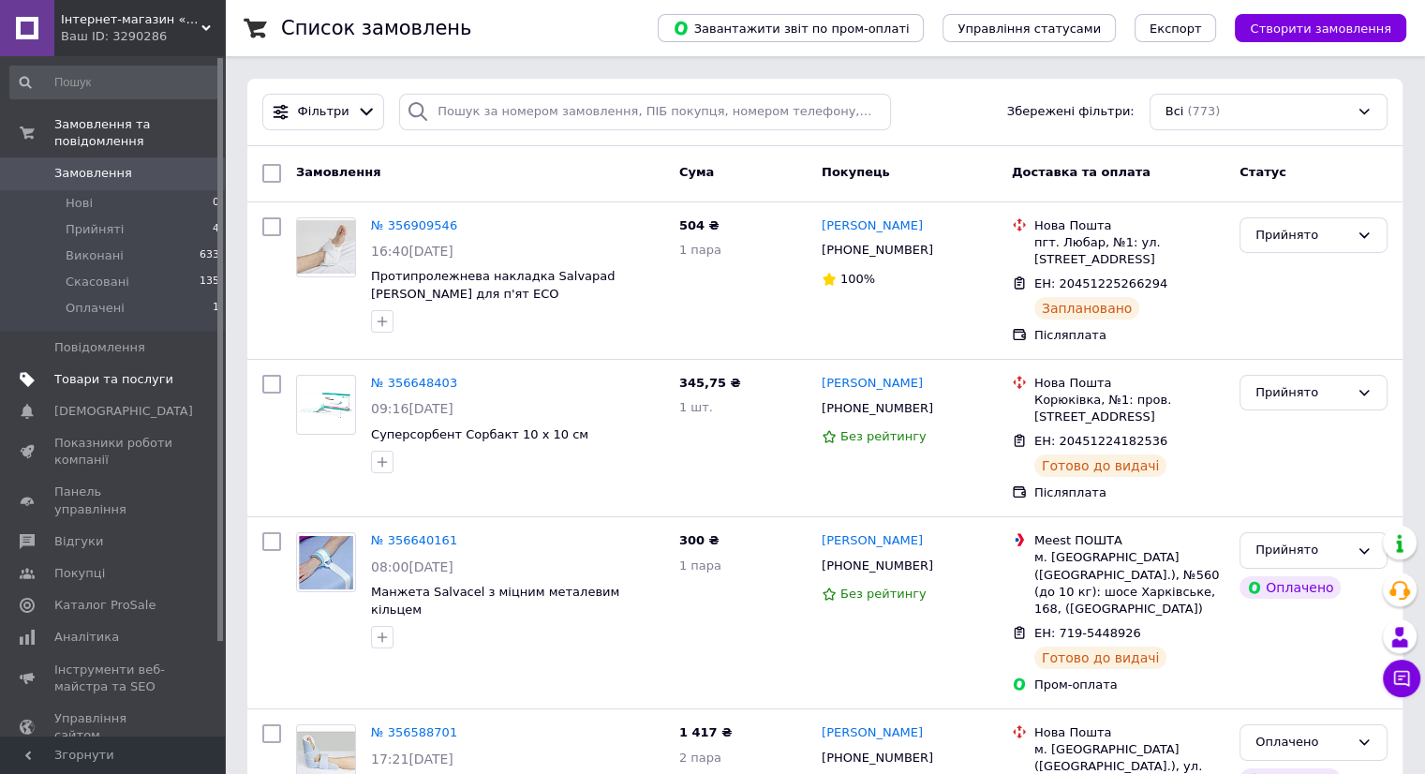
click at [90, 371] on span "Товари та послуги" at bounding box center [113, 379] width 119 height 17
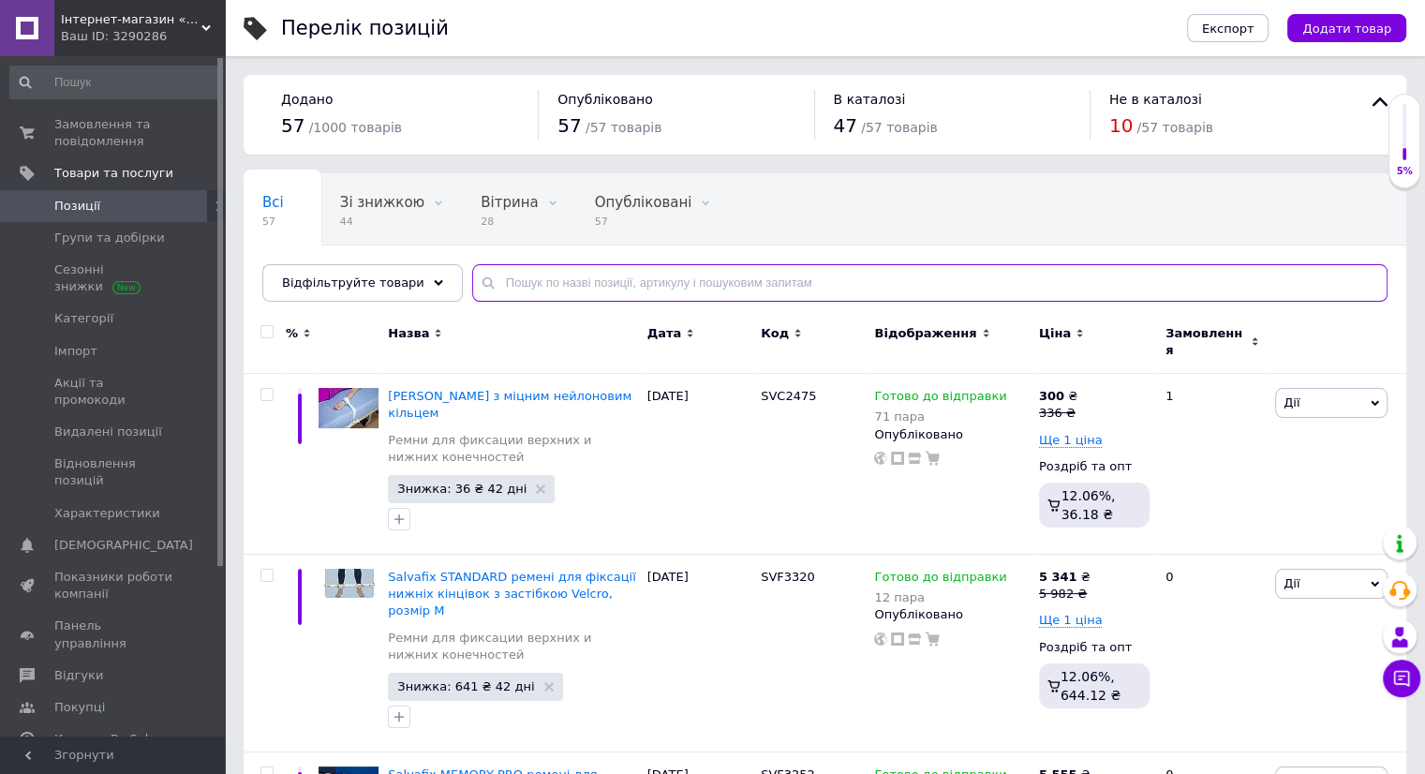
click at [511, 285] on input "text" at bounding box center [929, 282] width 915 height 37
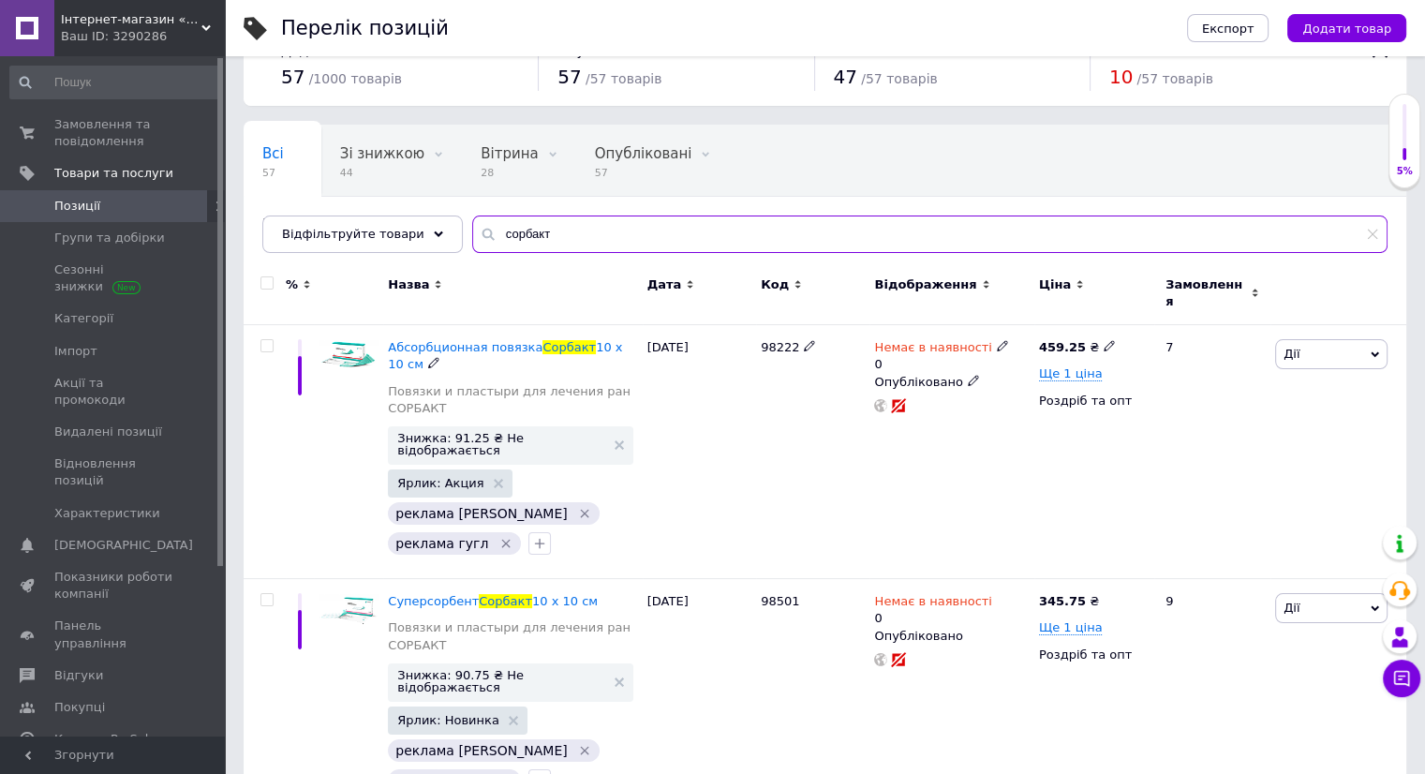
scroll to position [94, 0]
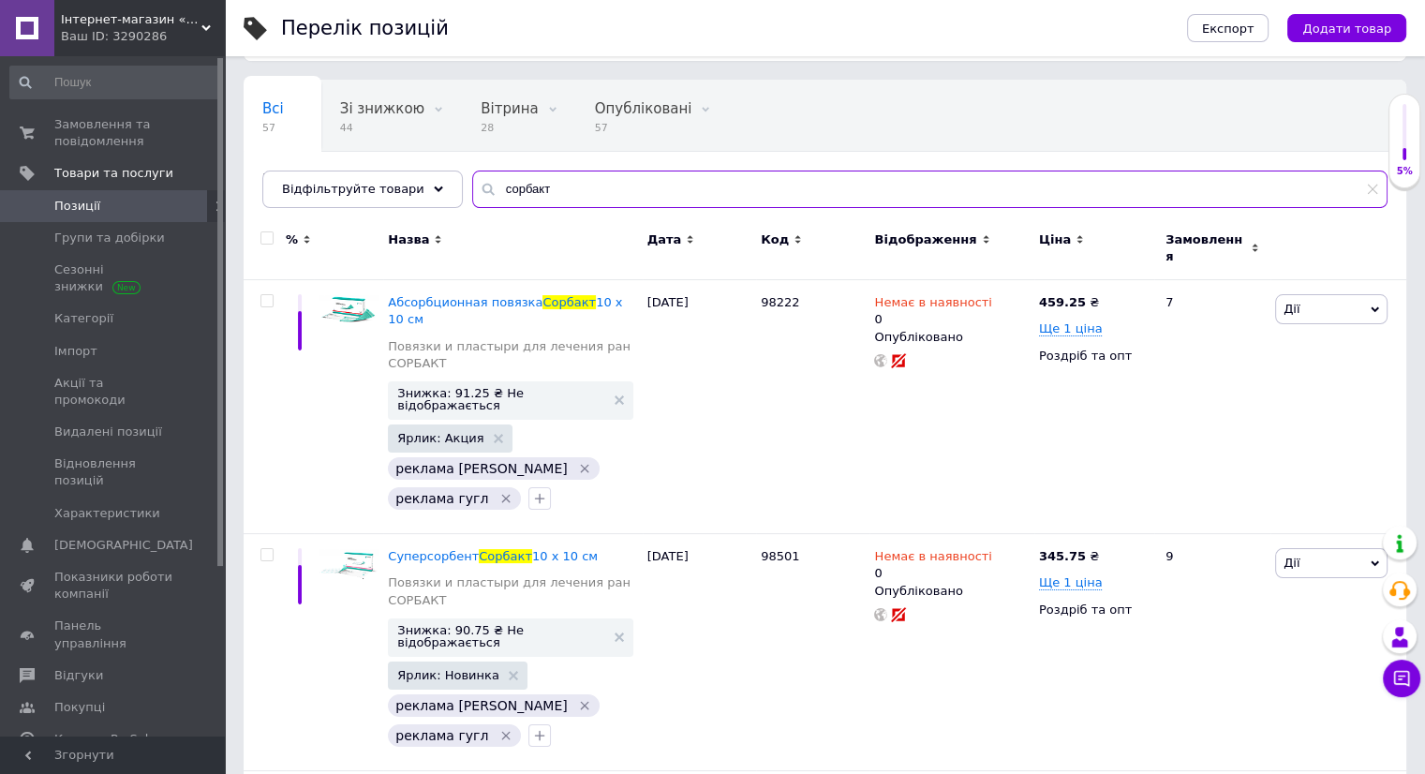
drag, startPoint x: 540, startPoint y: 185, endPoint x: 468, endPoint y: 187, distance: 71.3
click at [472, 187] on div "сорбакт" at bounding box center [929, 189] width 915 height 37
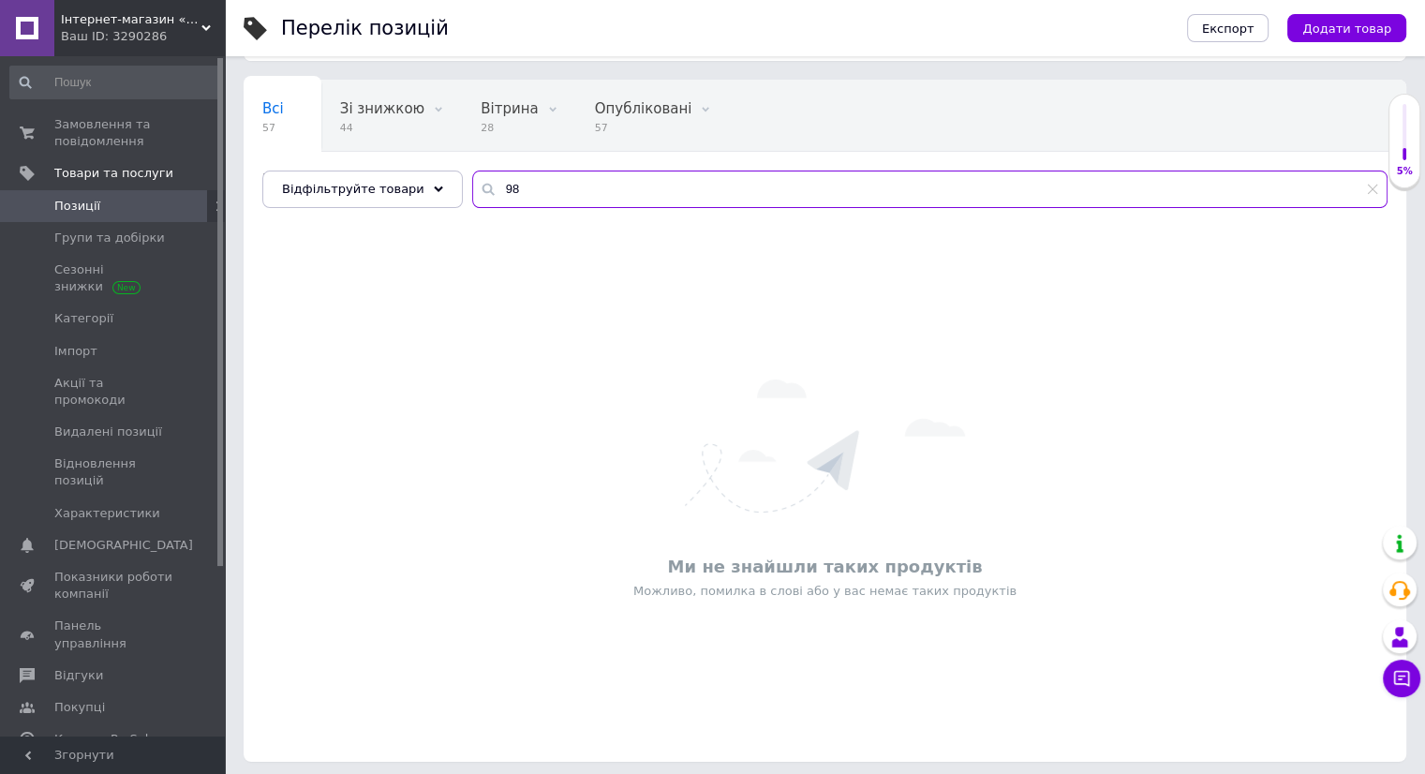
type input "9"
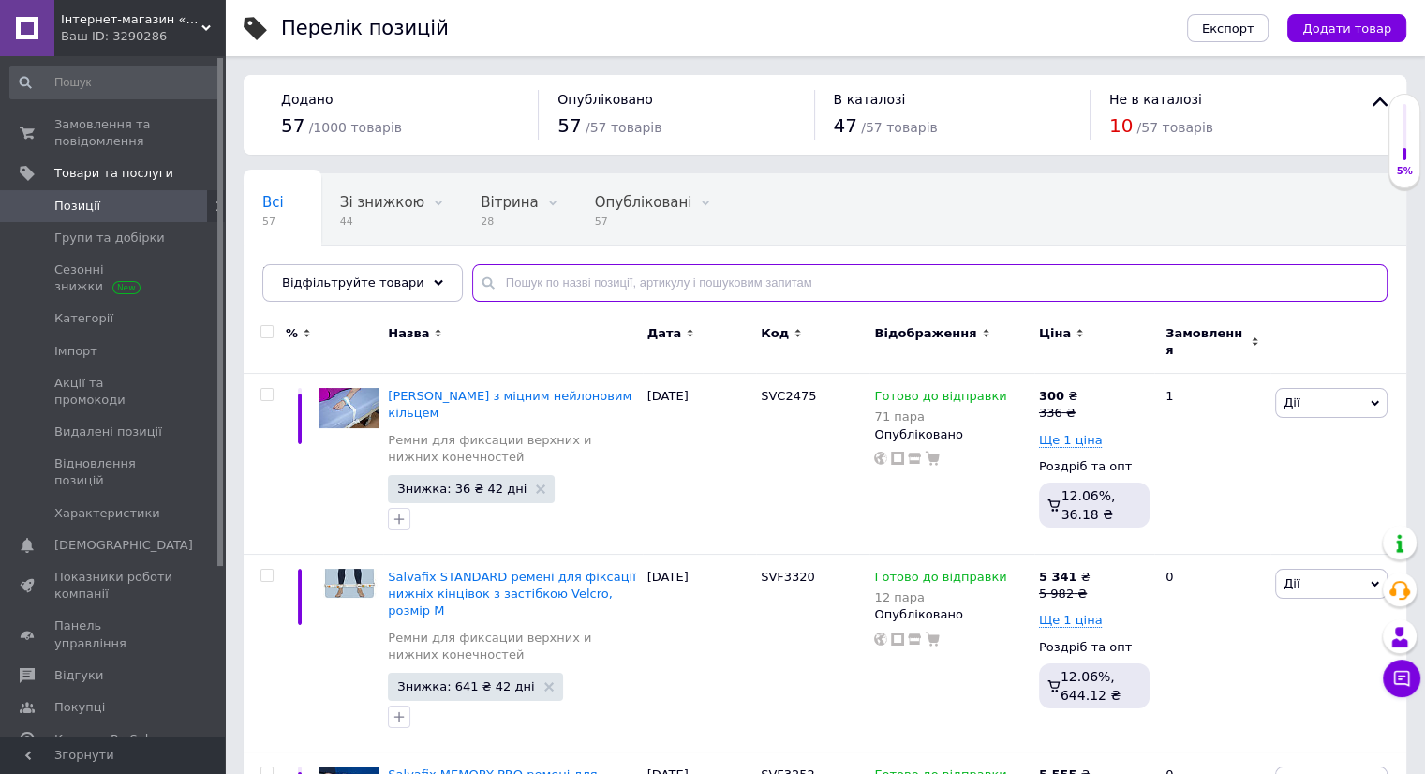
click at [488, 283] on input "text" at bounding box center [929, 282] width 915 height 37
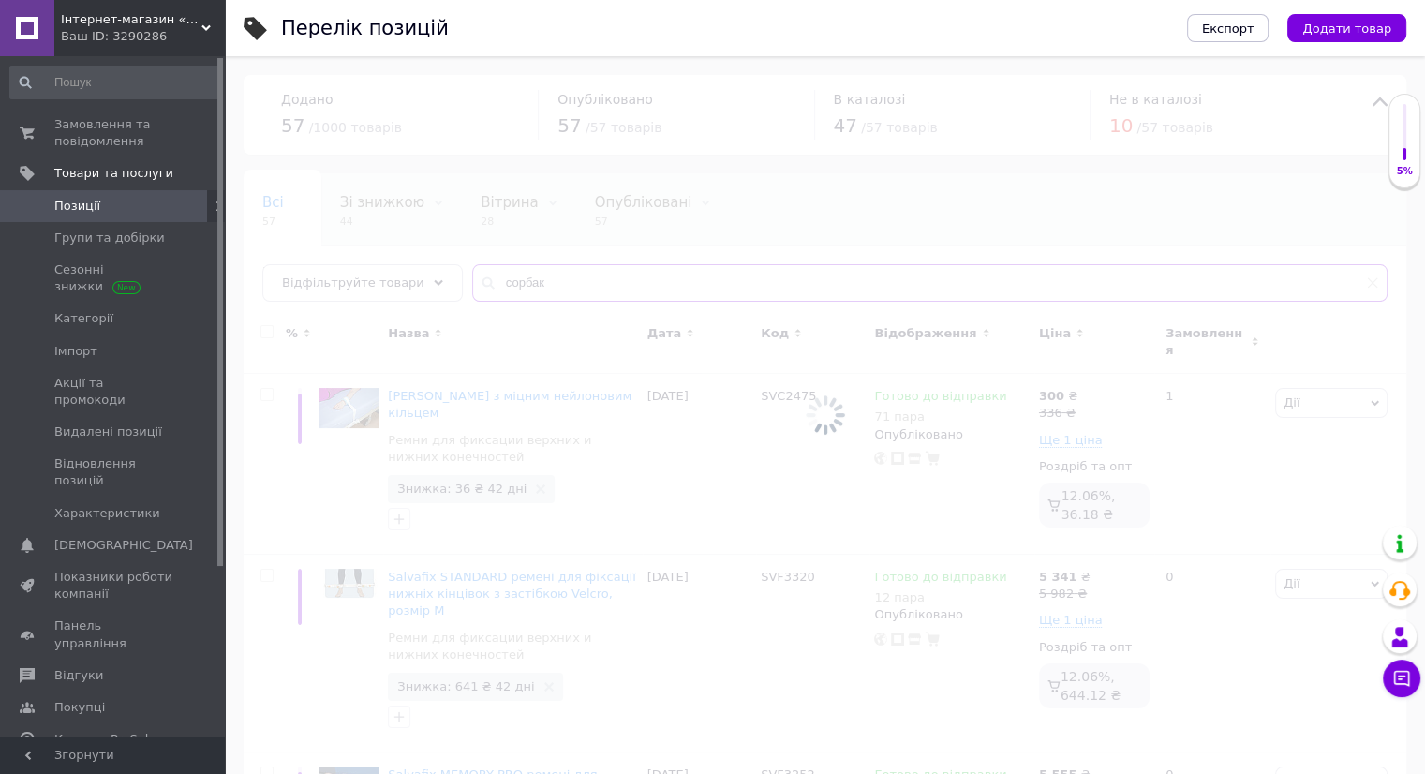
type input "сорбакт"
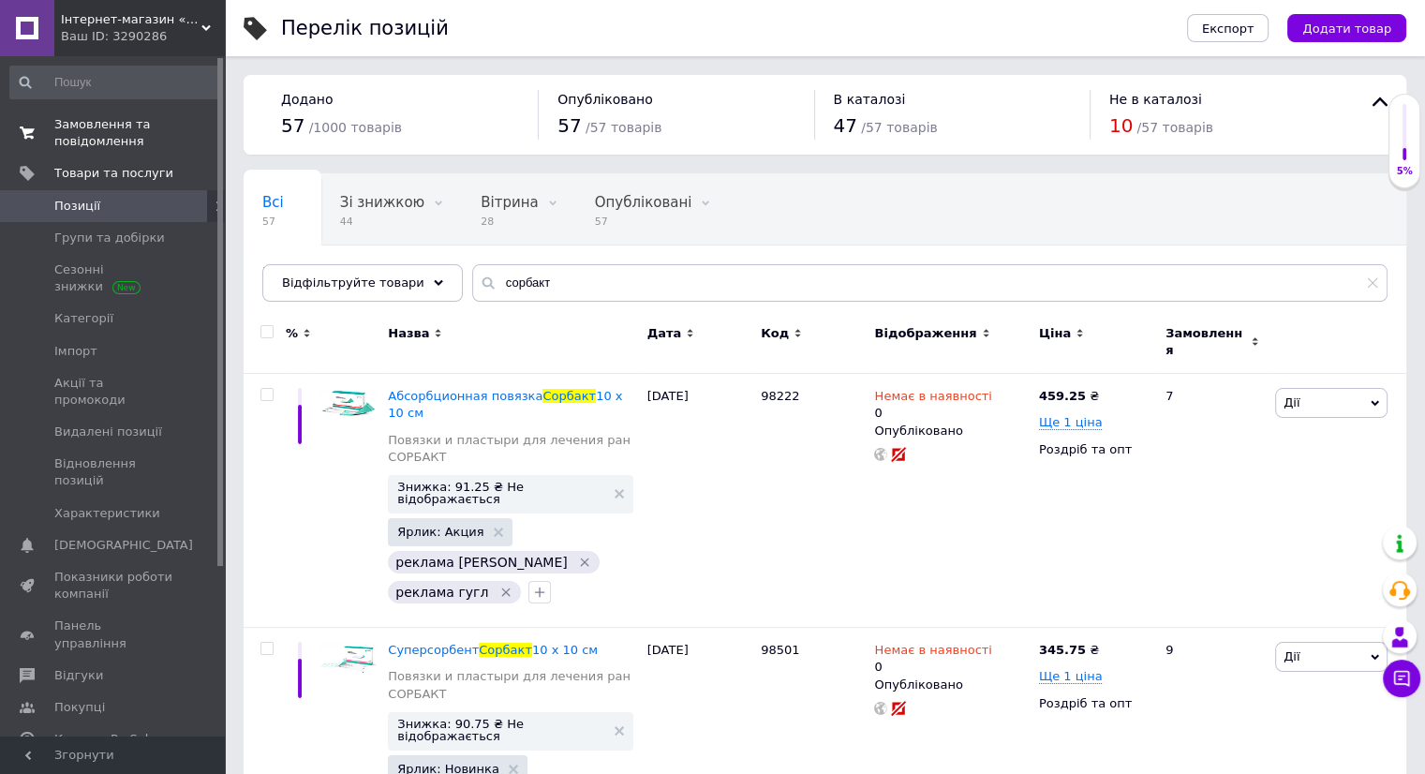
click at [69, 140] on span "Замовлення та повідомлення" at bounding box center [113, 133] width 119 height 34
